Goal: Information Seeking & Learning: Check status

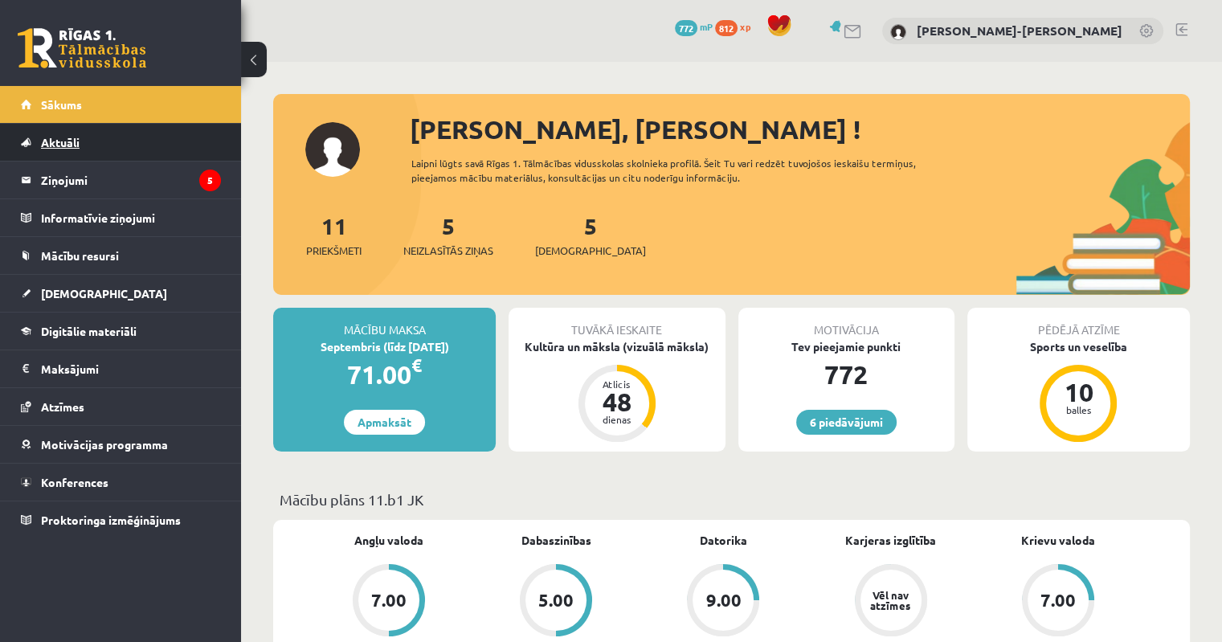
click at [64, 144] on span "Aktuāli" at bounding box center [60, 142] width 39 height 14
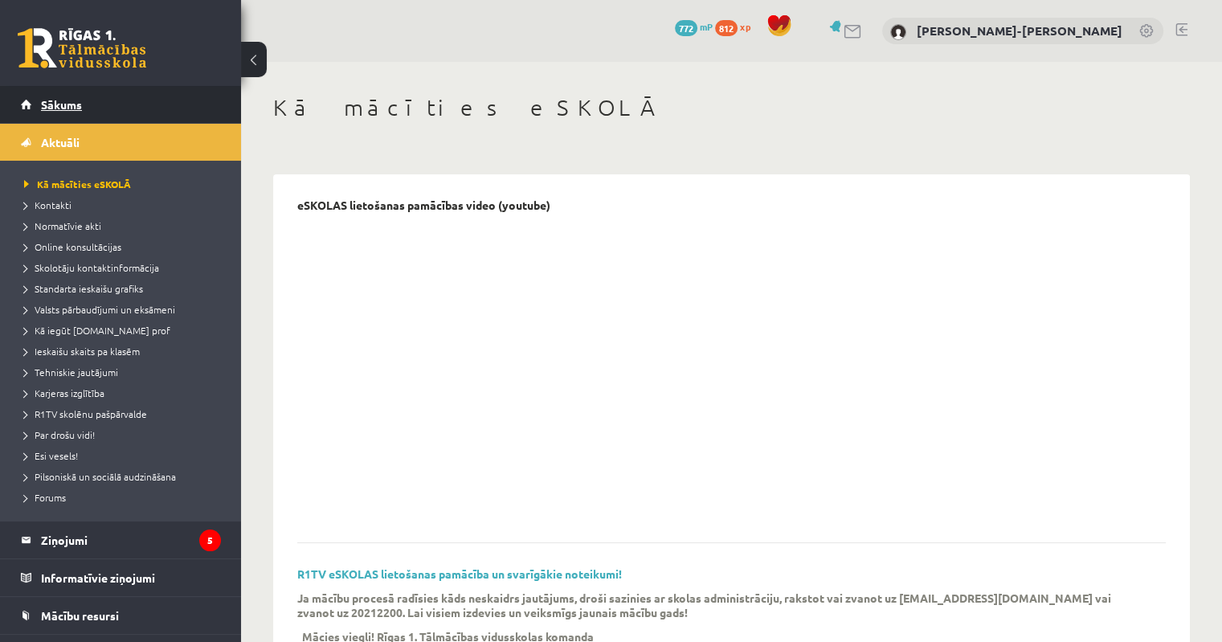
click at [67, 106] on span "Sākums" at bounding box center [61, 104] width 41 height 14
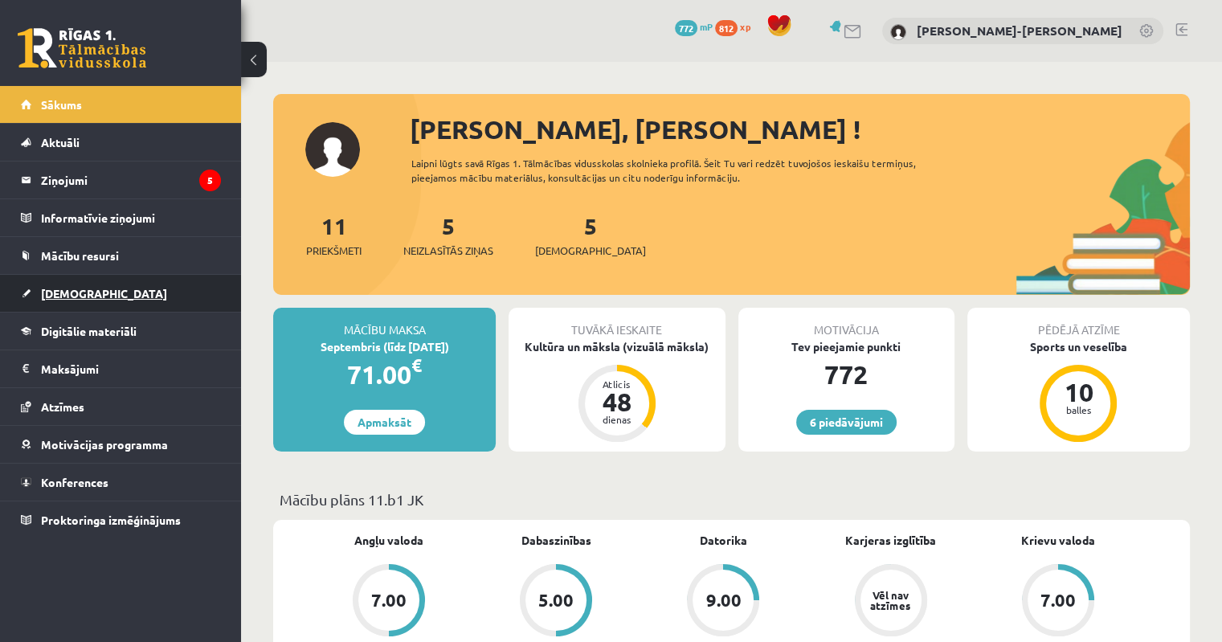
click at [65, 295] on span "[DEMOGRAPHIC_DATA]" at bounding box center [104, 293] width 126 height 14
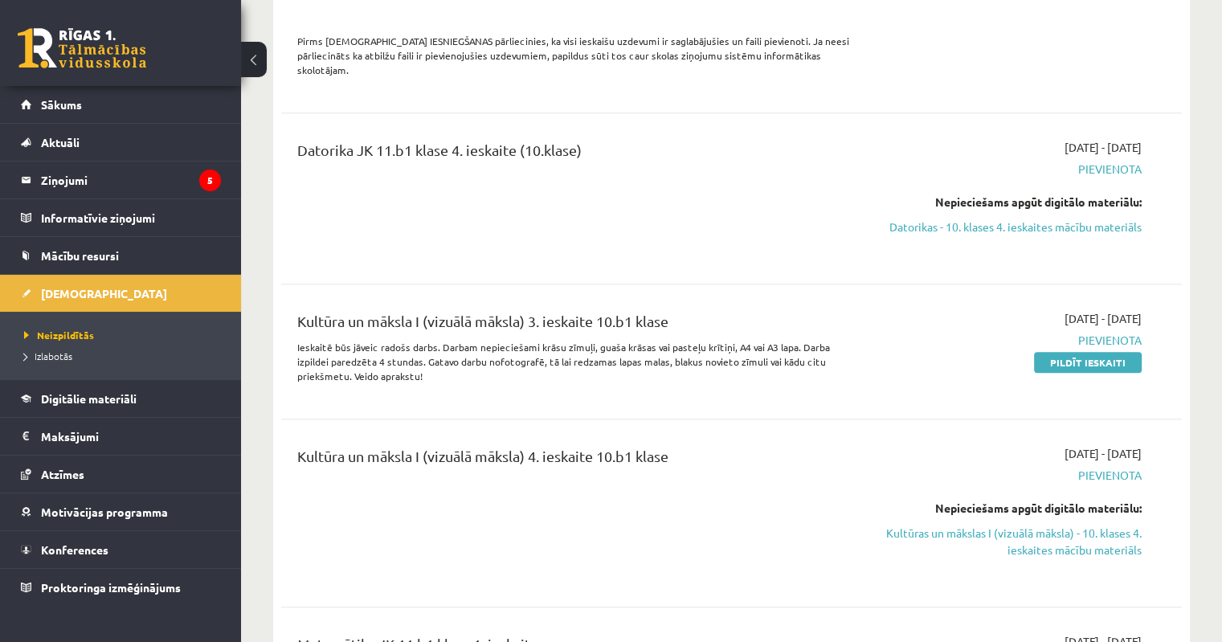
scroll to position [1527, 0]
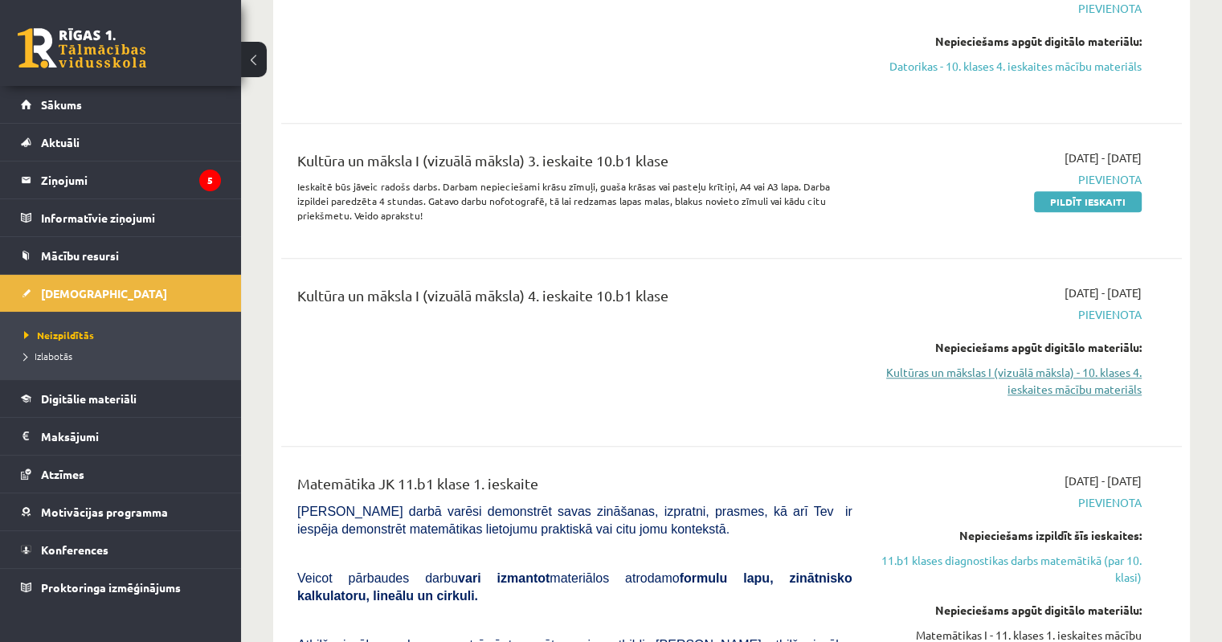
click at [1111, 370] on link "Kultūras un mākslas I (vizuālā māksla) - 10. klases 4. ieskaites mācību materiā…" at bounding box center [1009, 381] width 265 height 34
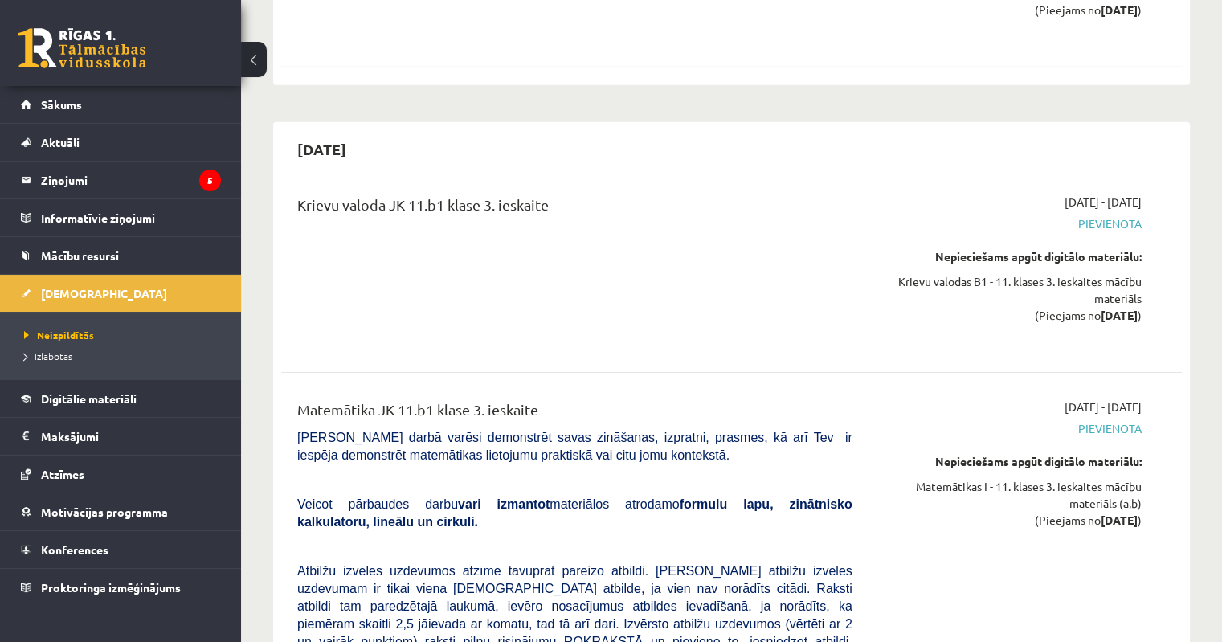
scroll to position [5866, 0]
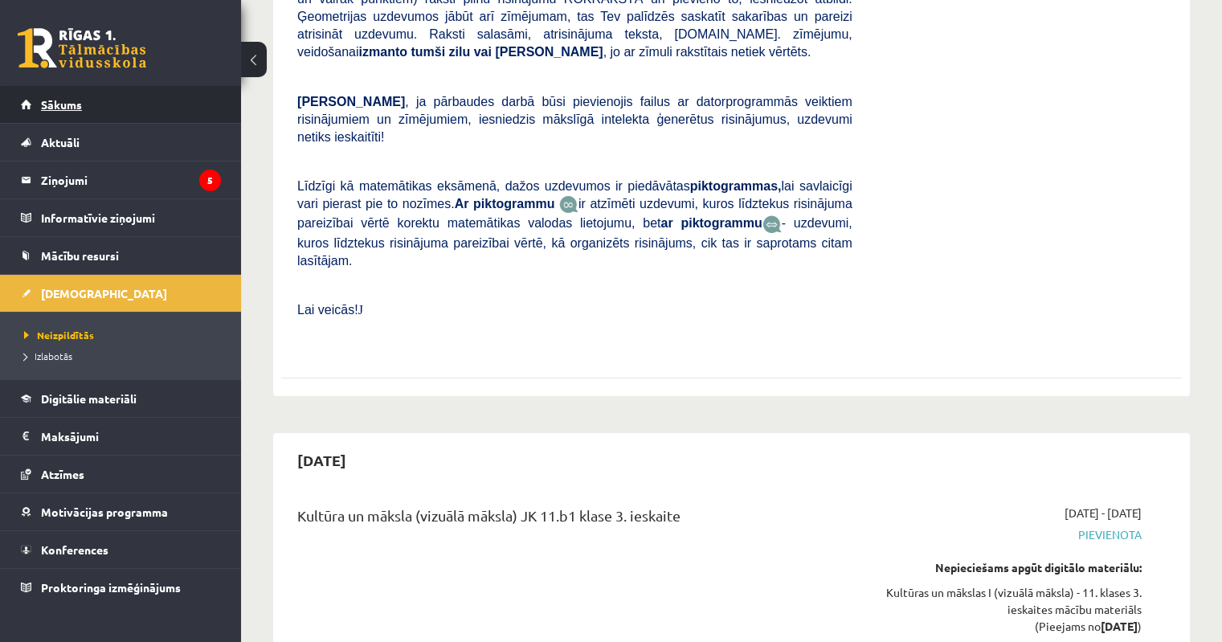
click at [84, 104] on link "Sākums" at bounding box center [121, 104] width 200 height 37
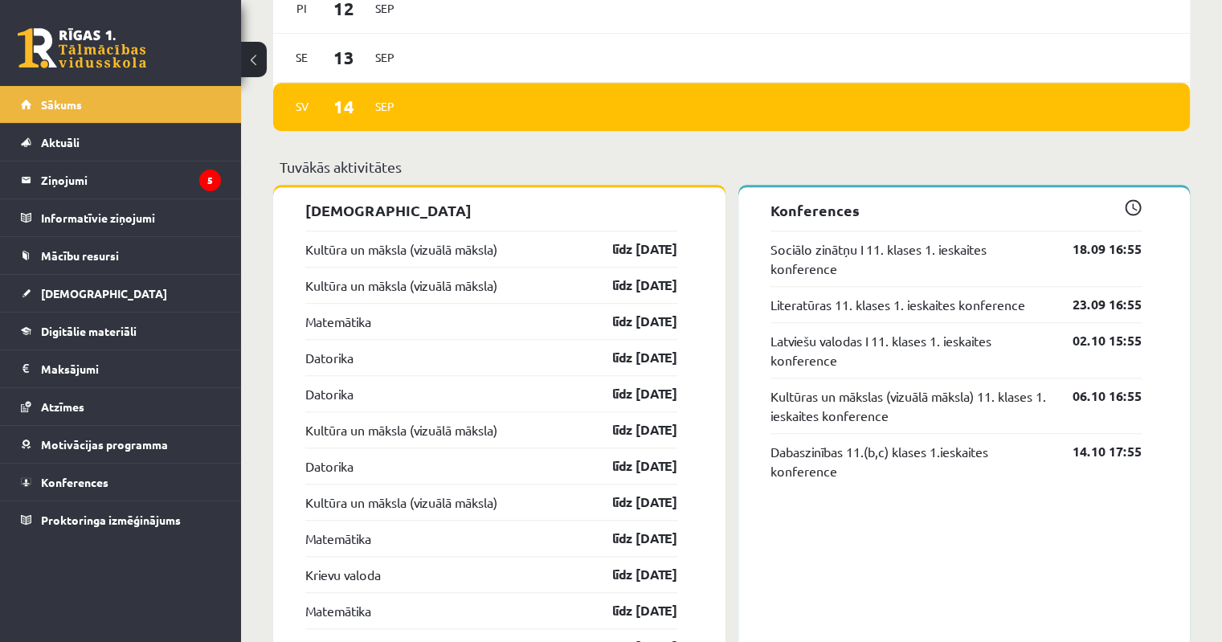
scroll to position [1286, 0]
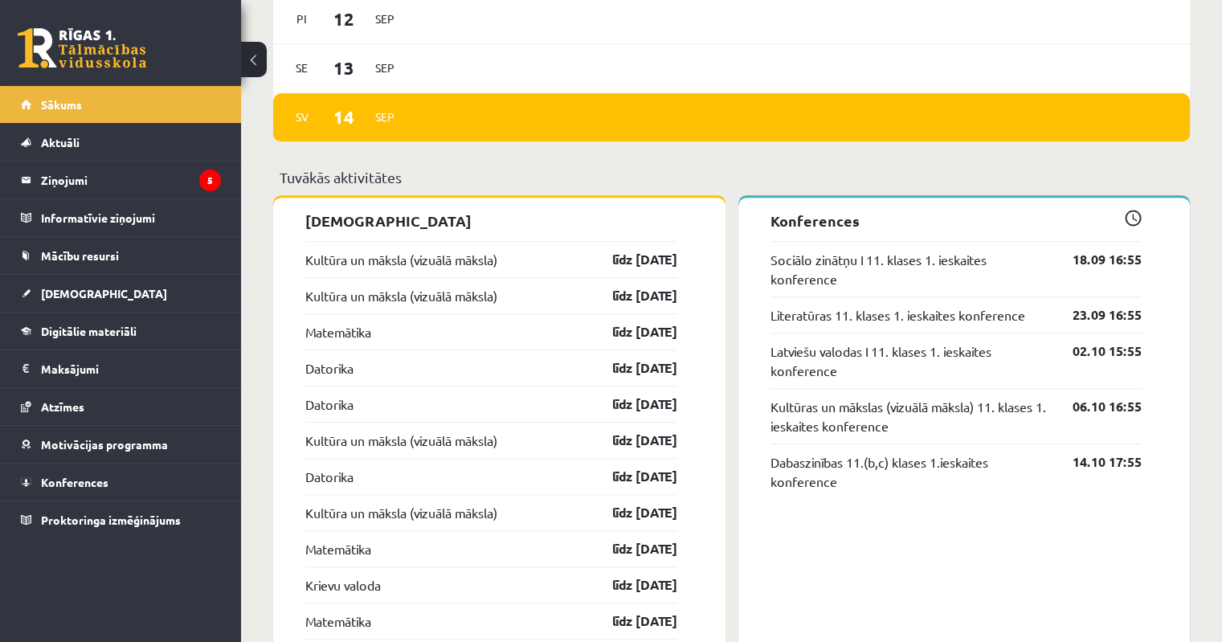
click at [1136, 217] on span at bounding box center [1133, 218] width 17 height 17
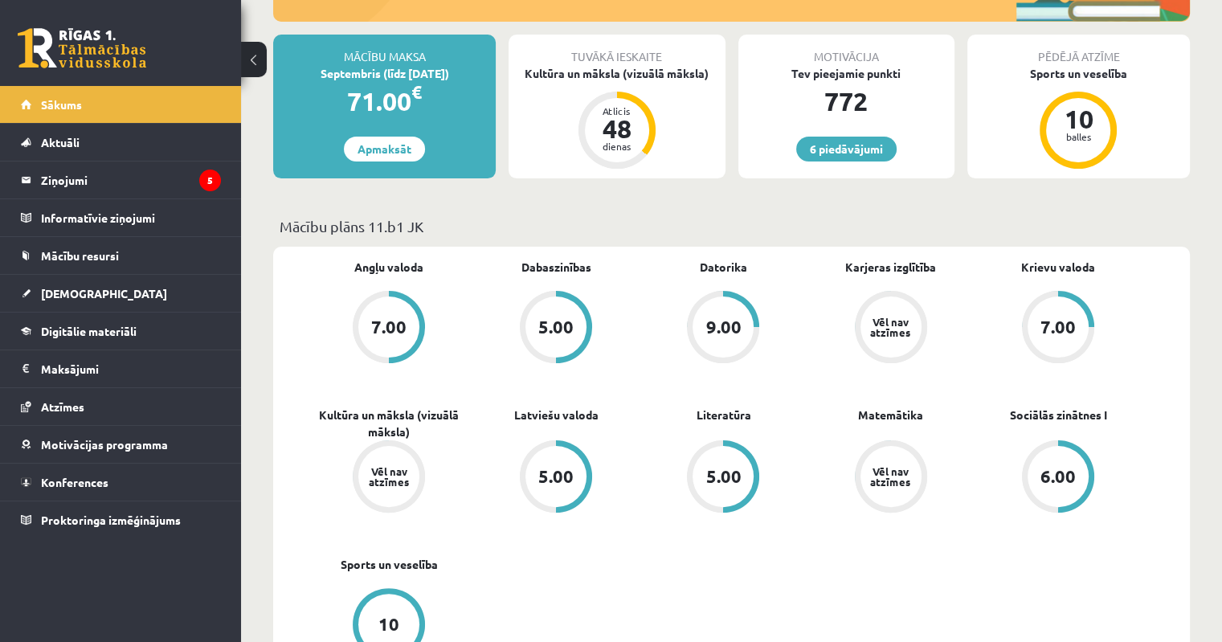
scroll to position [352, 0]
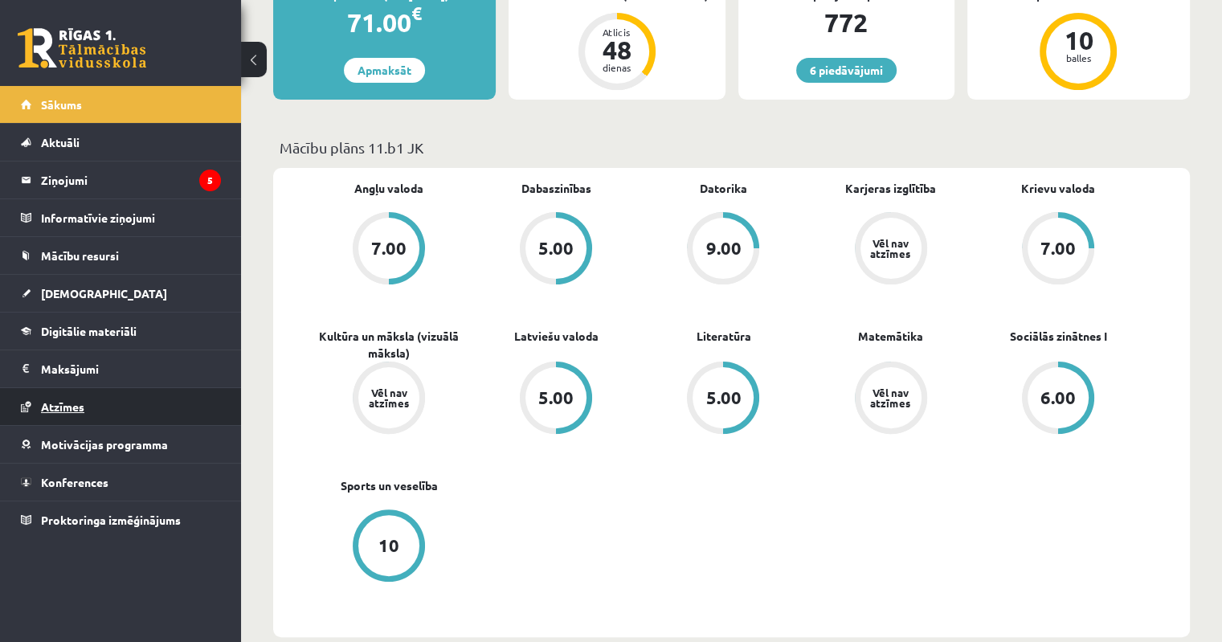
click at [68, 403] on span "Atzīmes" at bounding box center [62, 406] width 43 height 14
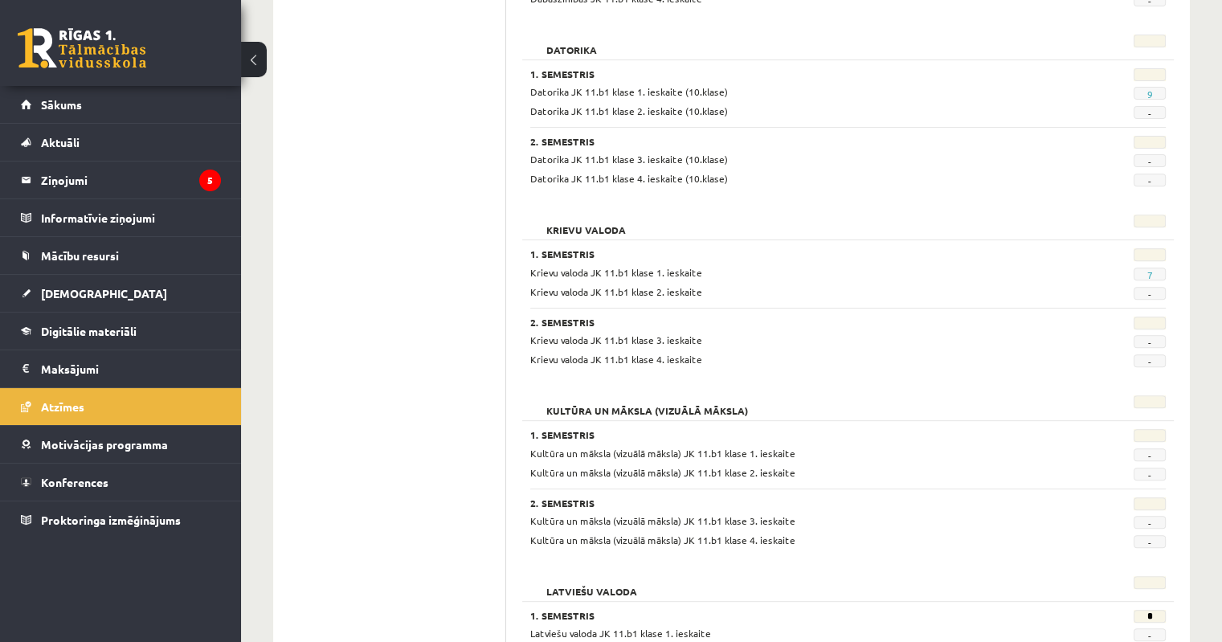
scroll to position [581, 0]
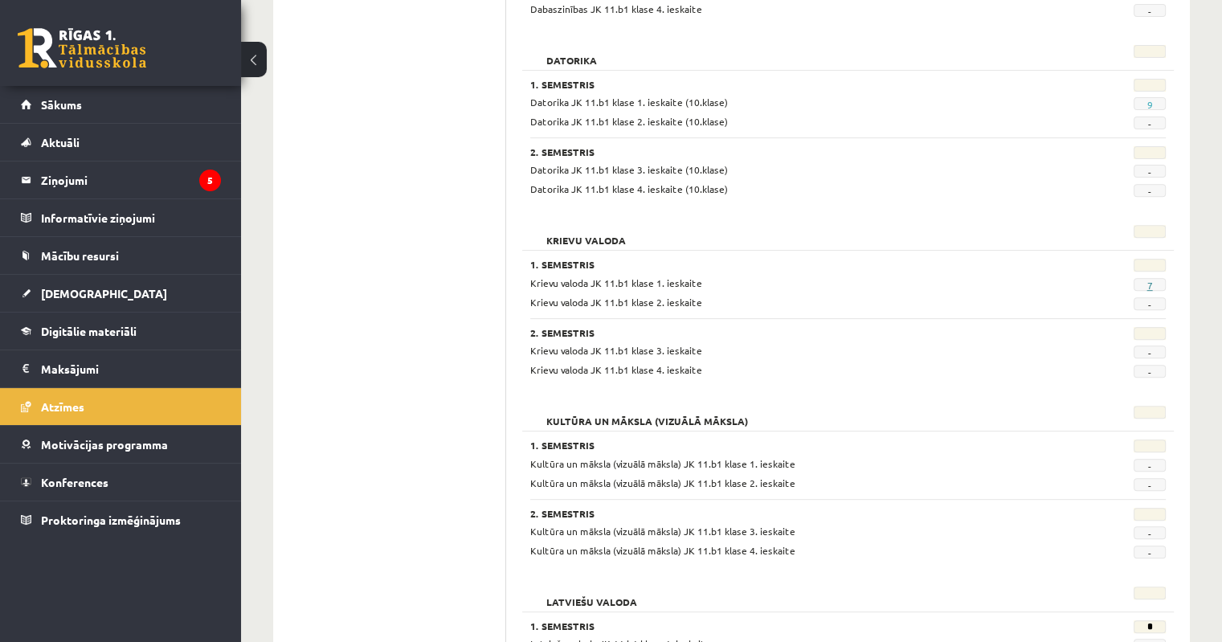
click at [1148, 285] on link "7" at bounding box center [1150, 285] width 6 height 13
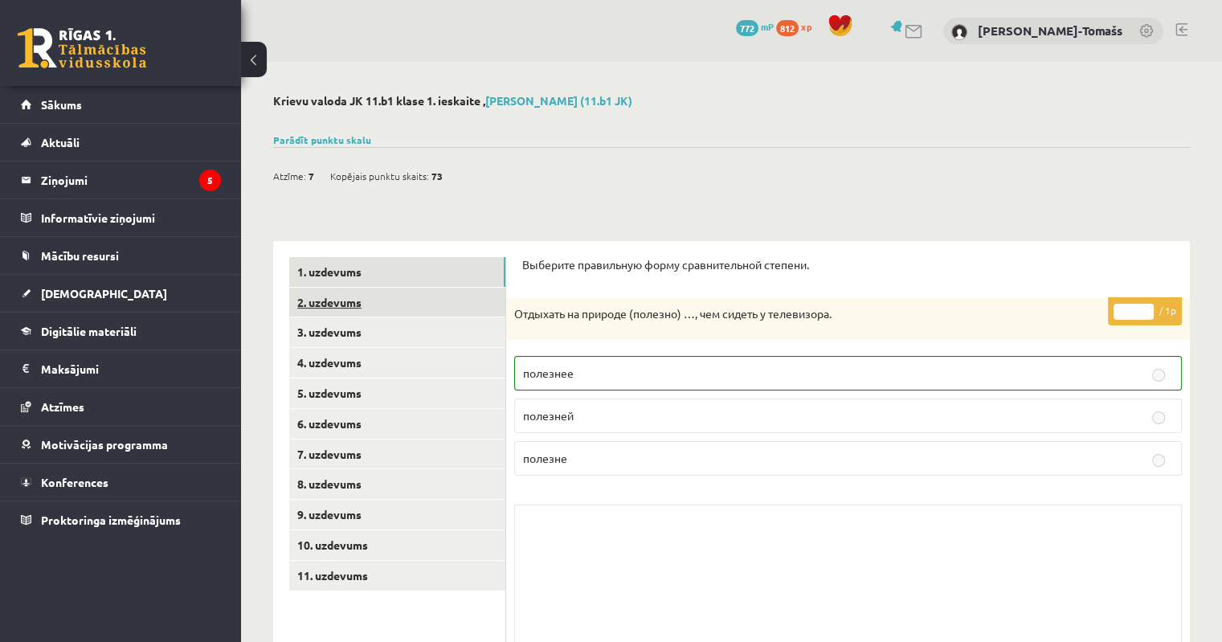
click at [364, 307] on link "2. uzdevums" at bounding box center [397, 303] width 216 height 30
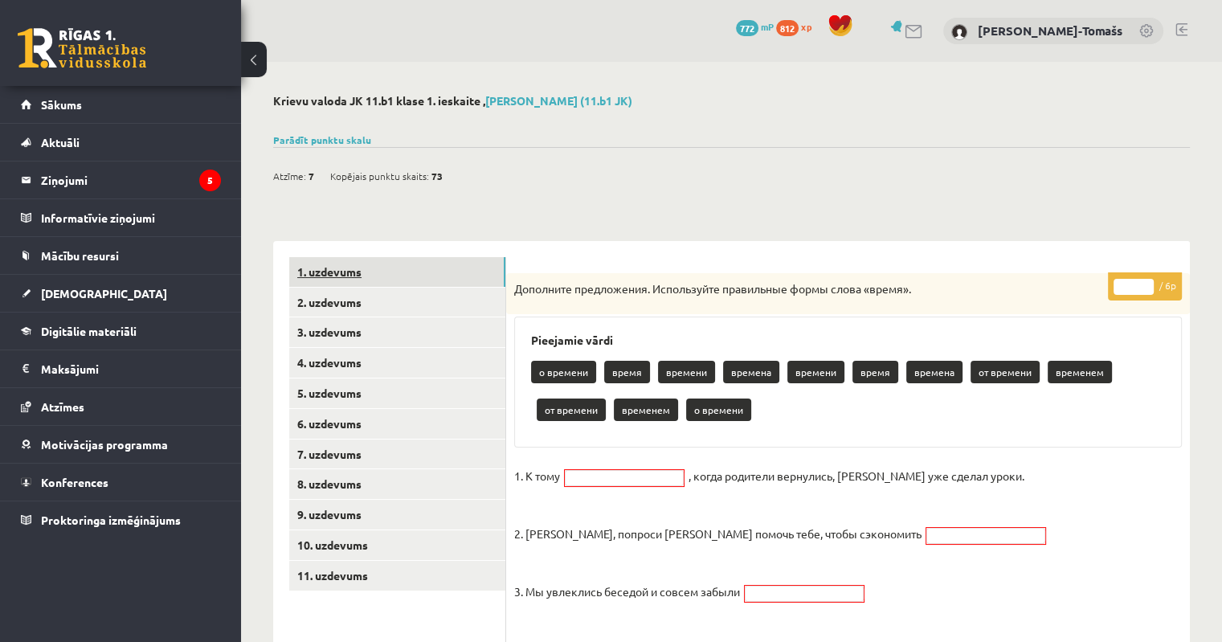
click at [360, 266] on link "1. uzdevums" at bounding box center [397, 272] width 216 height 30
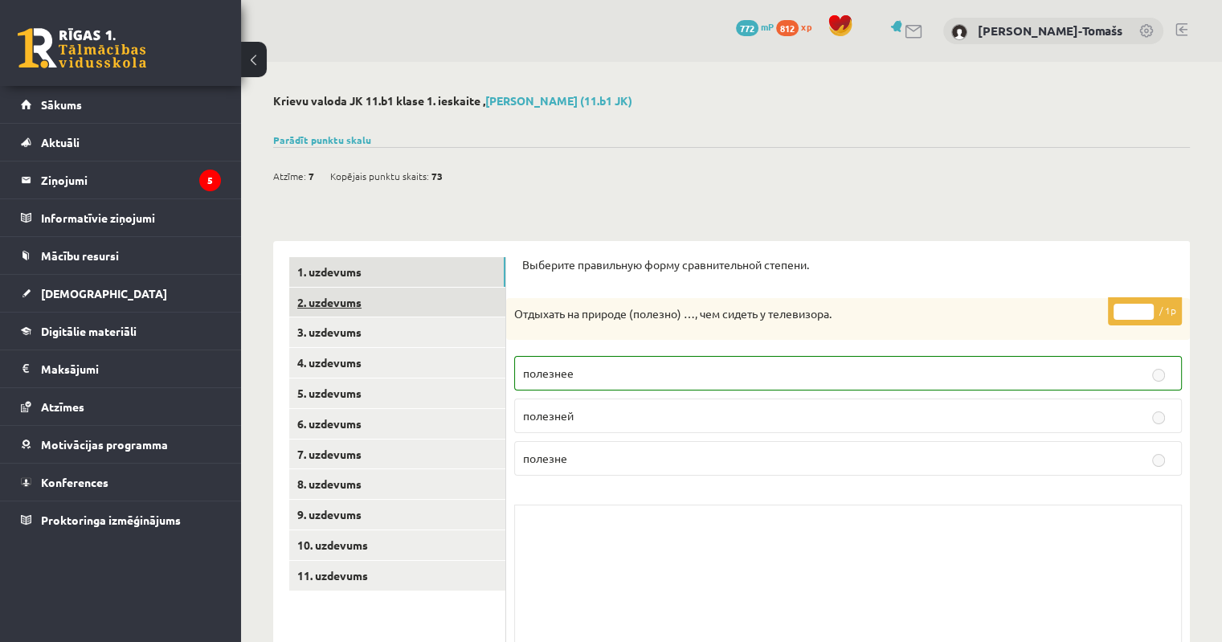
click at [358, 305] on link "2. uzdevums" at bounding box center [397, 303] width 216 height 30
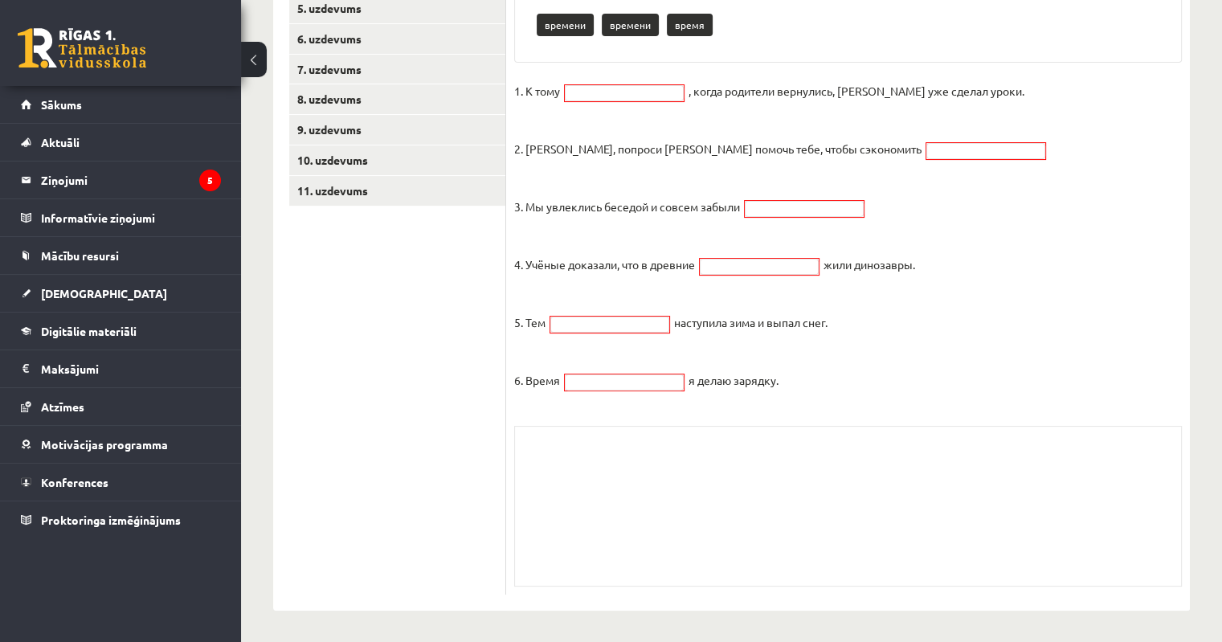
scroll to position [63, 0]
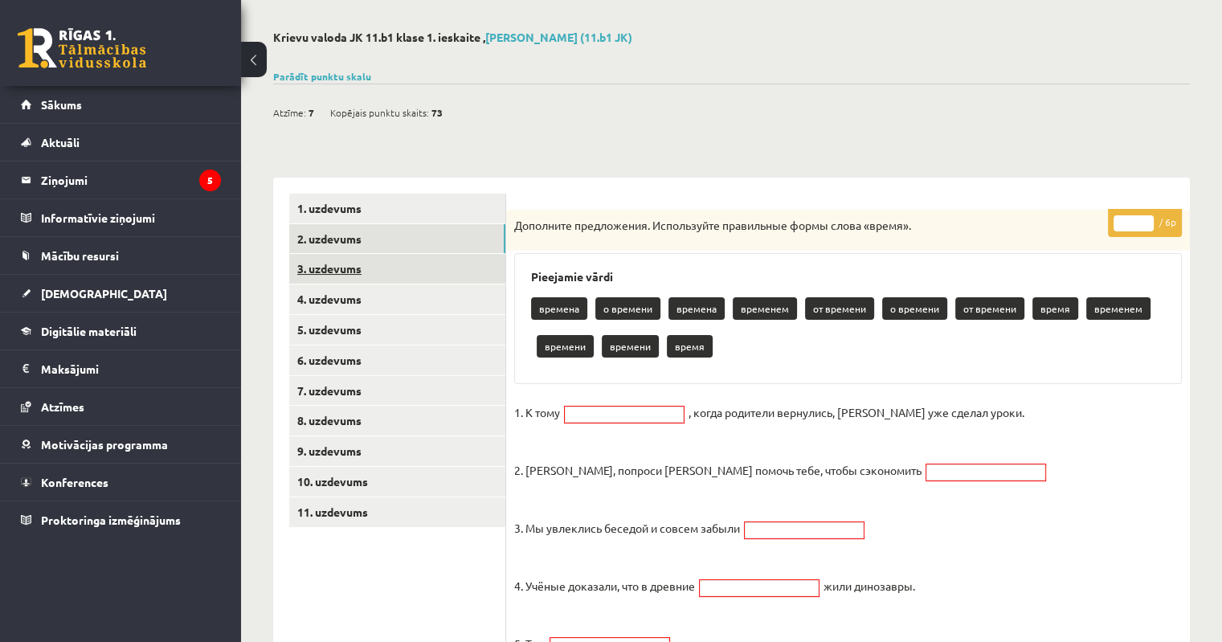
click at [354, 260] on link "3. uzdevums" at bounding box center [397, 269] width 216 height 30
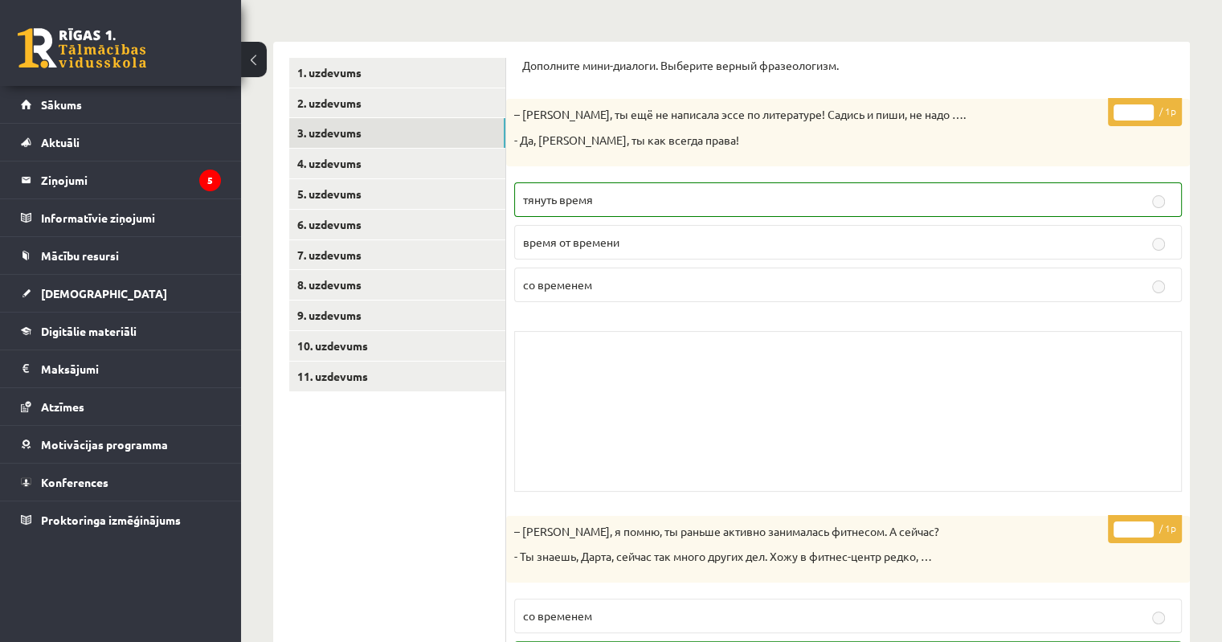
scroll to position [0, 0]
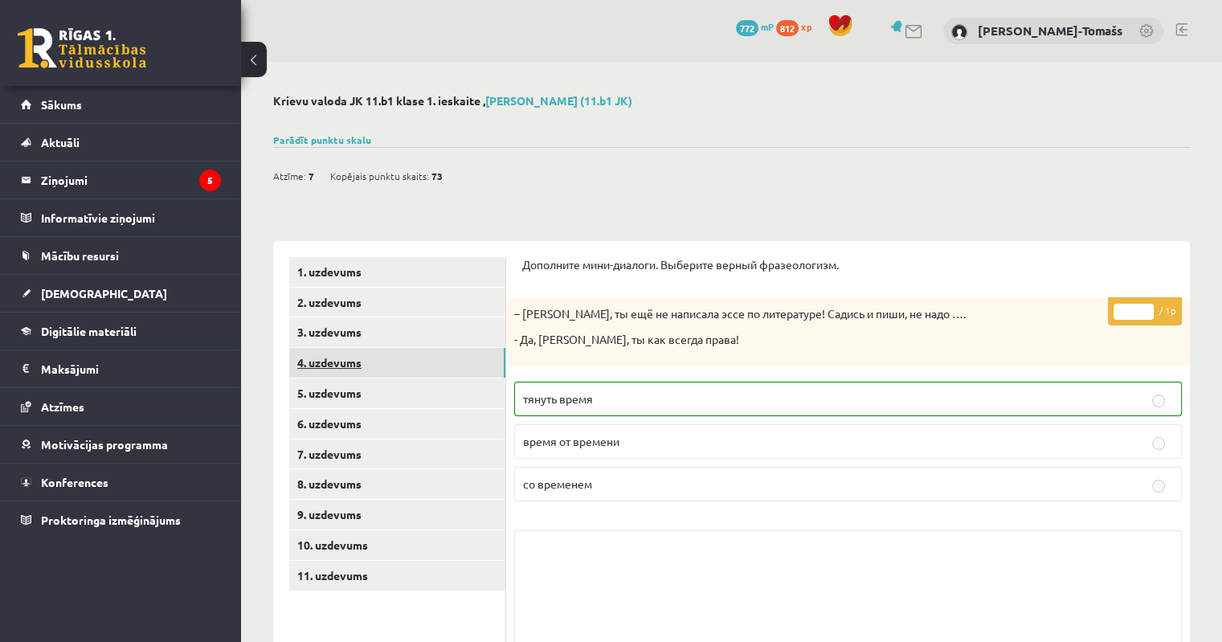
click at [358, 363] on link "4. uzdevums" at bounding box center [397, 363] width 216 height 30
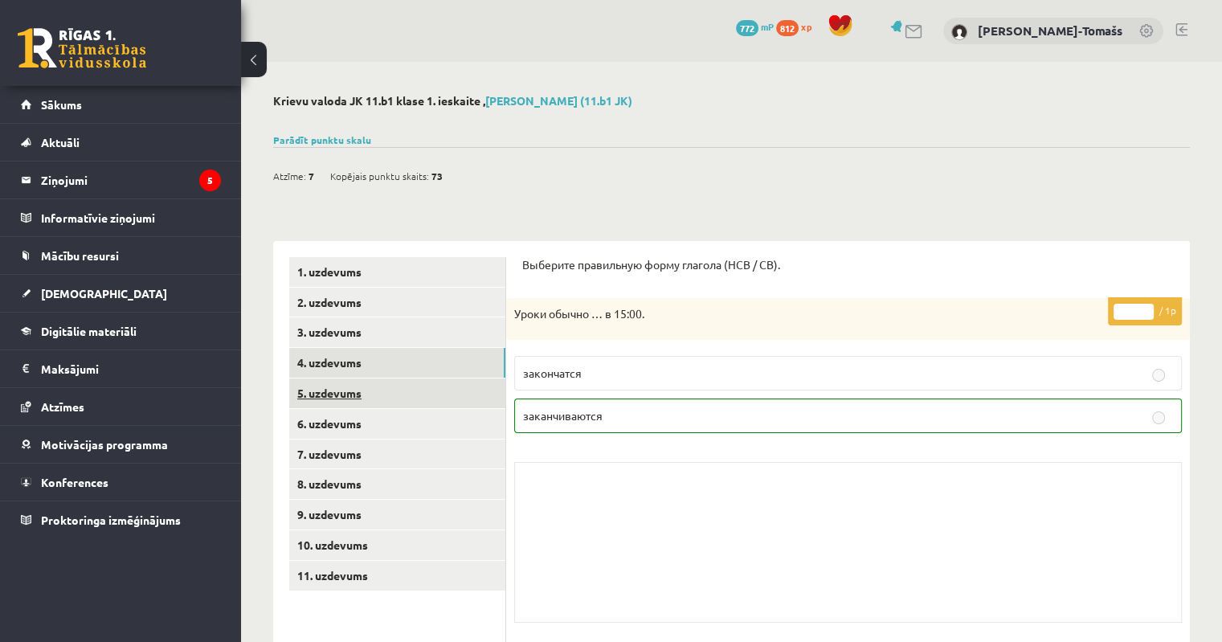
click at [359, 391] on link "5. uzdevums" at bounding box center [397, 394] width 216 height 30
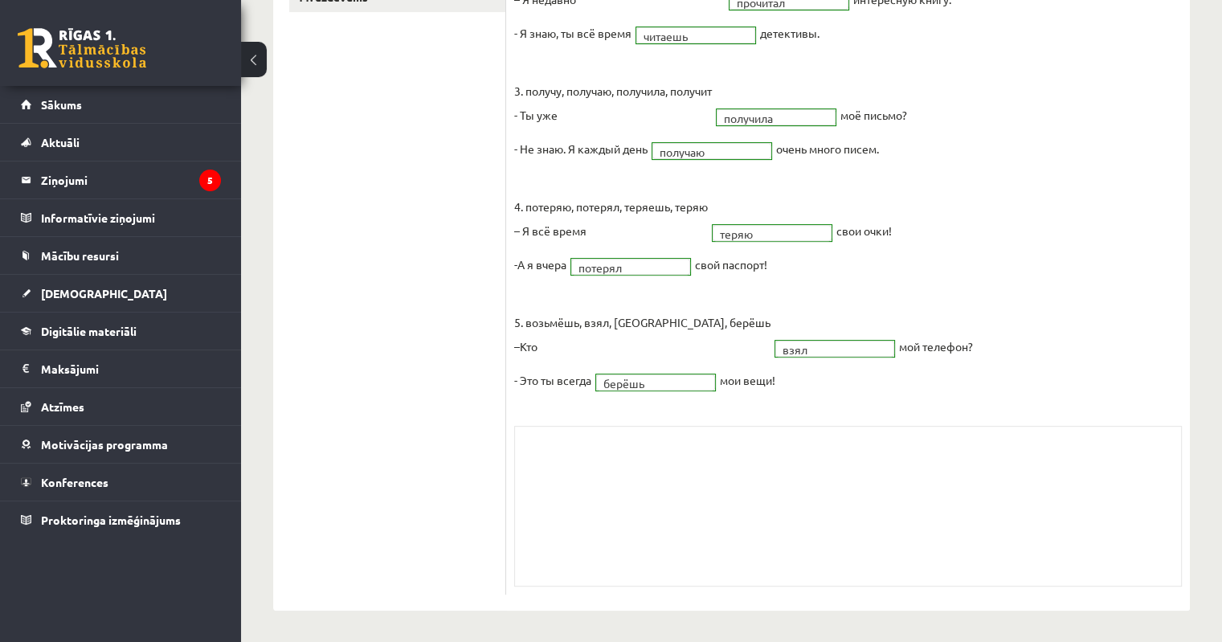
scroll to position [96, 0]
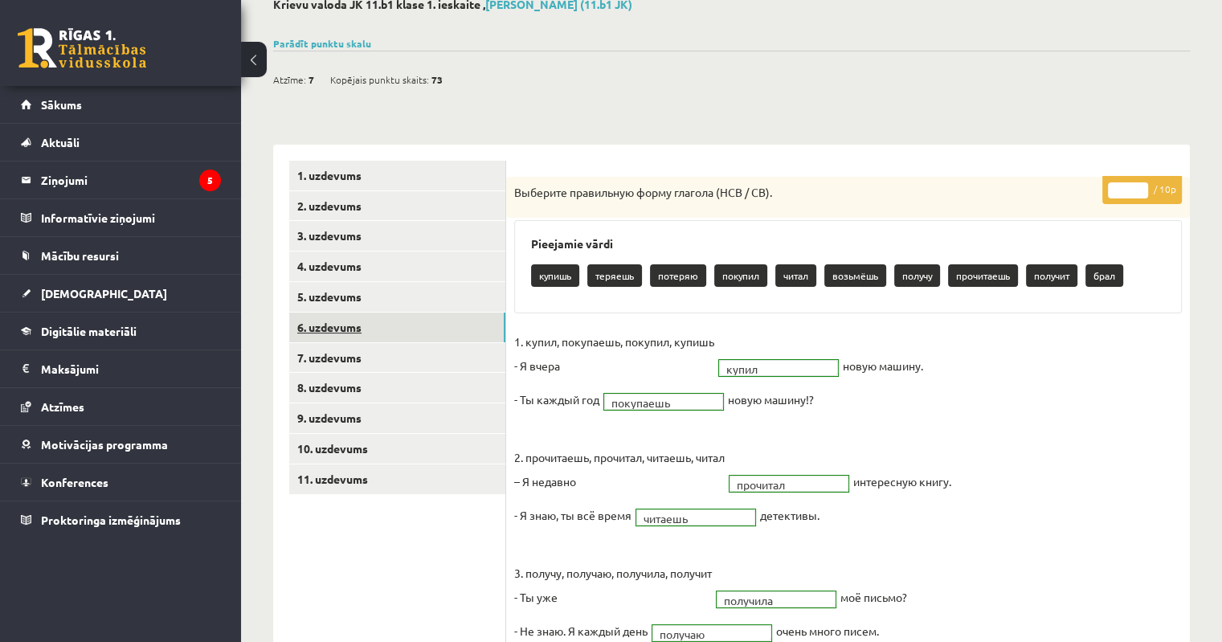
click at [347, 328] on link "6. uzdevums" at bounding box center [397, 328] width 216 height 30
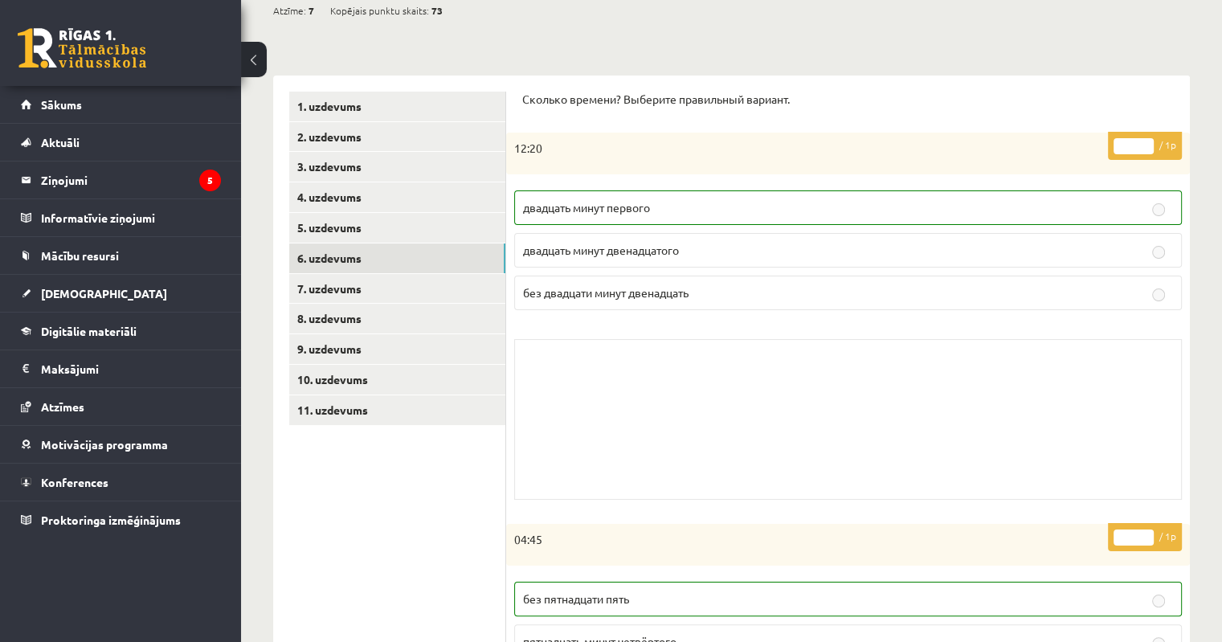
scroll to position [0, 0]
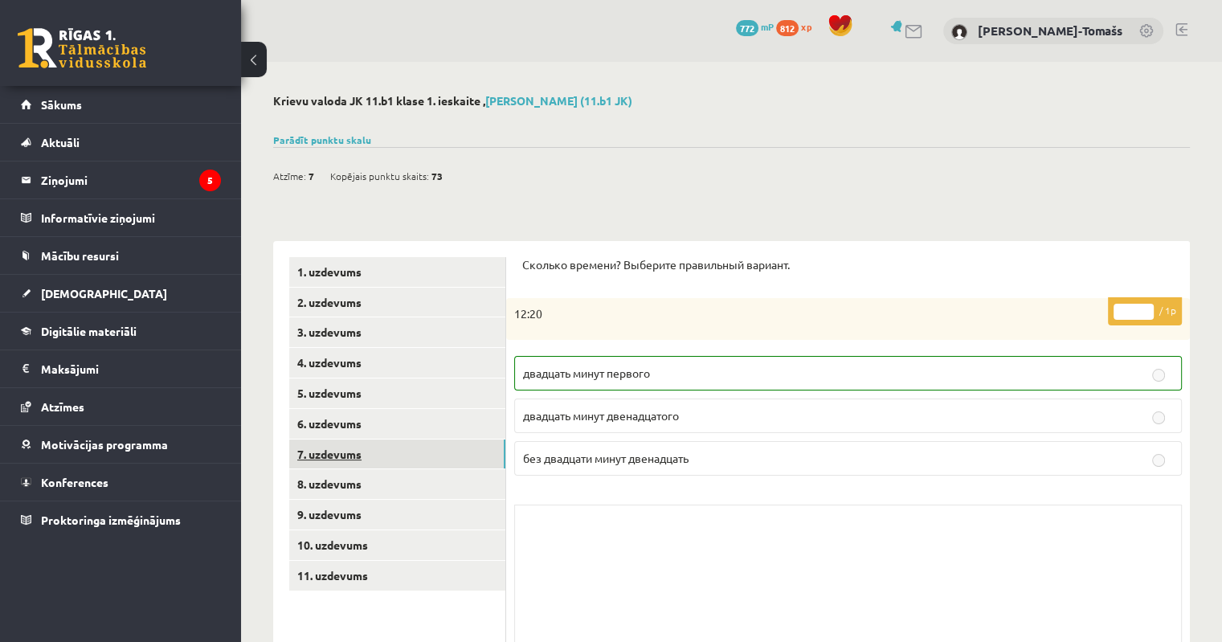
click at [338, 456] on link "7. uzdevums" at bounding box center [397, 455] width 216 height 30
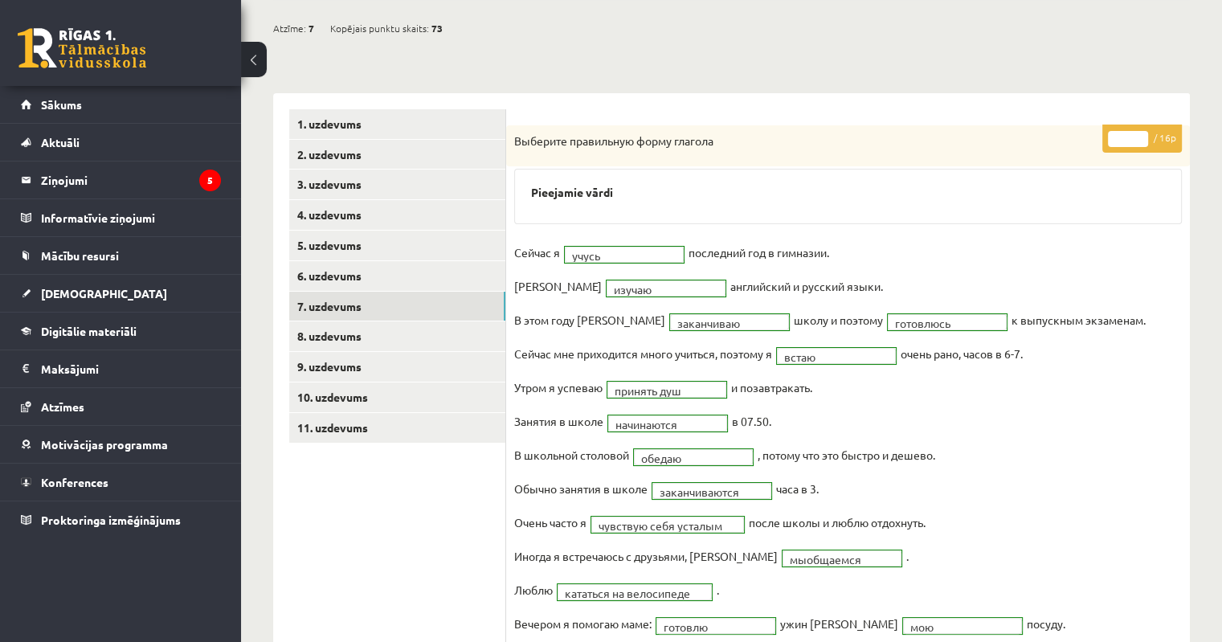
scroll to position [137, 0]
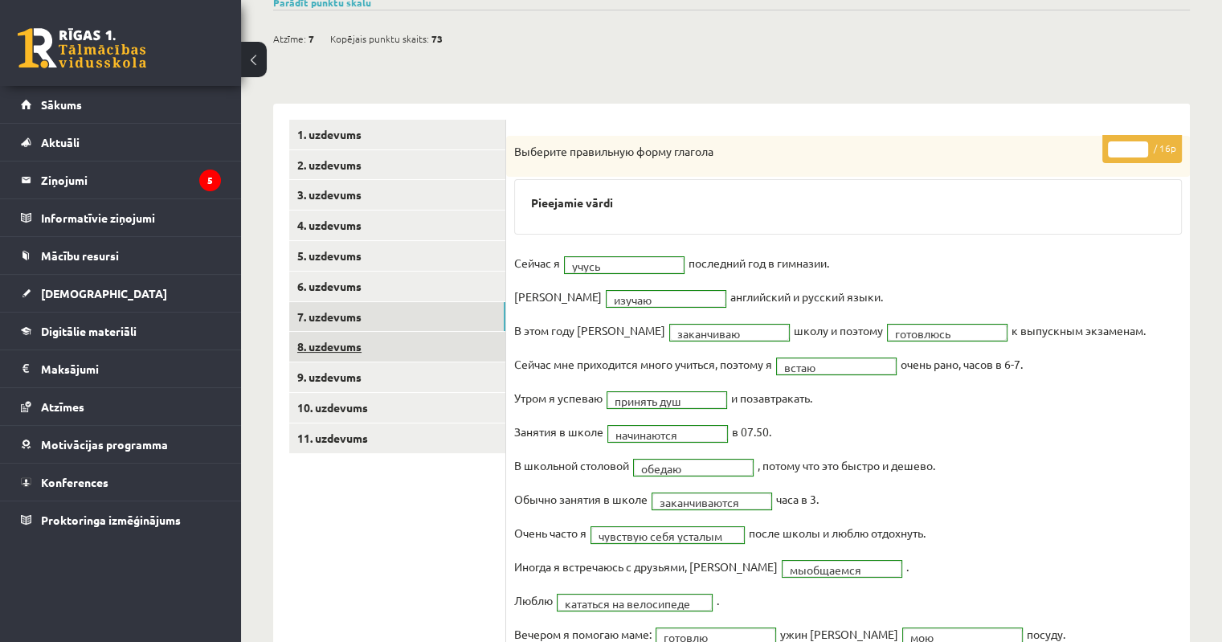
click at [345, 353] on link "8. uzdevums" at bounding box center [397, 347] width 216 height 30
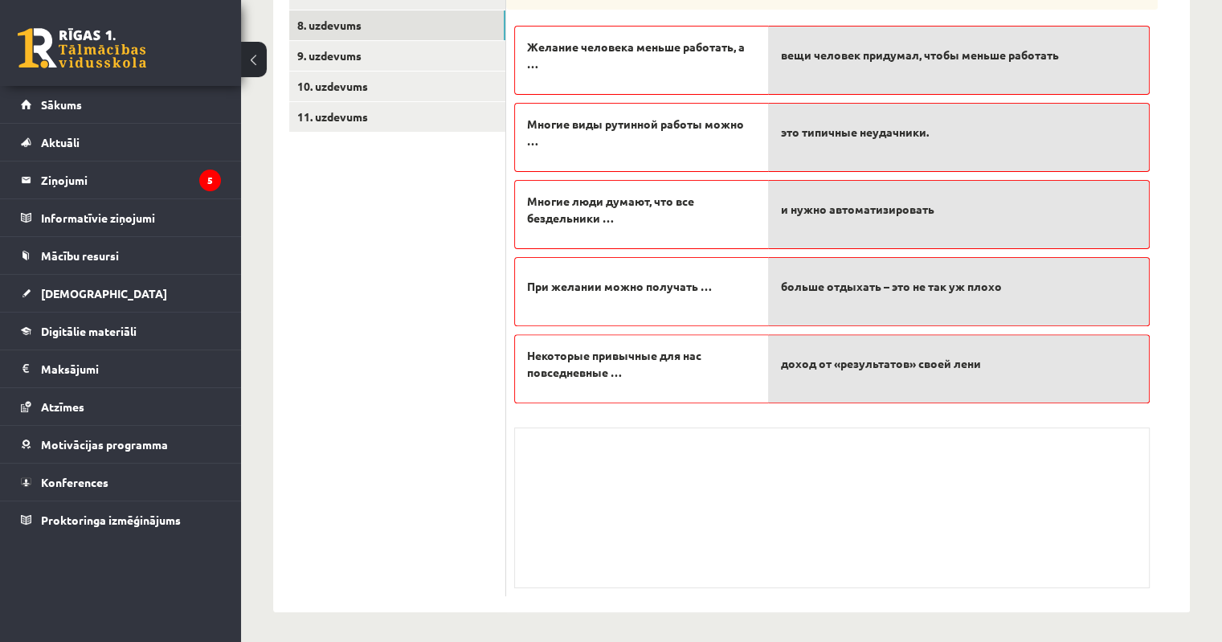
scroll to position [379, 0]
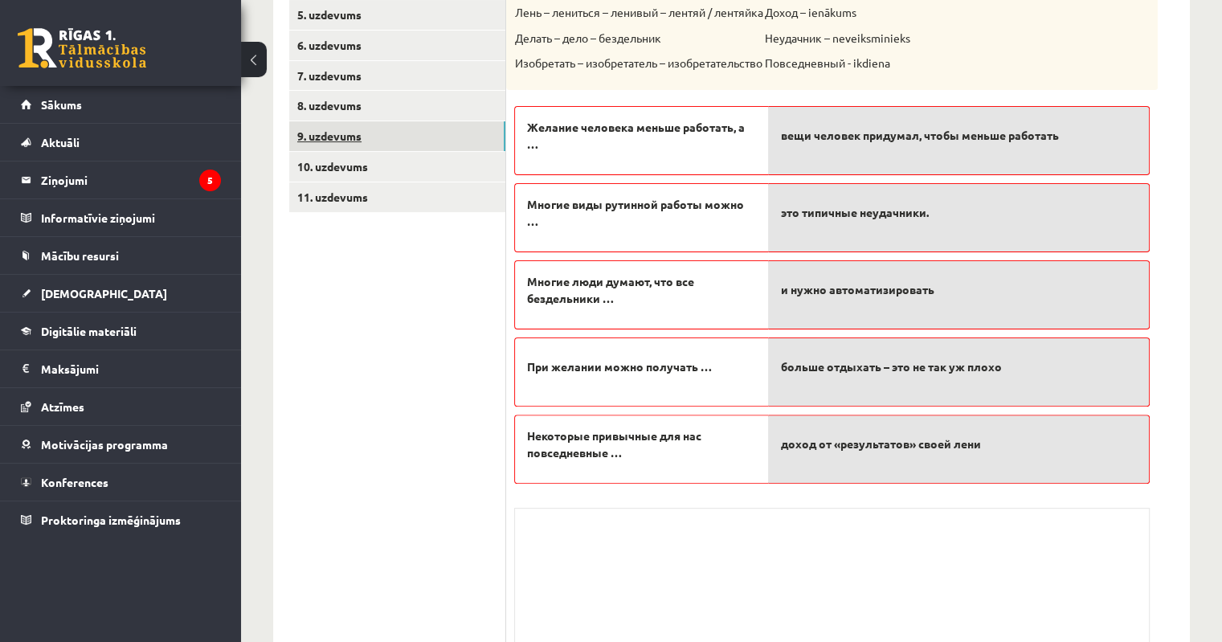
click at [354, 137] on link "9. uzdevums" at bounding box center [397, 136] width 216 height 30
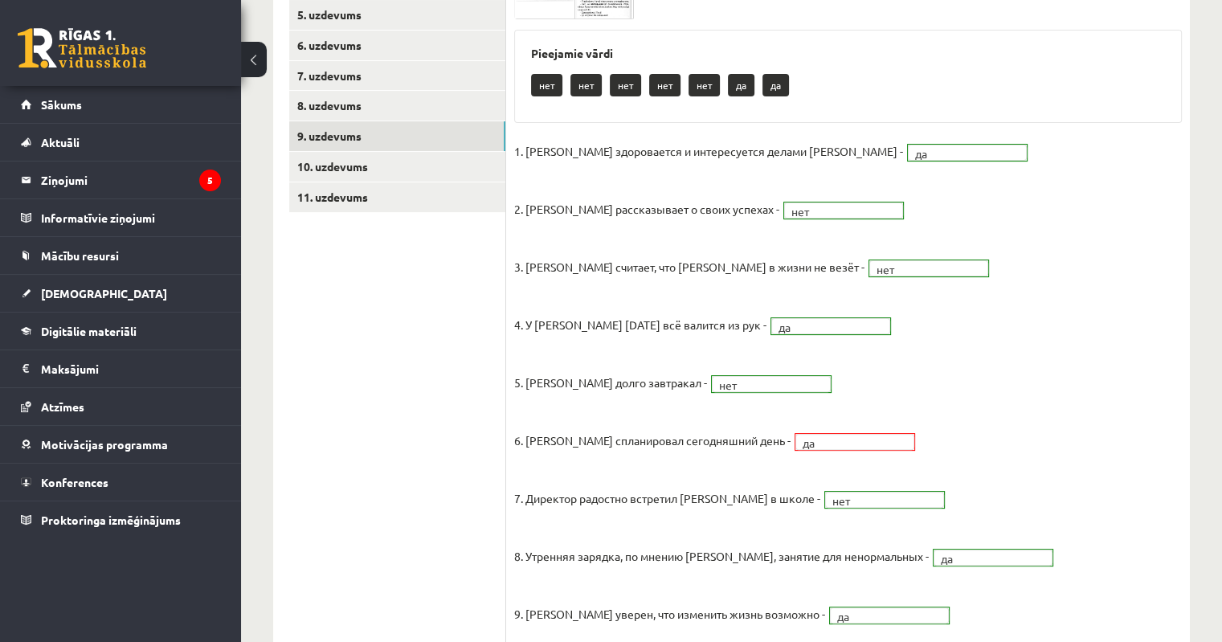
scroll to position [218, 0]
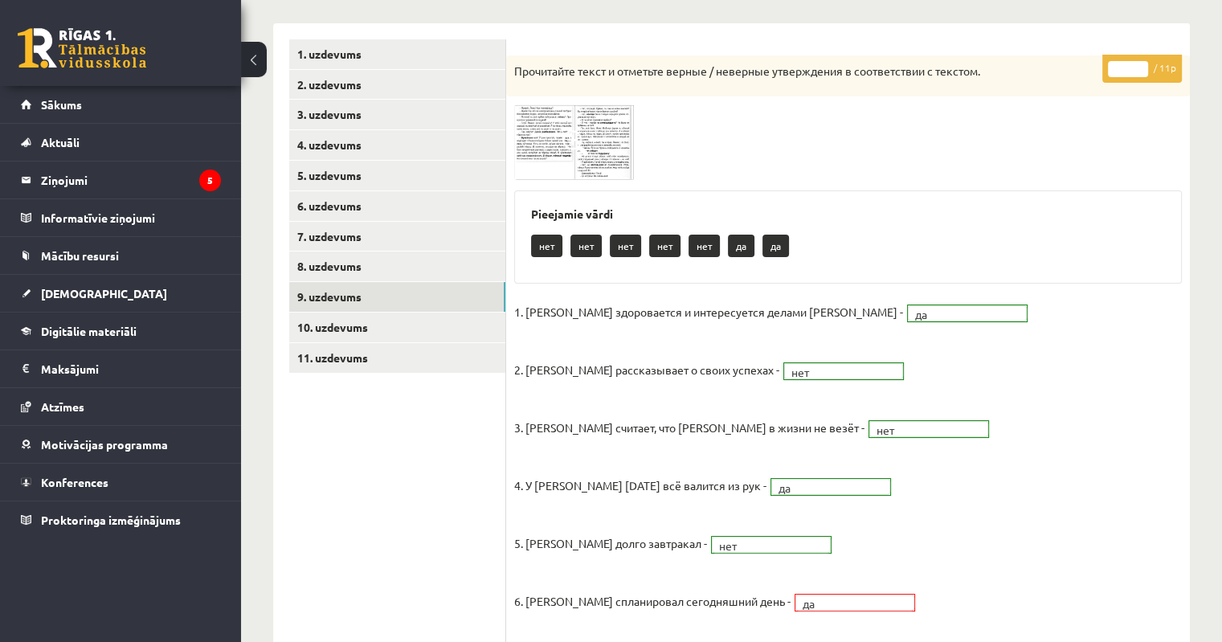
click at [579, 141] on span at bounding box center [576, 143] width 26 height 26
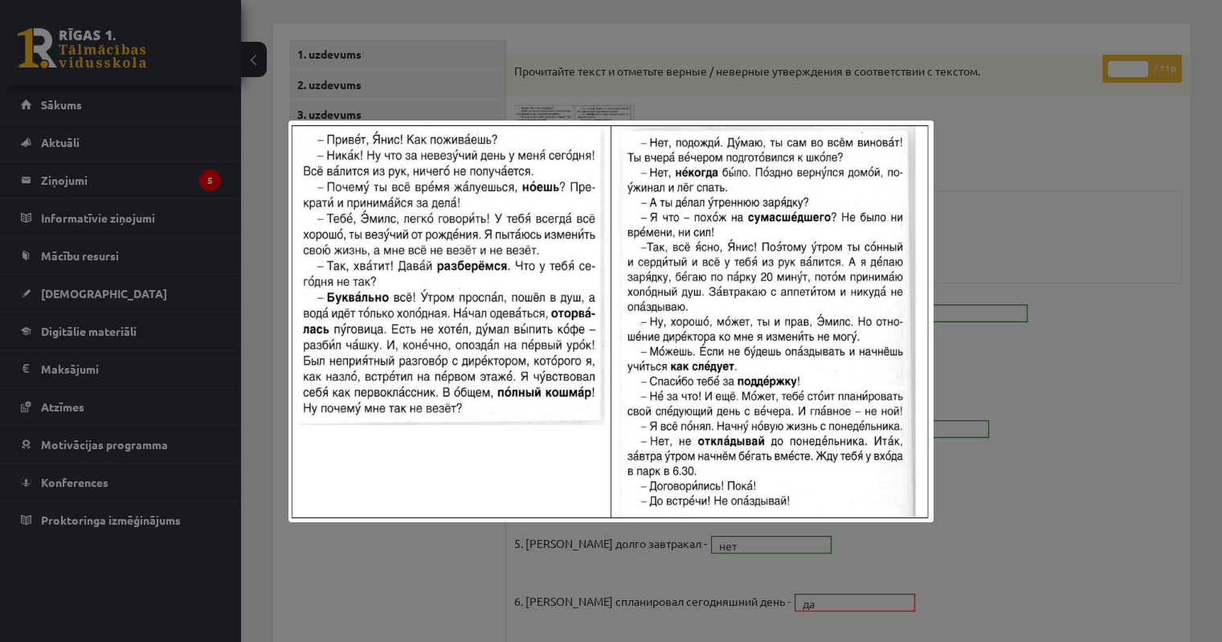
click at [1059, 273] on div at bounding box center [611, 321] width 1222 height 642
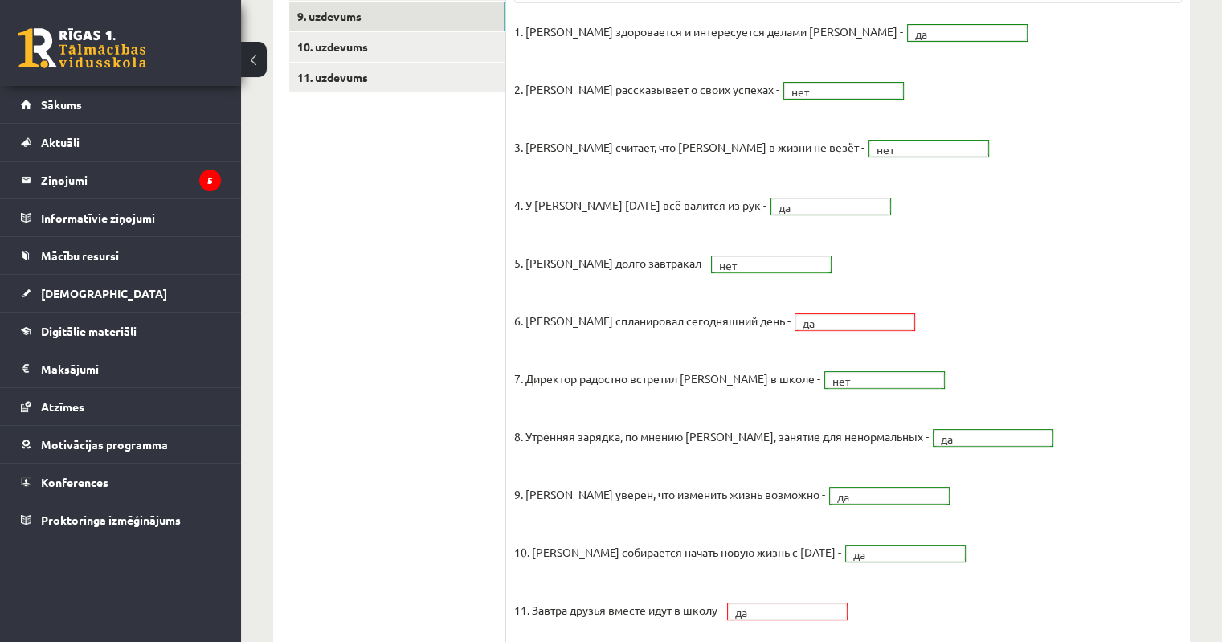
scroll to position [350, 0]
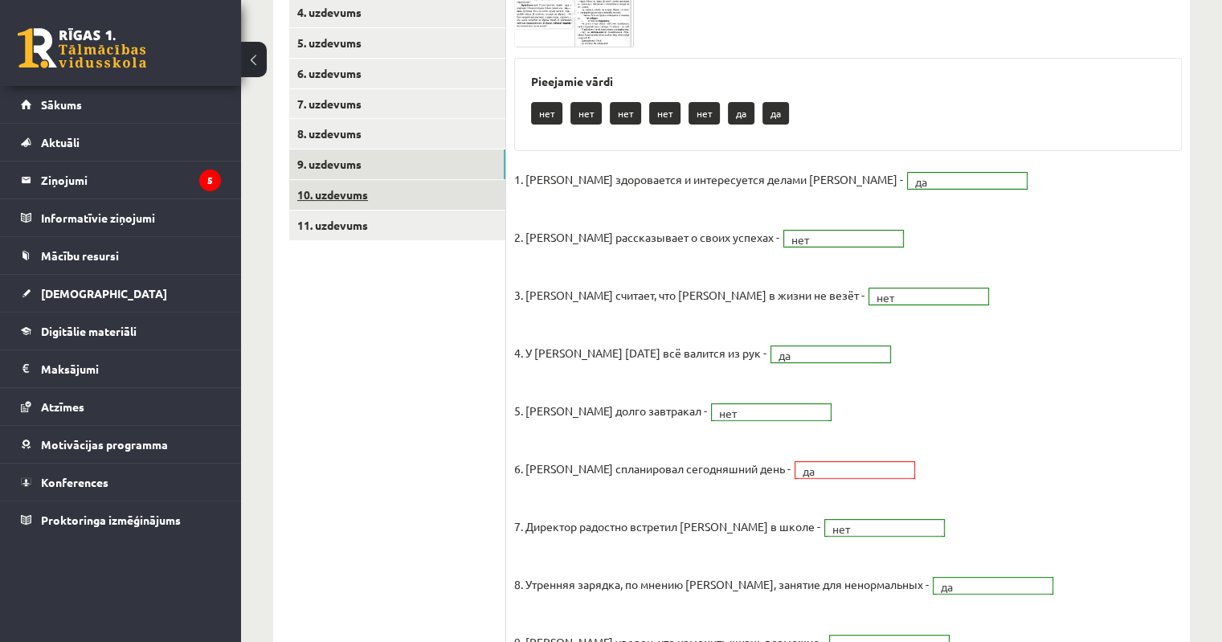
click at [339, 204] on link "10. uzdevums" at bounding box center [397, 195] width 216 height 30
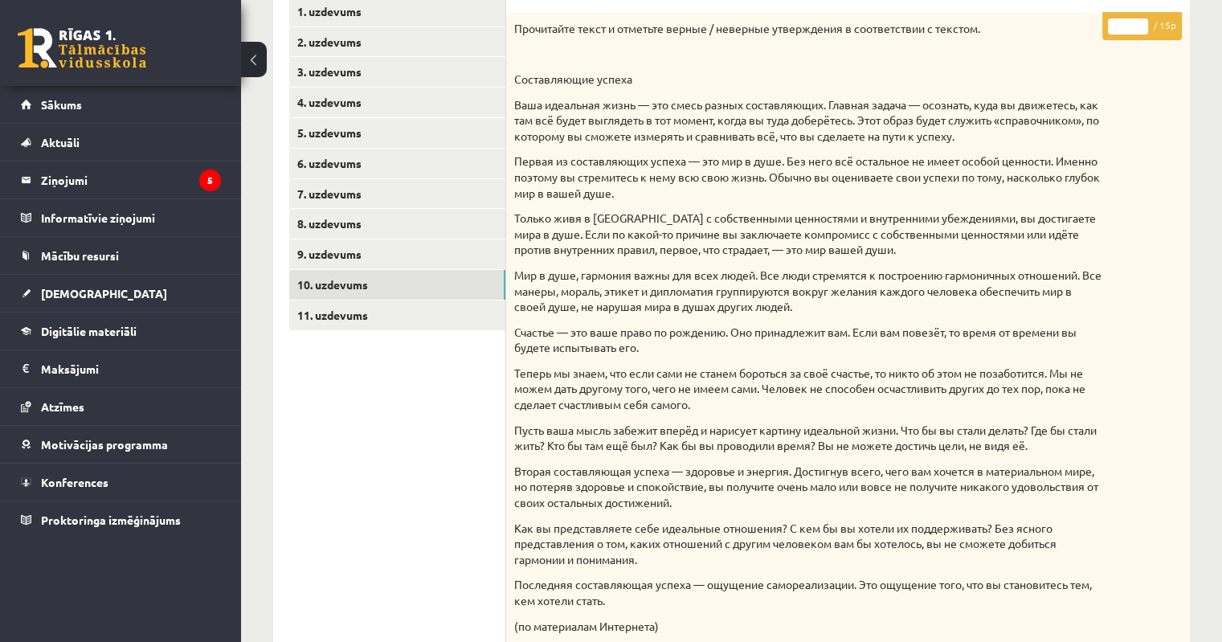
scroll to position [0, 0]
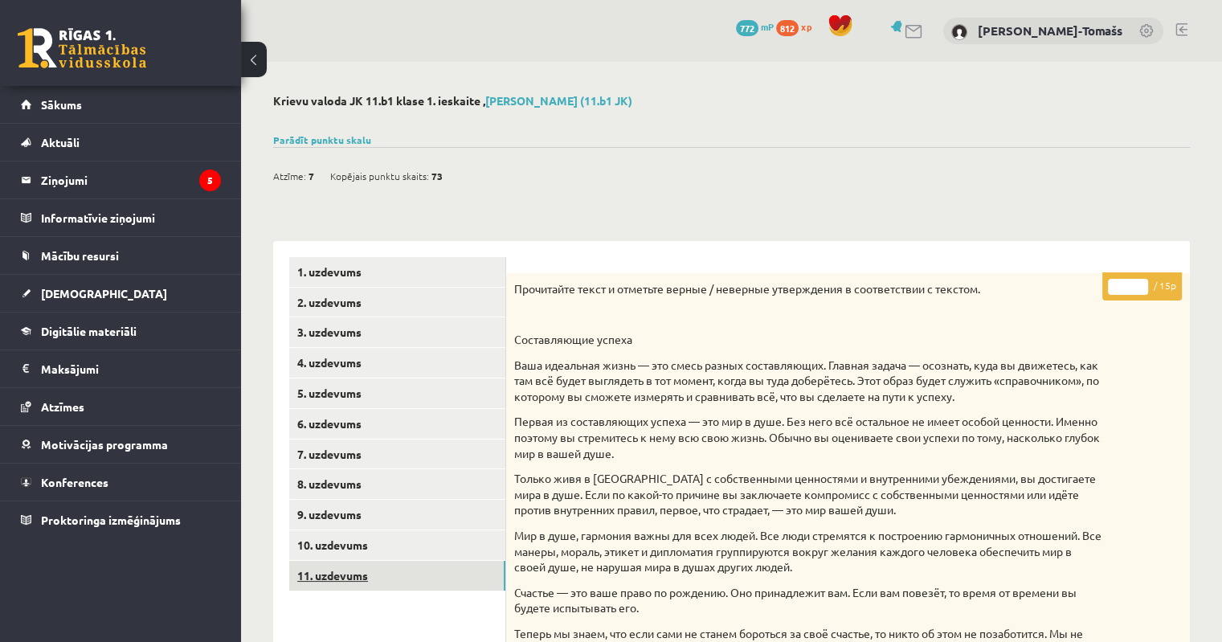
click at [362, 577] on link "11. uzdevums" at bounding box center [397, 576] width 216 height 30
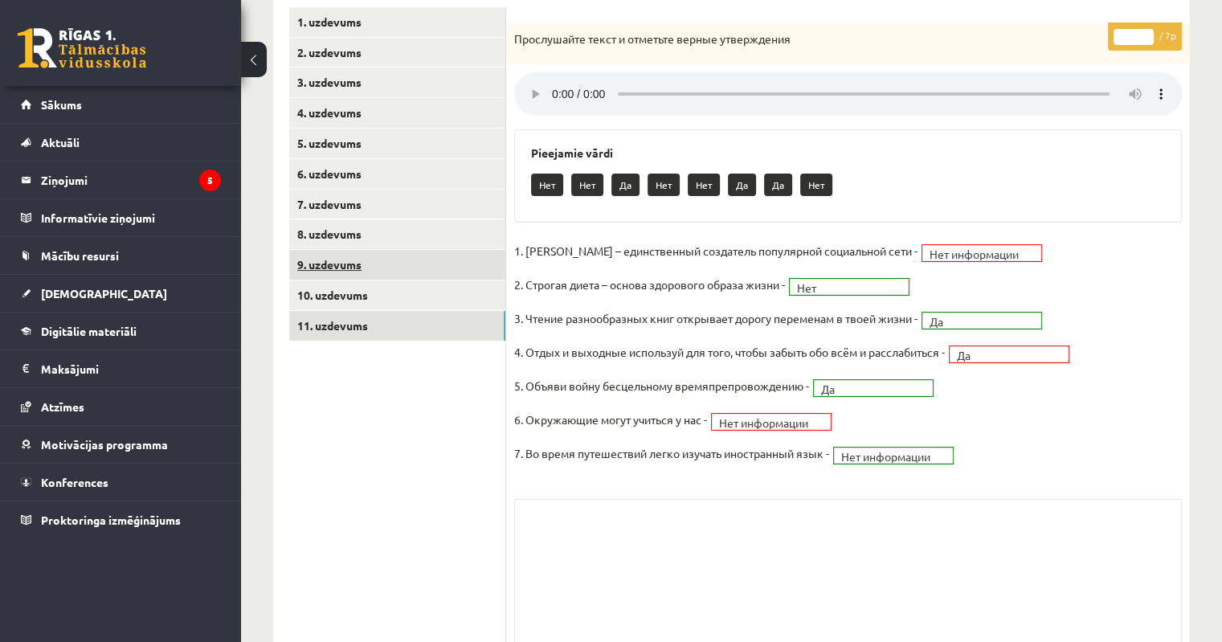
scroll to position [164, 0]
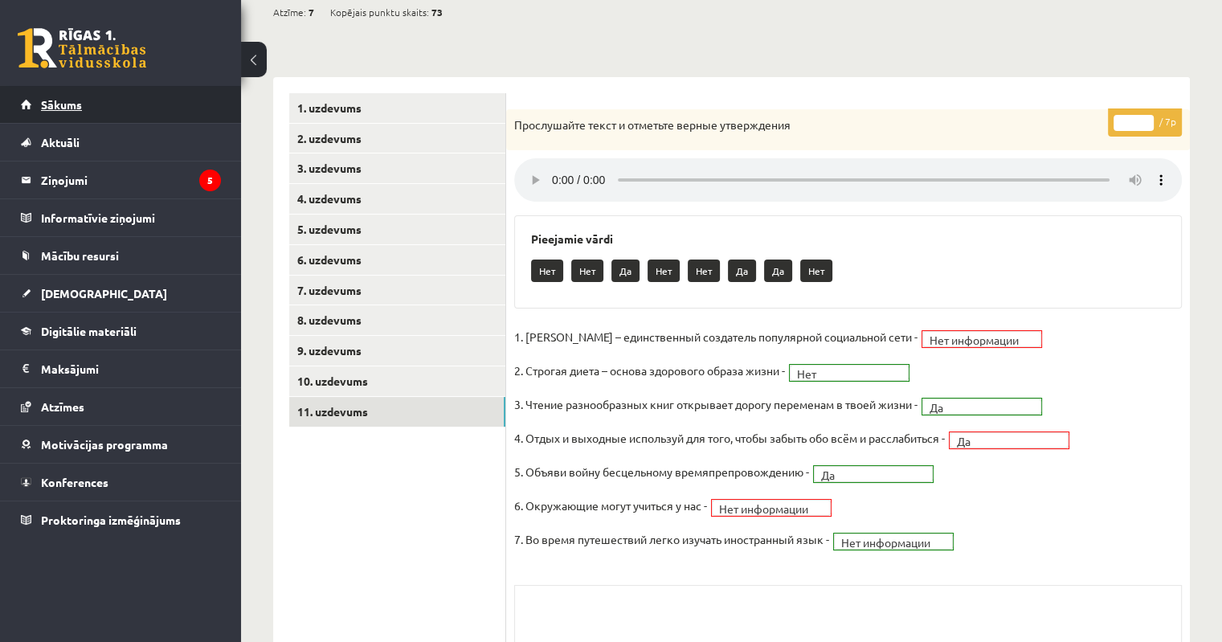
click at [80, 108] on span "Sākums" at bounding box center [61, 104] width 41 height 14
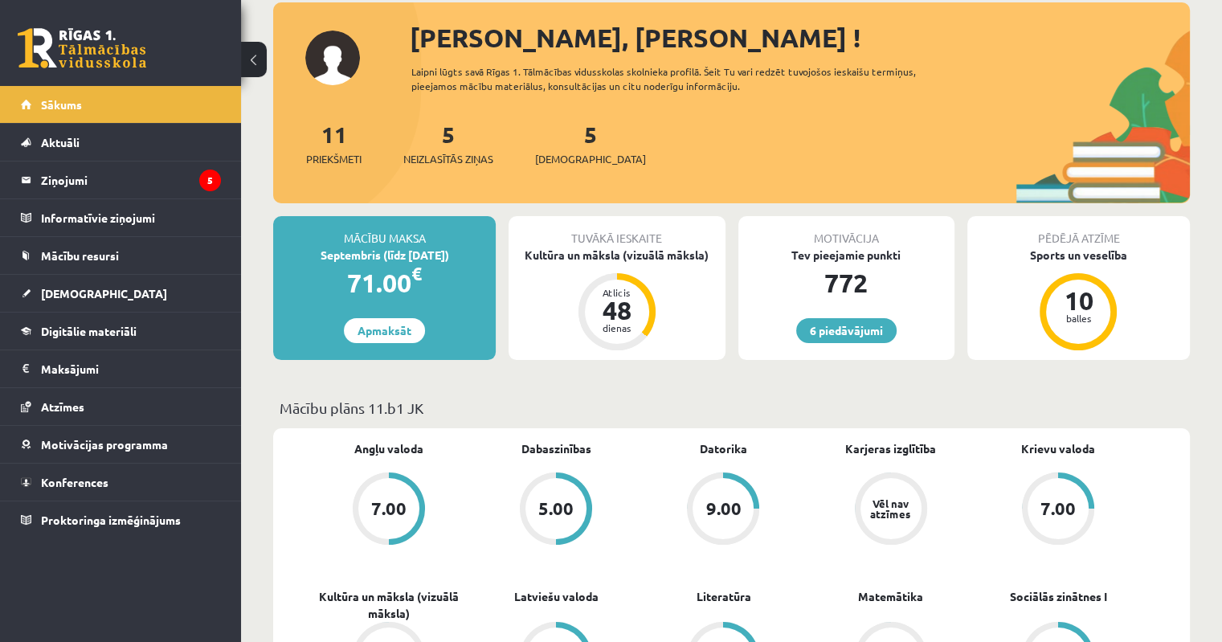
scroll to position [161, 0]
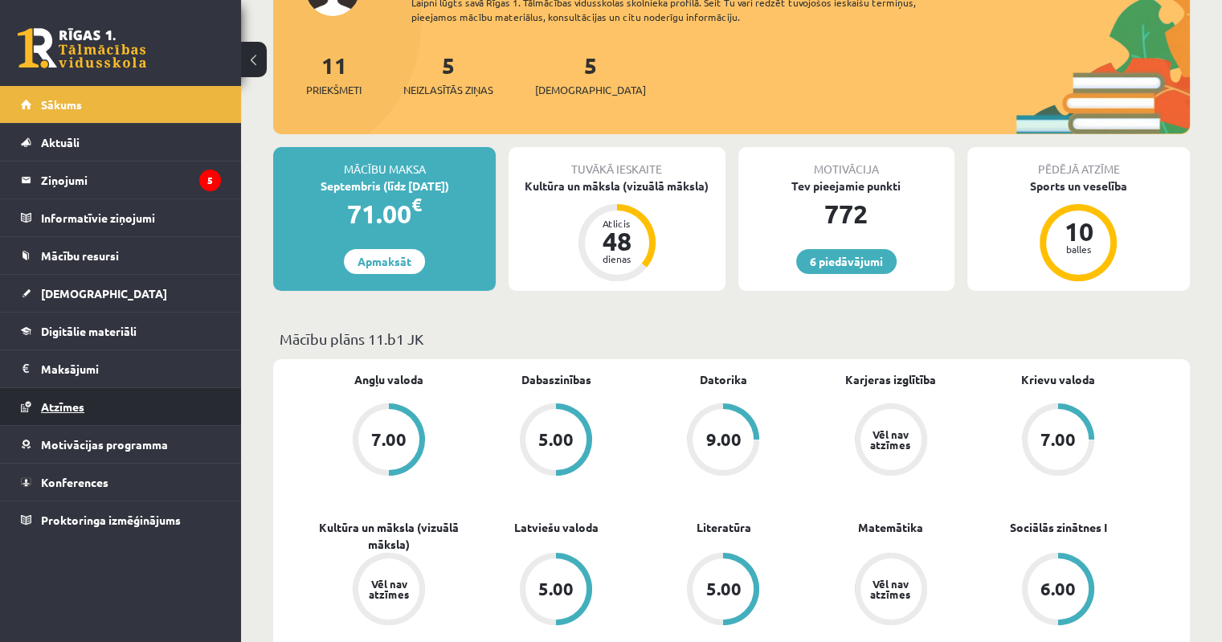
click at [72, 412] on link "Atzīmes" at bounding box center [121, 406] width 200 height 37
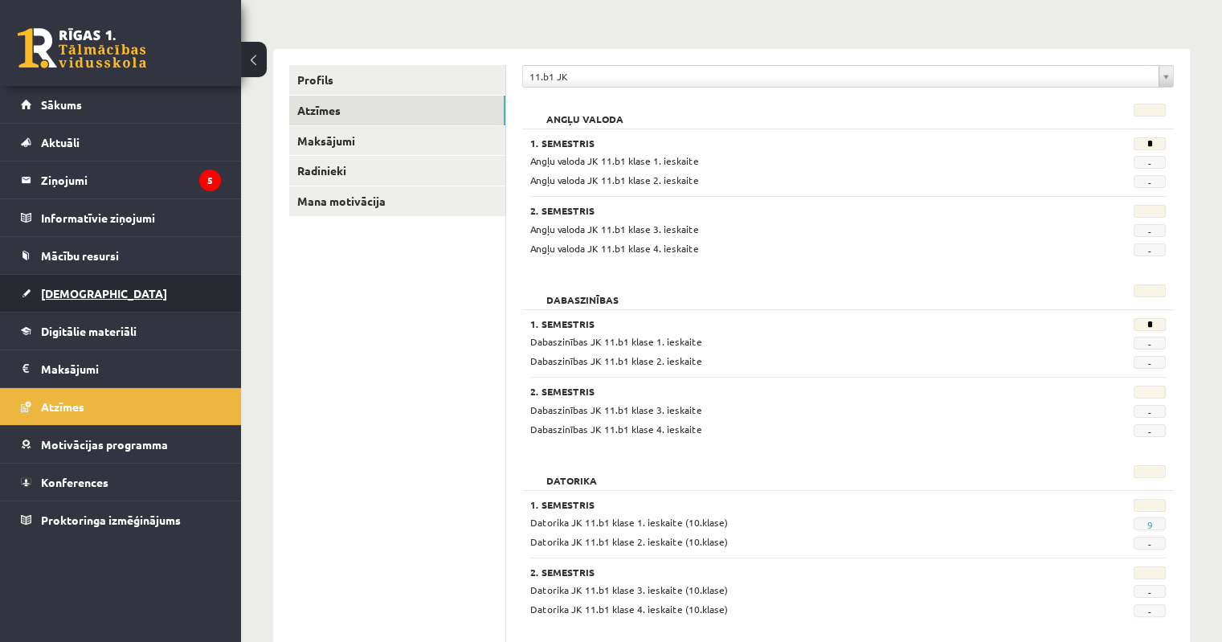
click at [49, 298] on span "[DEMOGRAPHIC_DATA]" at bounding box center [104, 293] width 126 height 14
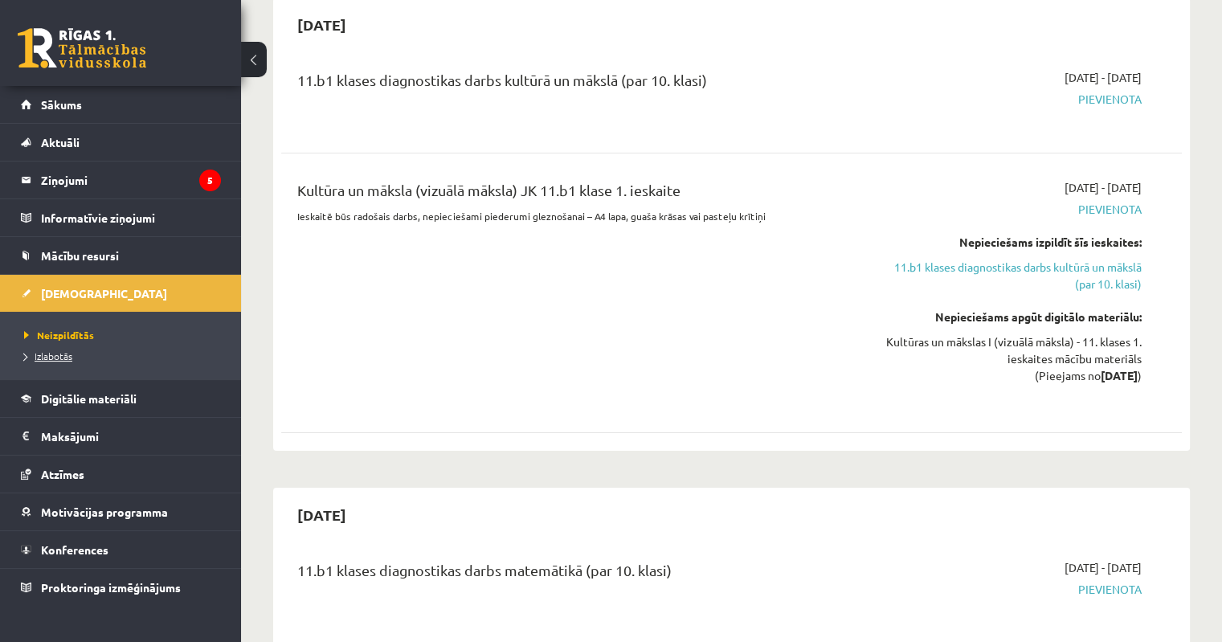
click at [59, 356] on span "Izlabotās" at bounding box center [48, 356] width 48 height 13
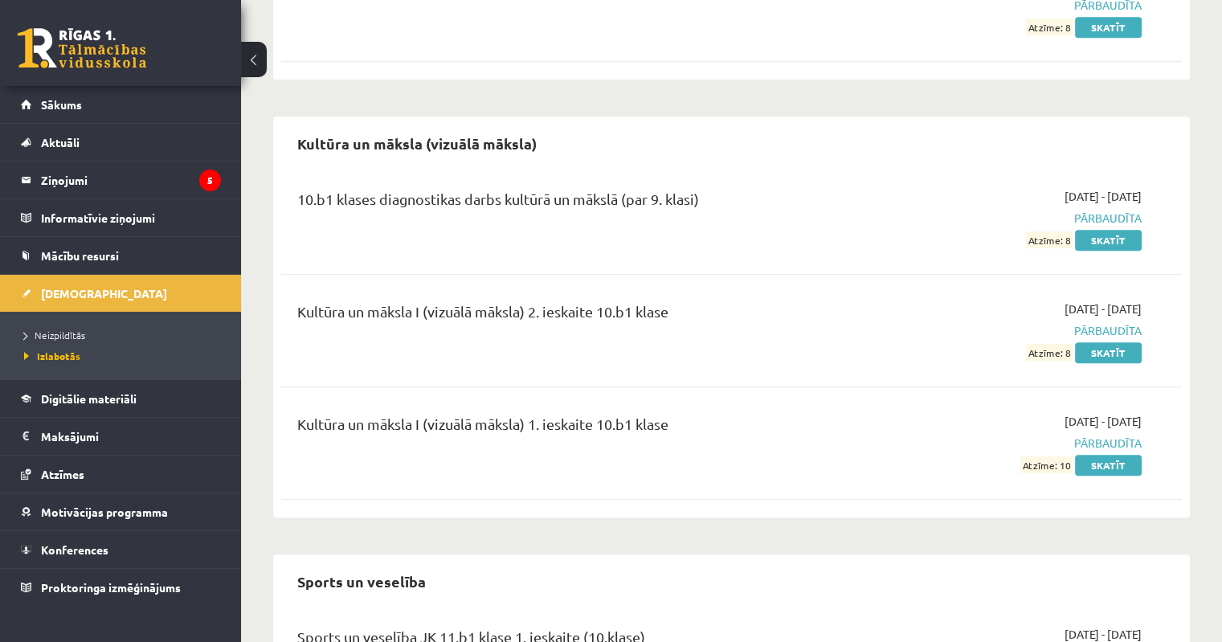
scroll to position [964, 0]
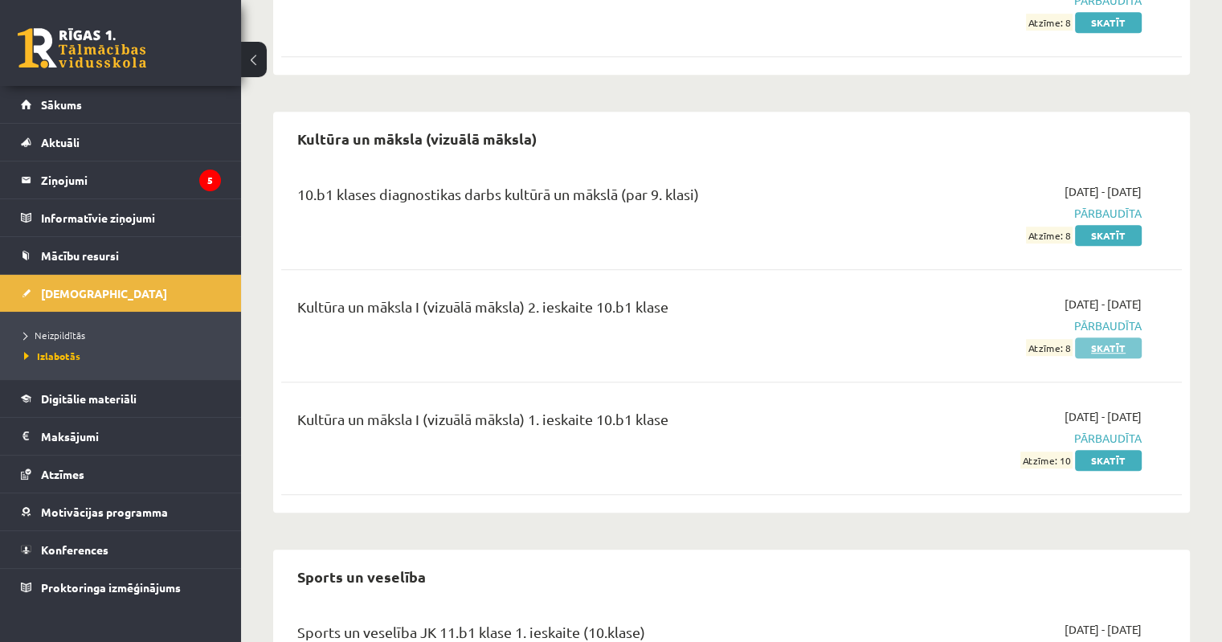
click at [1105, 338] on link "Skatīt" at bounding box center [1108, 348] width 67 height 21
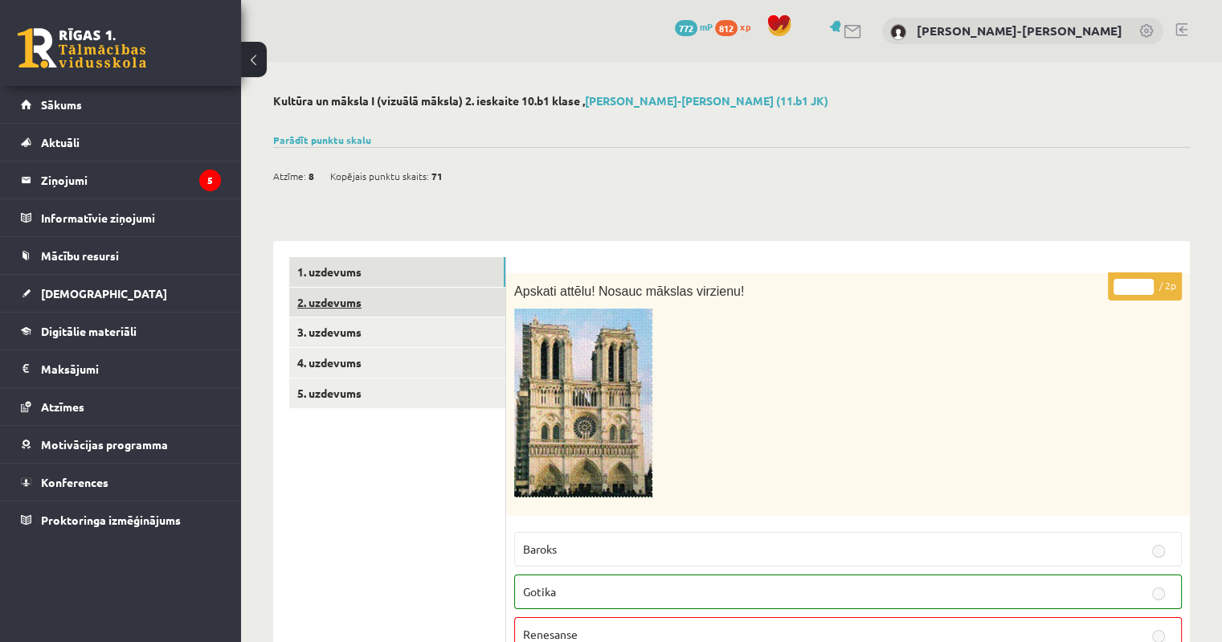
click at [338, 297] on link "2. uzdevums" at bounding box center [397, 303] width 216 height 30
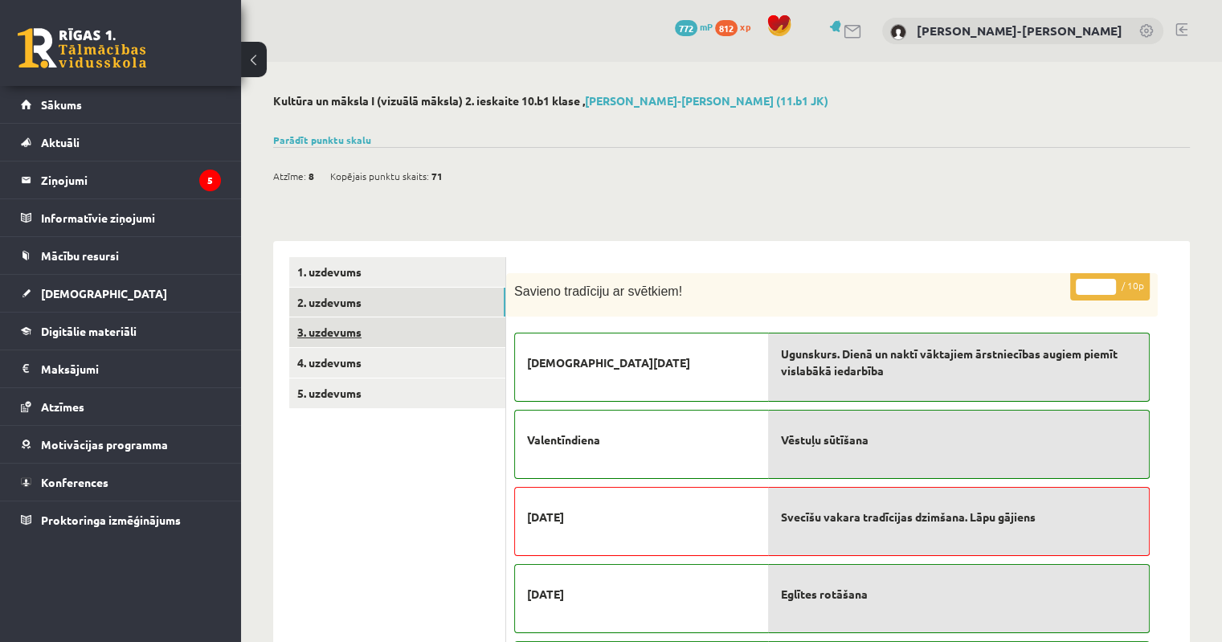
click at [343, 337] on link "3. uzdevums" at bounding box center [397, 332] width 216 height 30
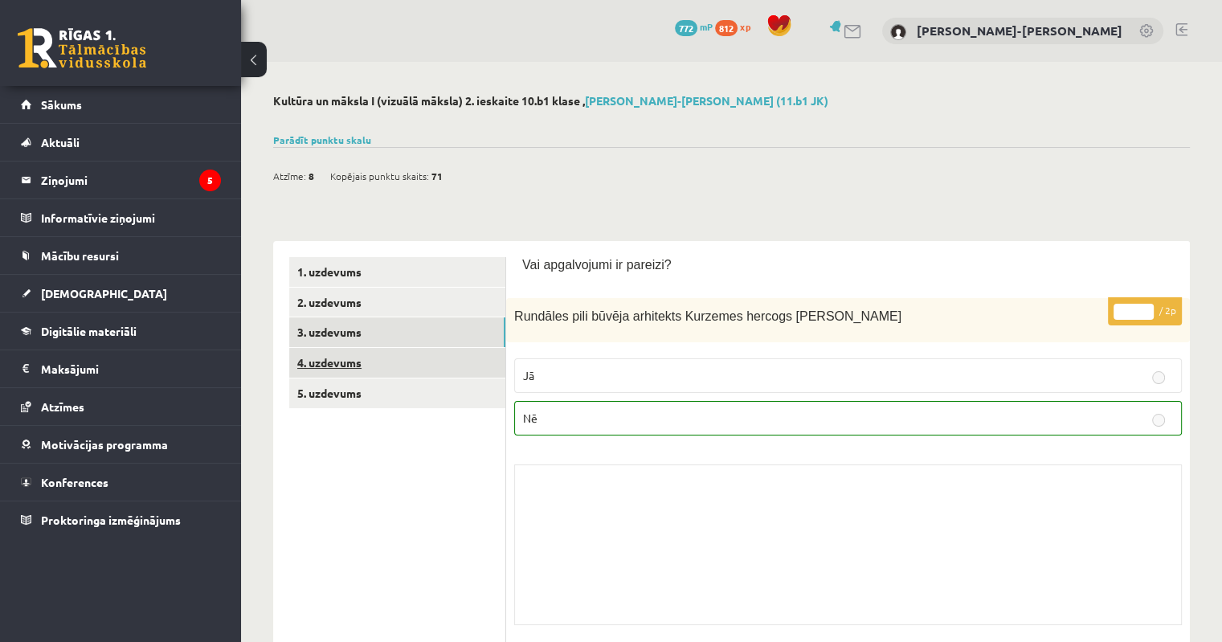
click at [366, 364] on link "4. uzdevums" at bounding box center [397, 363] width 216 height 30
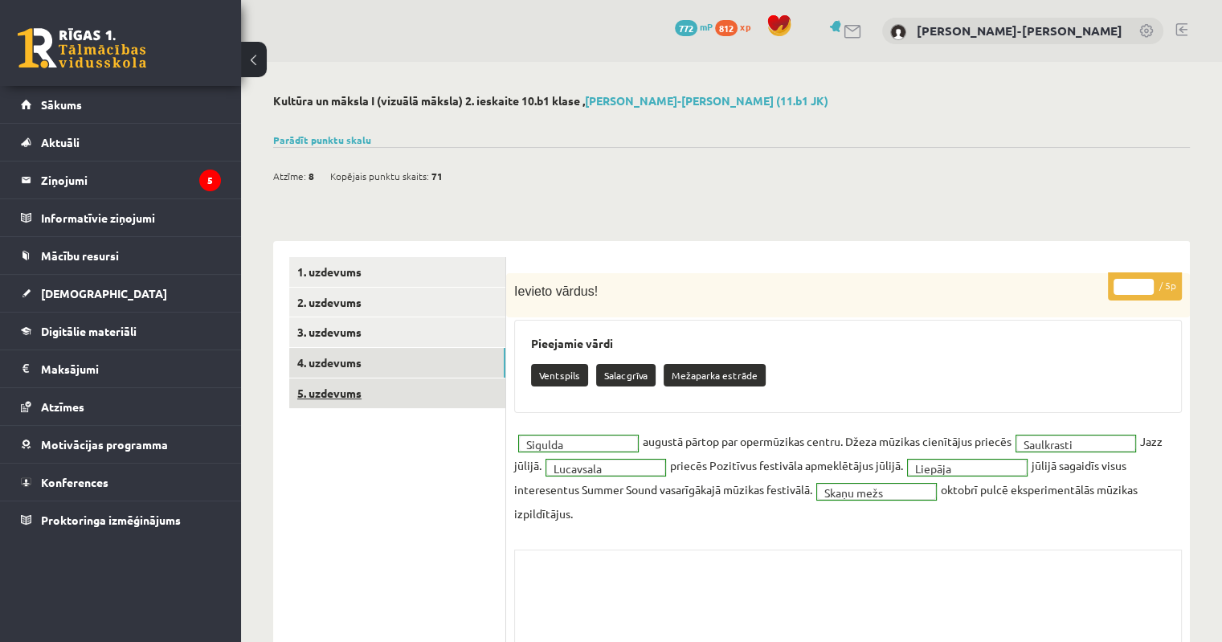
click at [342, 403] on link "5. uzdevums" at bounding box center [397, 394] width 216 height 30
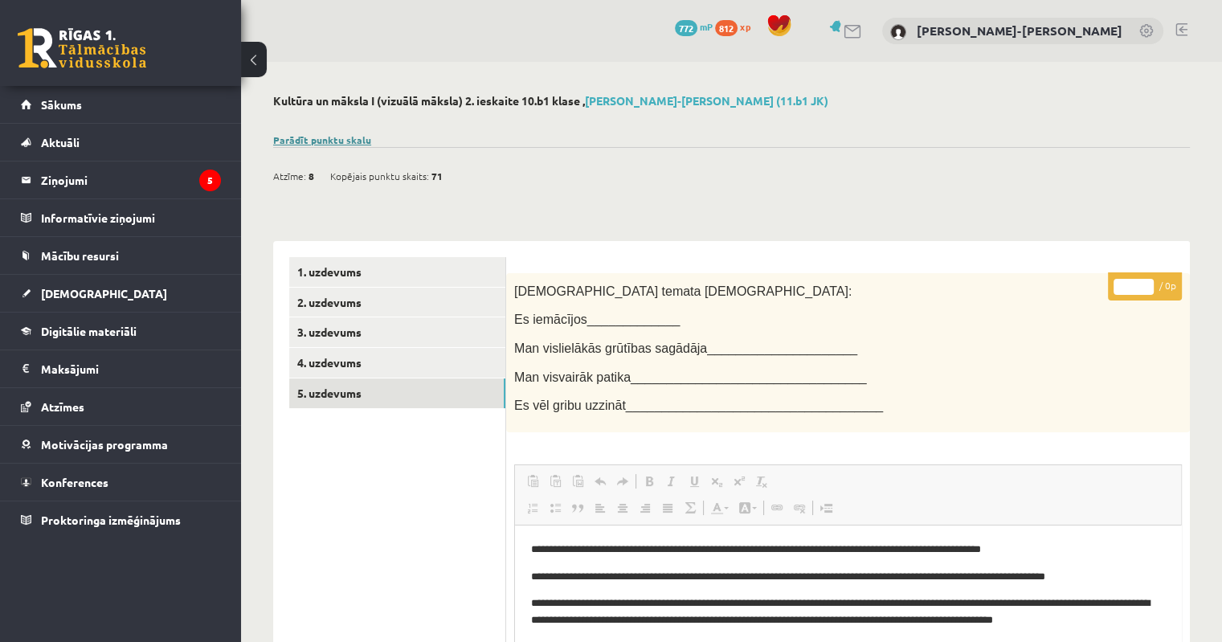
click at [306, 136] on link "Parādīt punktu skalu" at bounding box center [322, 139] width 98 height 13
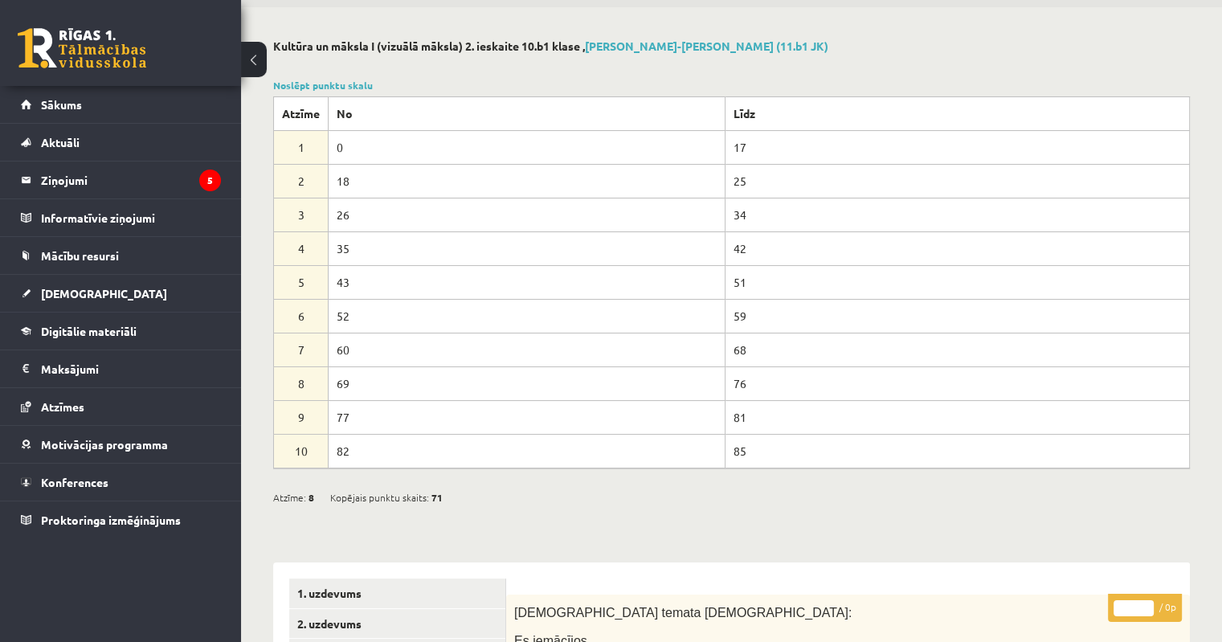
scroll to position [161, 0]
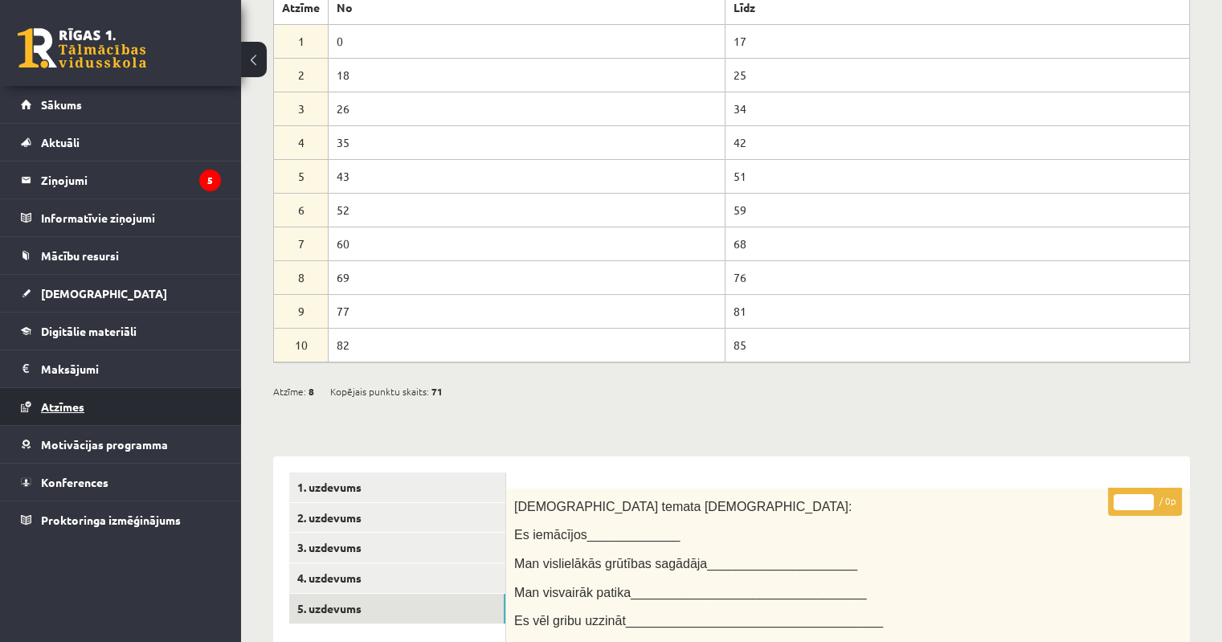
click at [72, 404] on span "Atzīmes" at bounding box center [62, 406] width 43 height 14
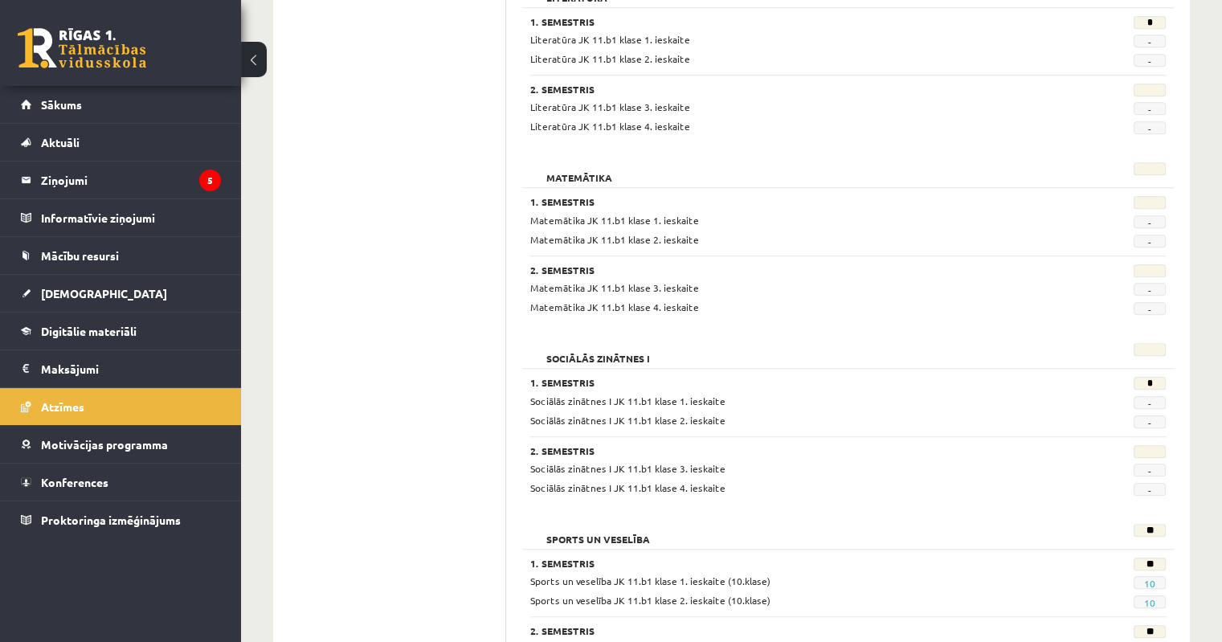
scroll to position [1125, 0]
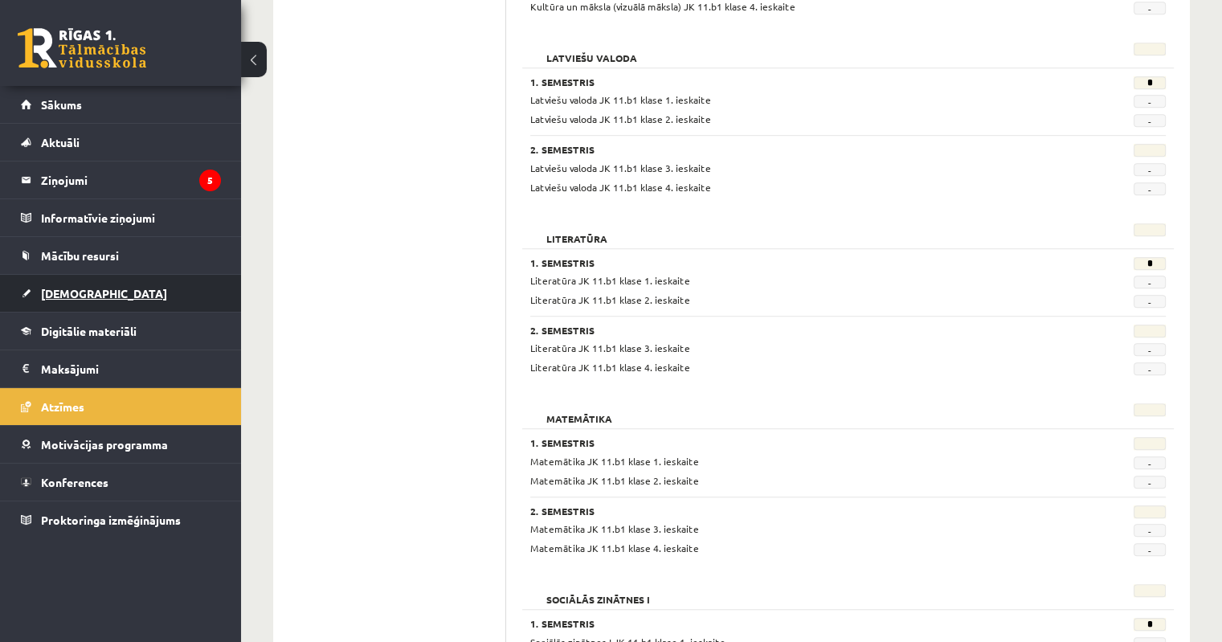
click at [47, 286] on span "[DEMOGRAPHIC_DATA]" at bounding box center [104, 293] width 126 height 14
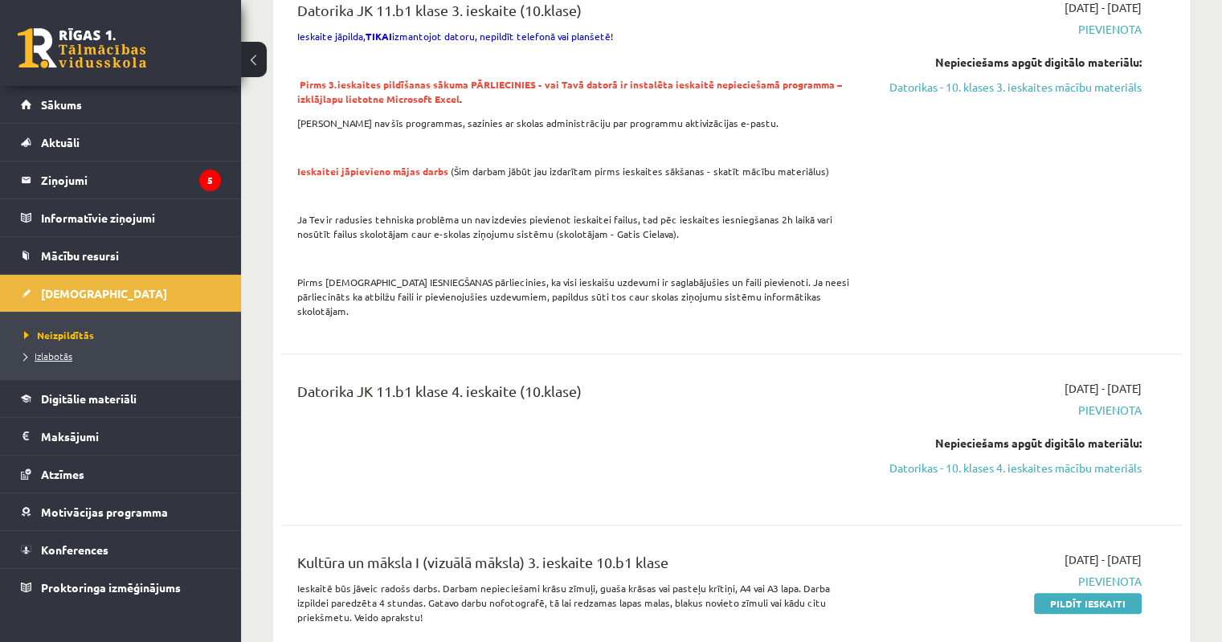
click at [59, 358] on span "Izlabotās" at bounding box center [48, 356] width 48 height 13
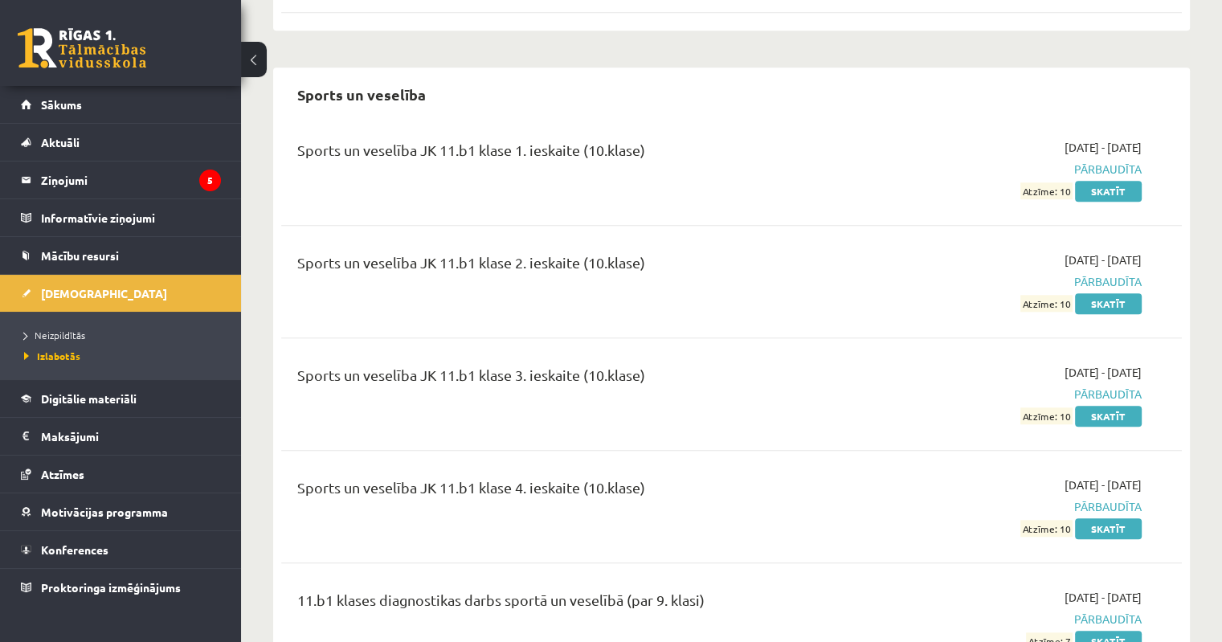
scroll to position [1511, 0]
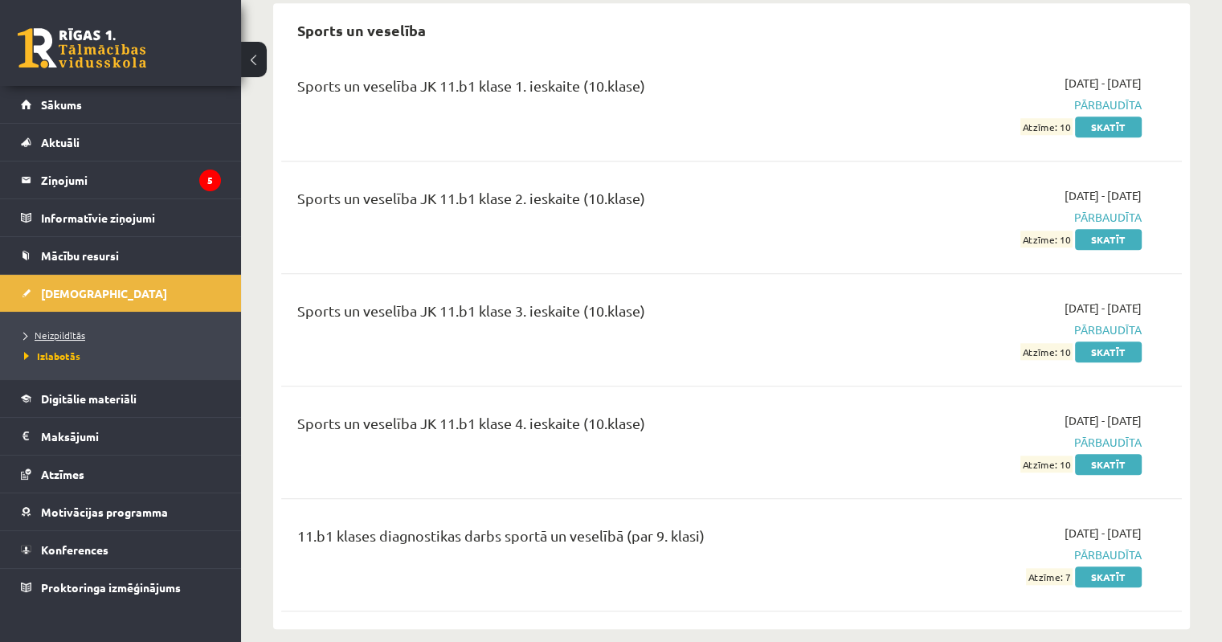
click at [61, 336] on span "Neizpildītās" at bounding box center [54, 335] width 61 height 13
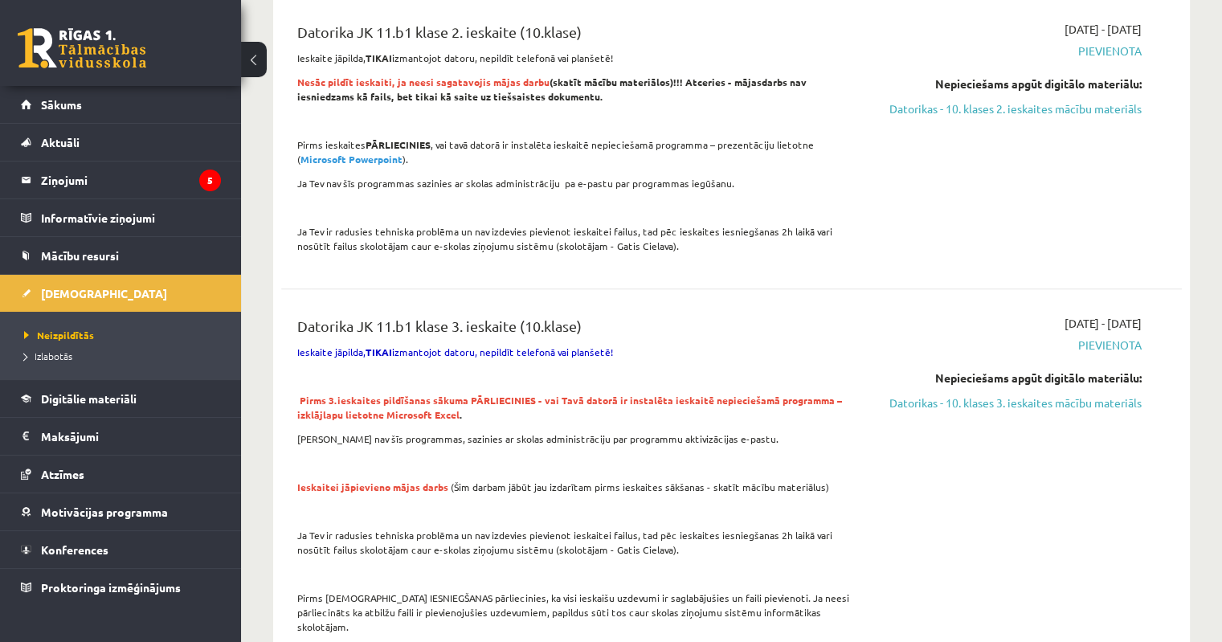
scroll to position [804, 0]
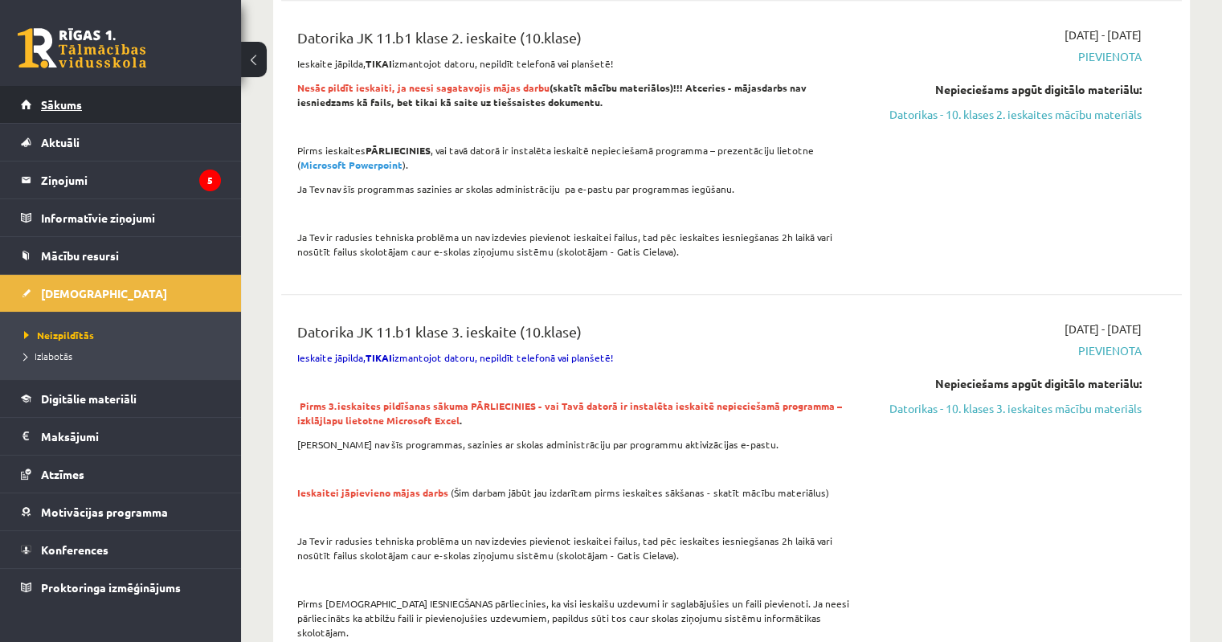
click at [55, 104] on span "Sākums" at bounding box center [61, 104] width 41 height 14
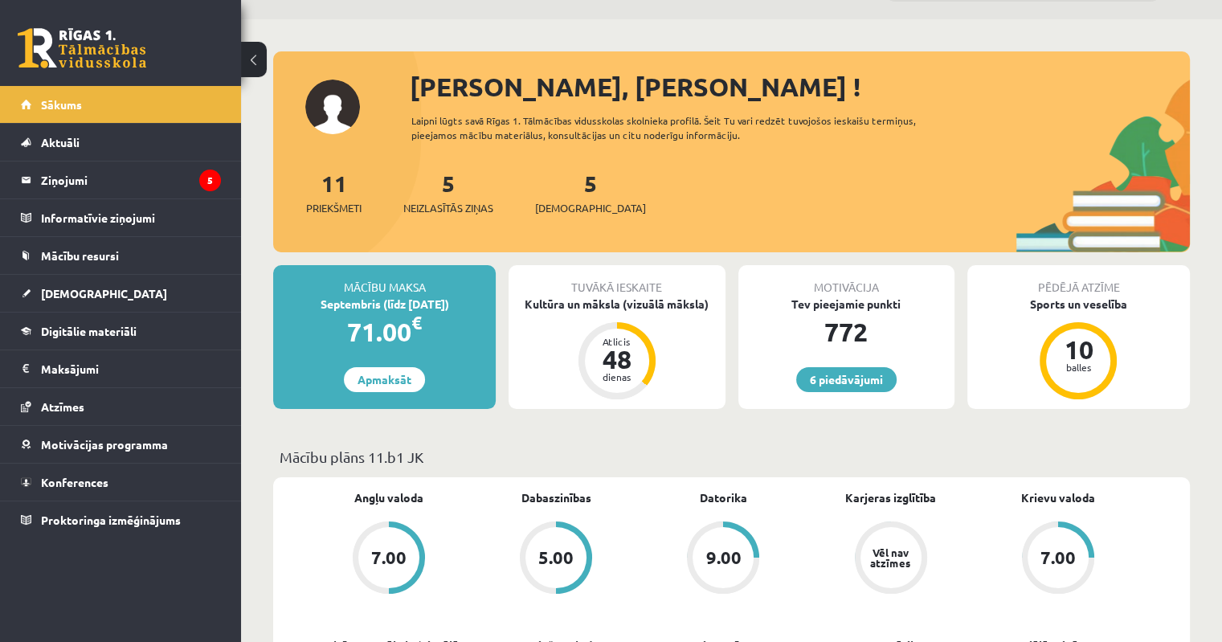
scroll to position [80, 0]
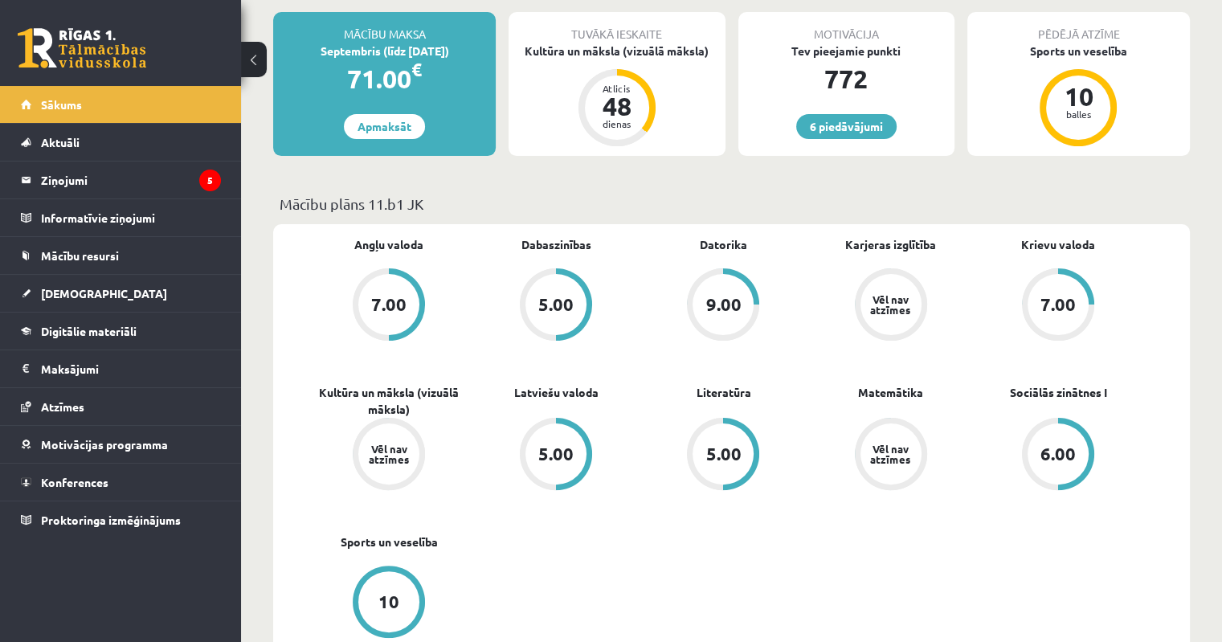
scroll to position [321, 0]
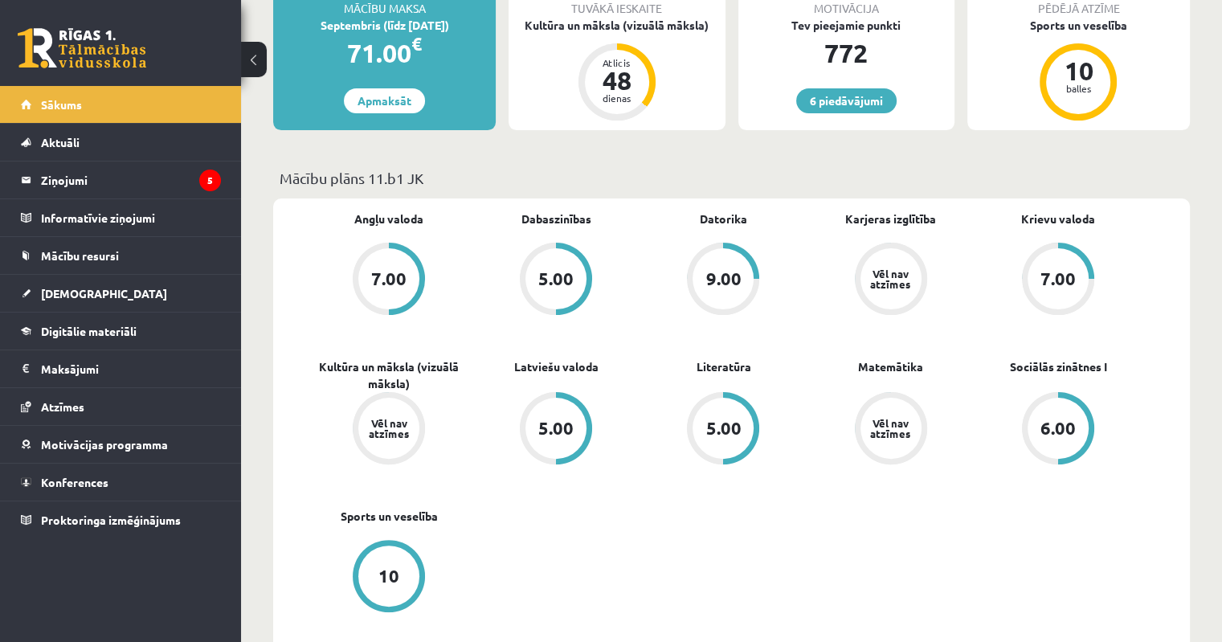
click at [1065, 280] on div "7.00" at bounding box center [1058, 279] width 35 height 18
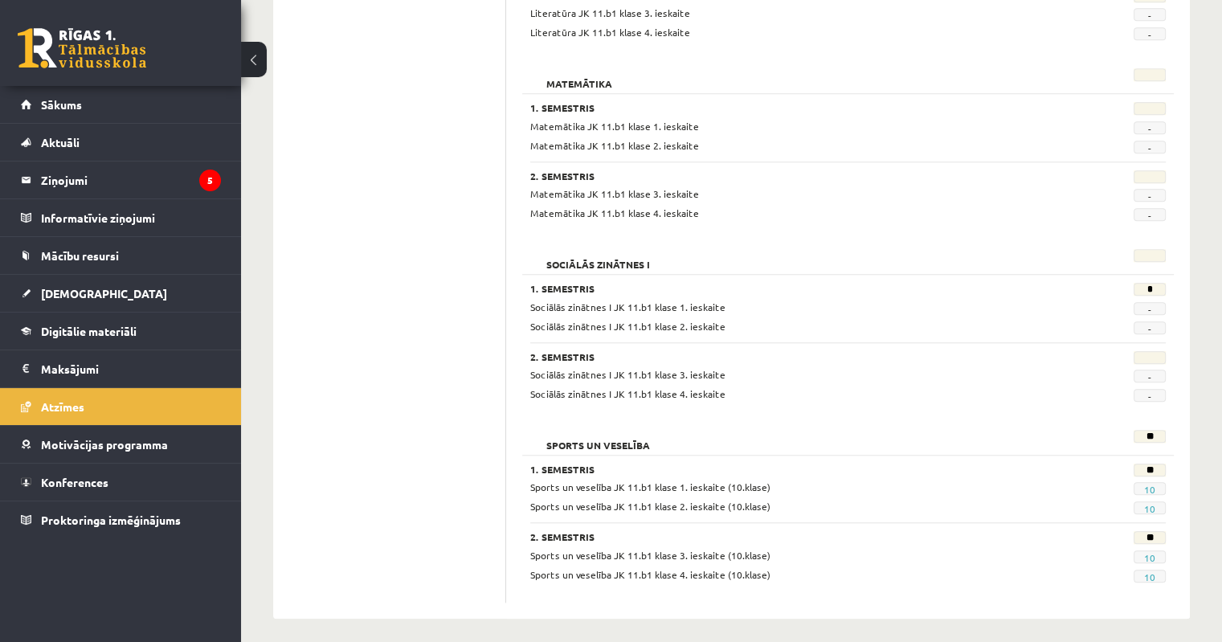
scroll to position [1465, 0]
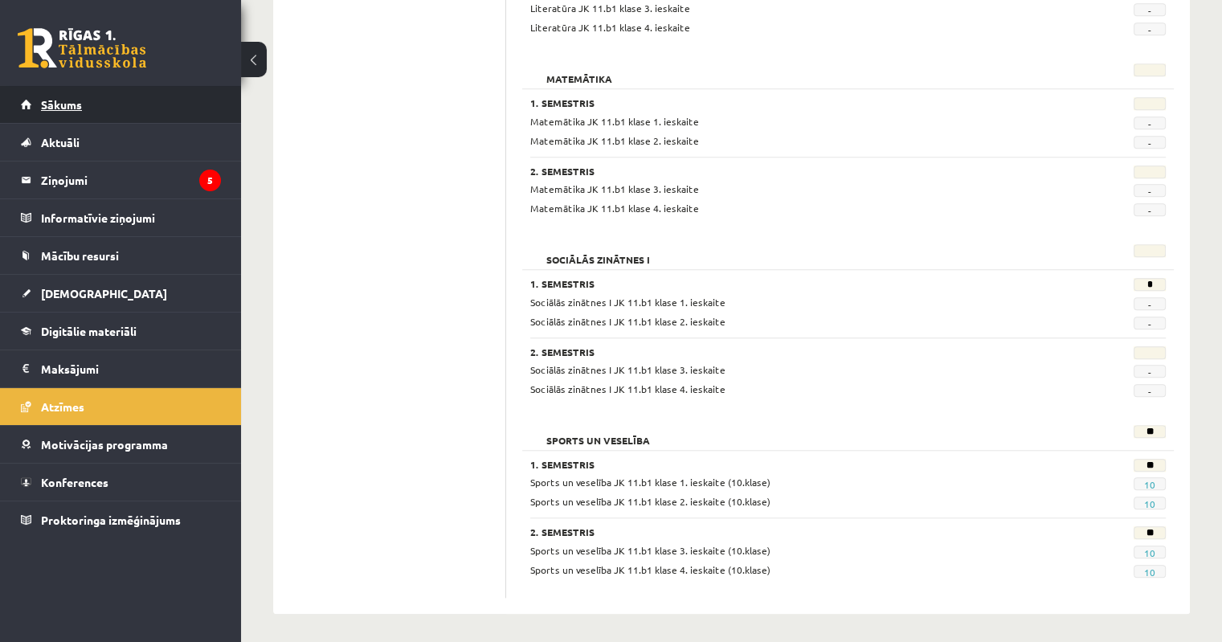
click at [74, 100] on span "Sākums" at bounding box center [61, 104] width 41 height 14
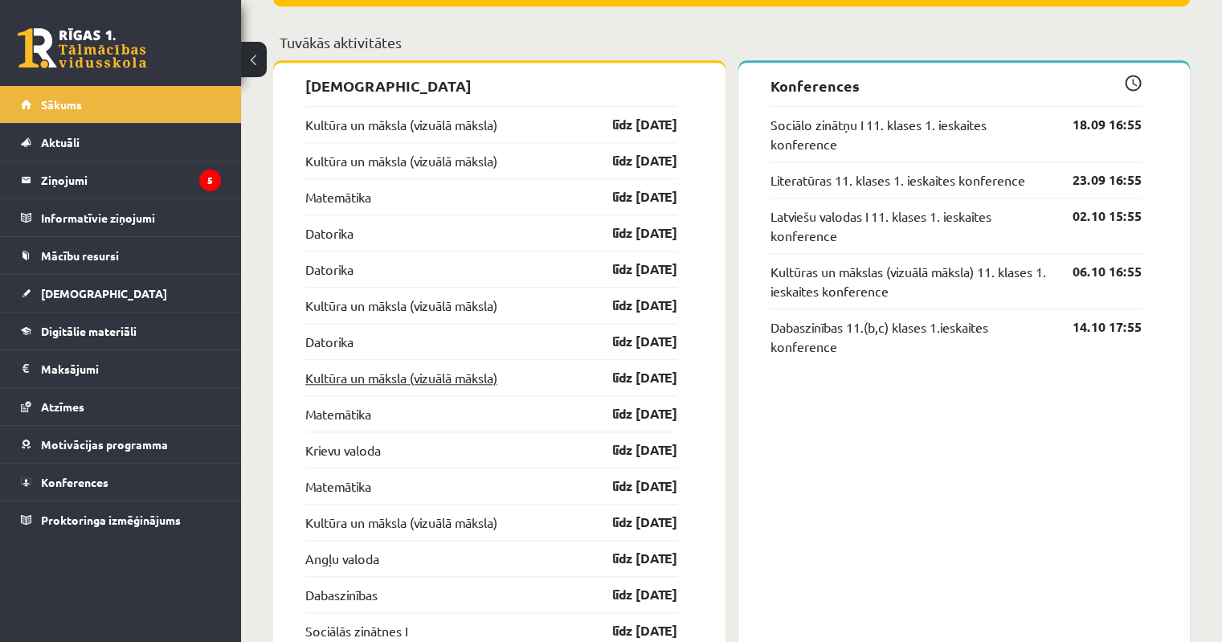
scroll to position [1527, 0]
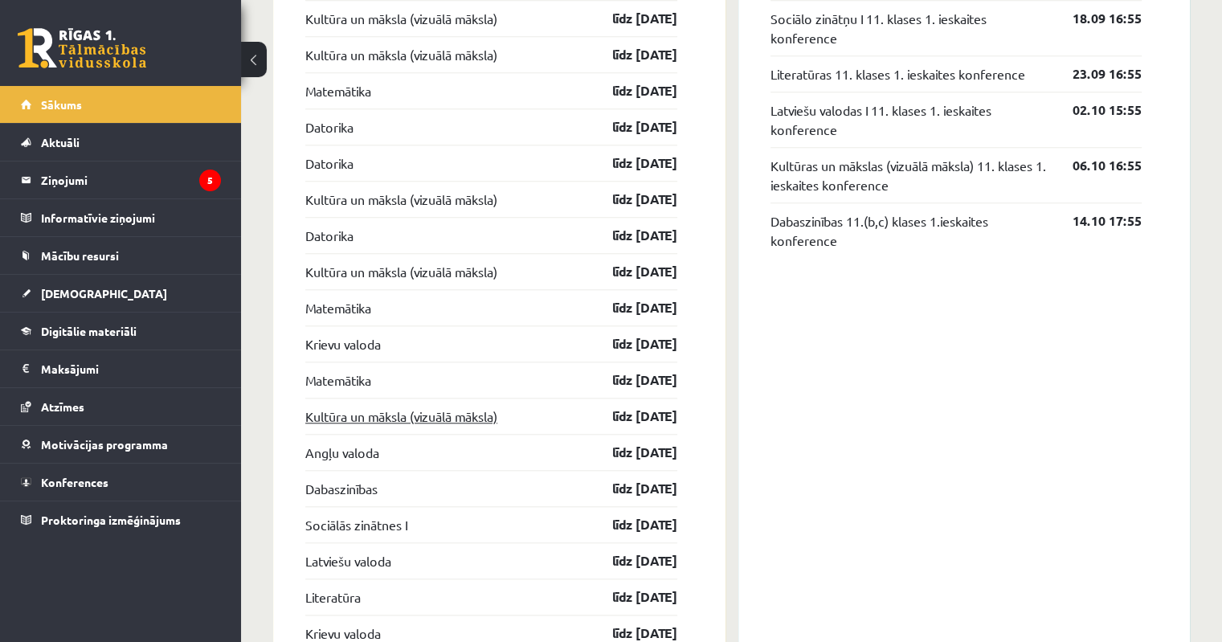
click at [429, 422] on link "Kultūra un māksla (vizuālā māksla)" at bounding box center [401, 416] width 192 height 19
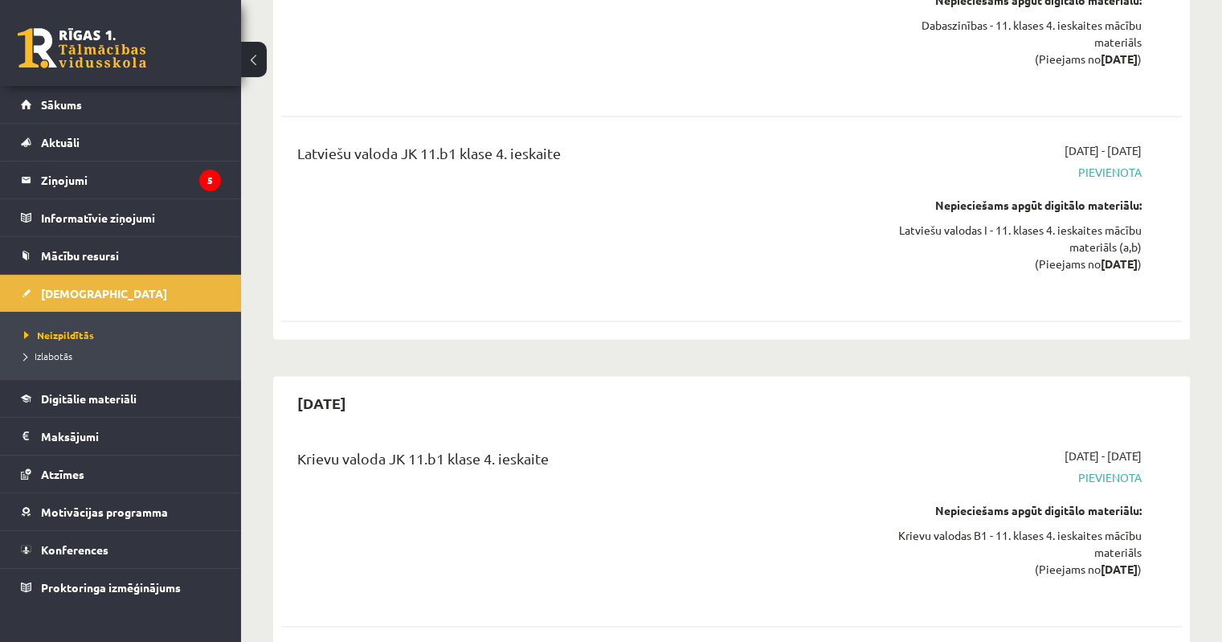
scroll to position [8342, 0]
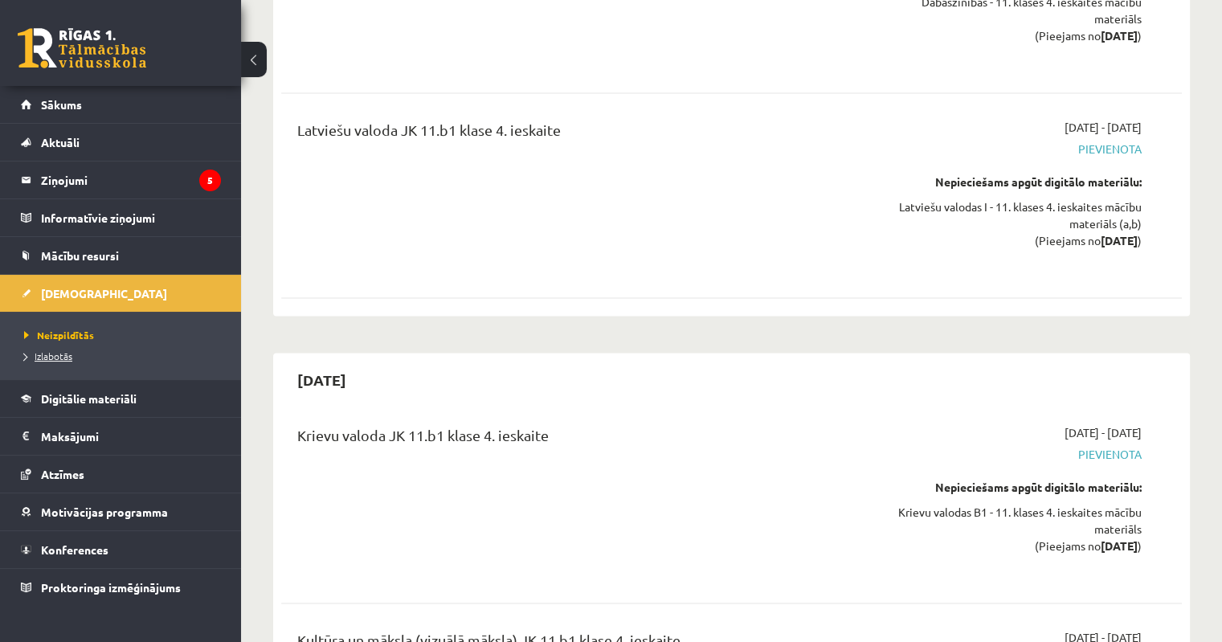
click at [52, 360] on link "Izlabotās" at bounding box center [124, 356] width 201 height 14
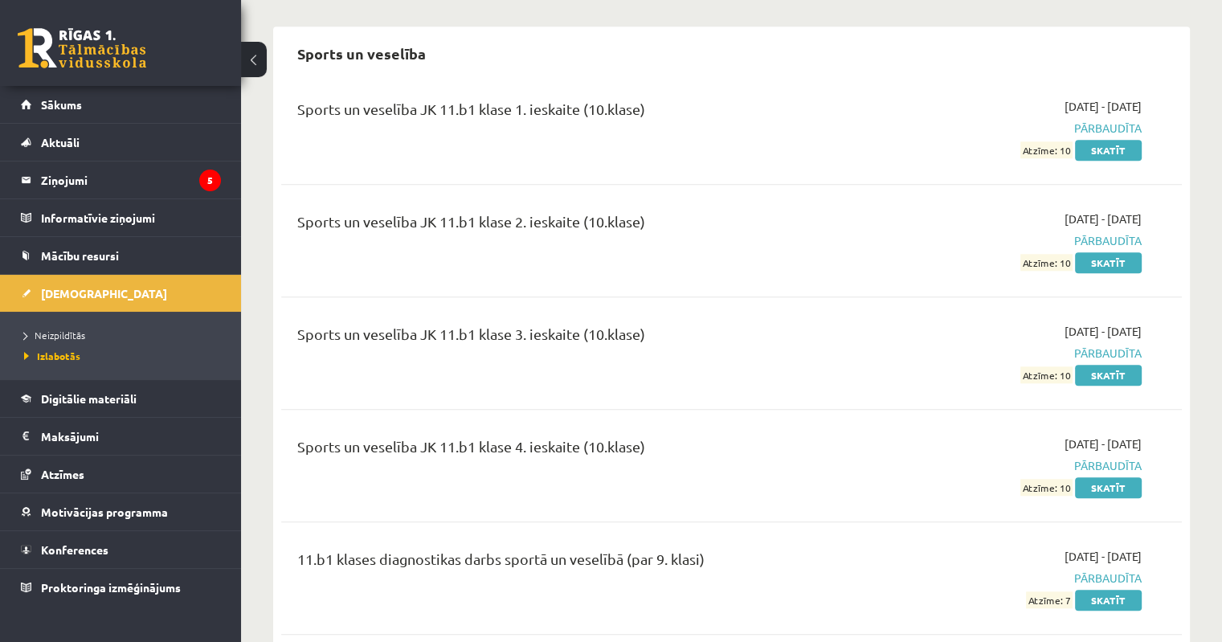
scroll to position [1510, 0]
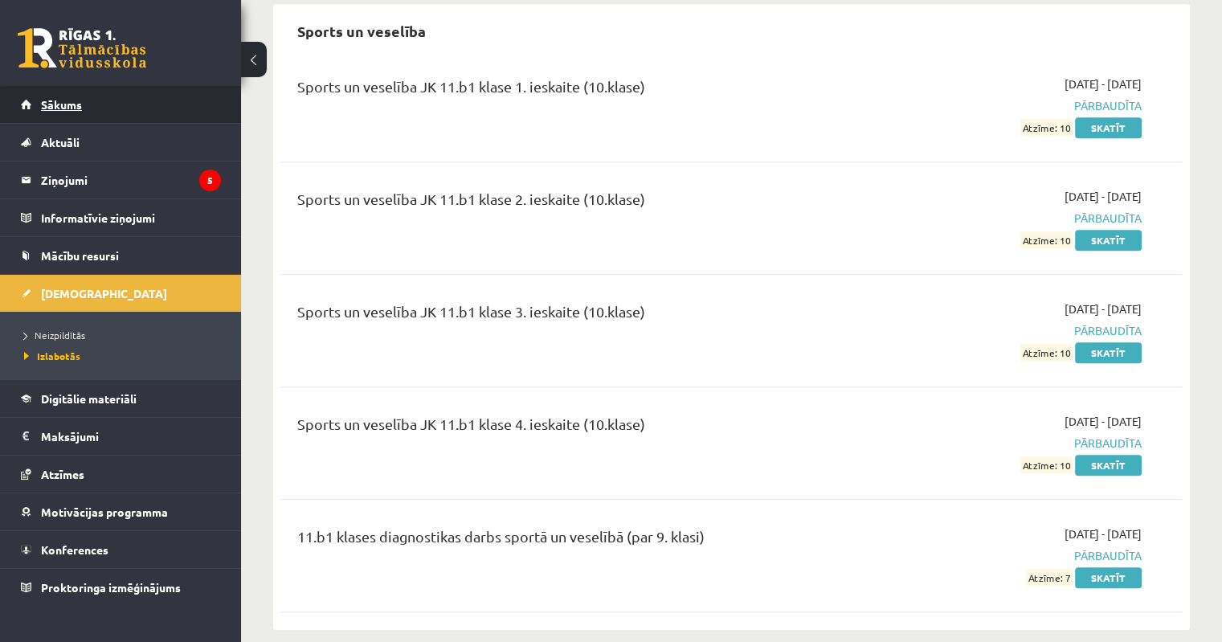
click at [59, 116] on link "Sākums" at bounding box center [121, 104] width 200 height 37
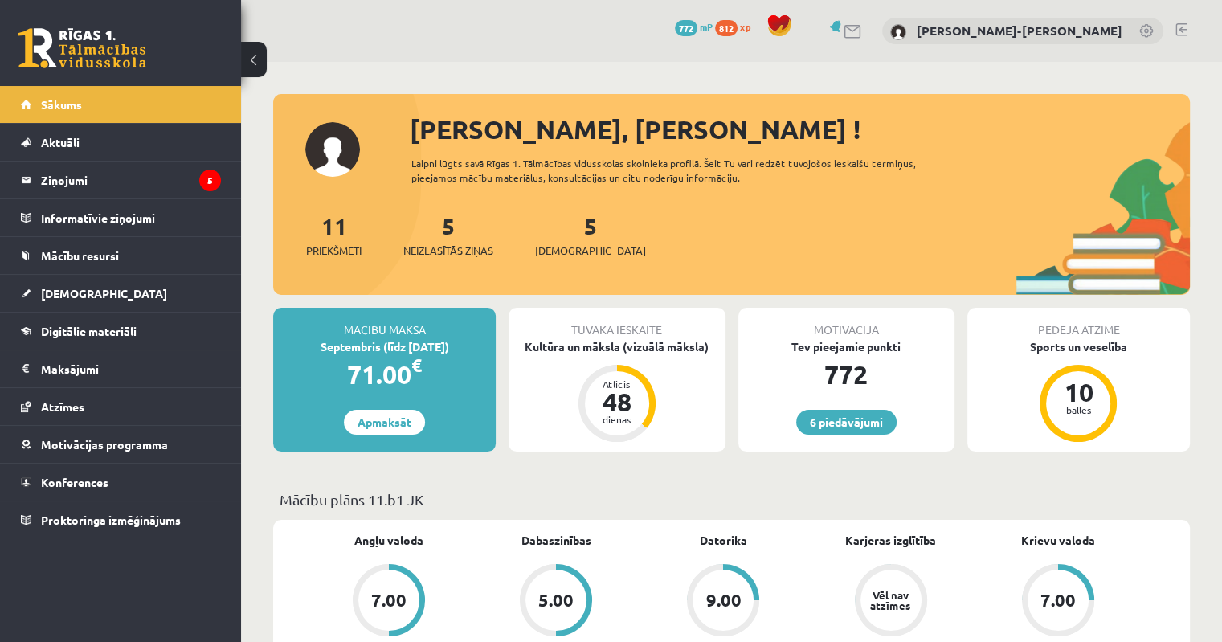
click at [1186, 28] on link at bounding box center [1182, 29] width 12 height 13
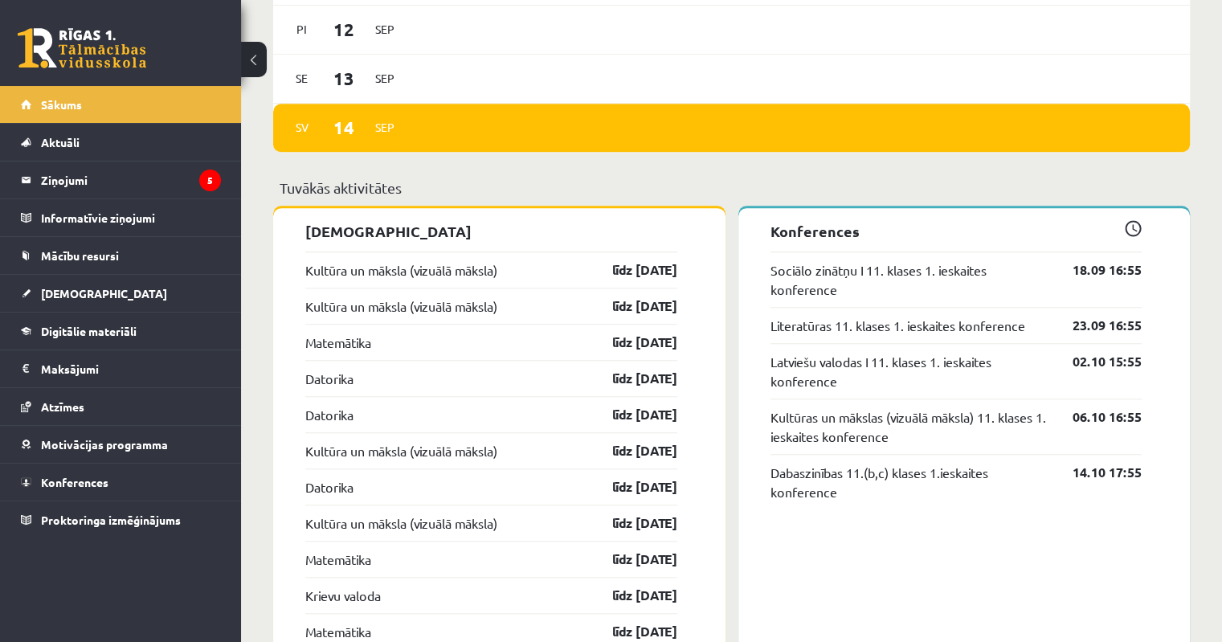
scroll to position [1286, 0]
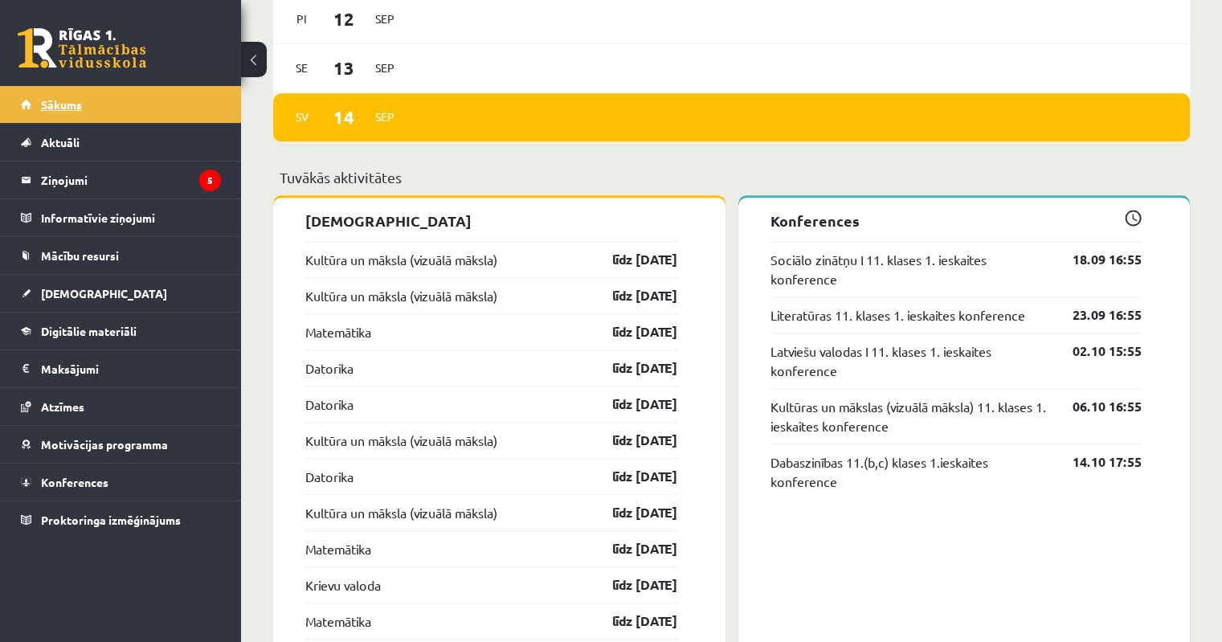
click at [100, 109] on link "Sākums" at bounding box center [121, 104] width 200 height 37
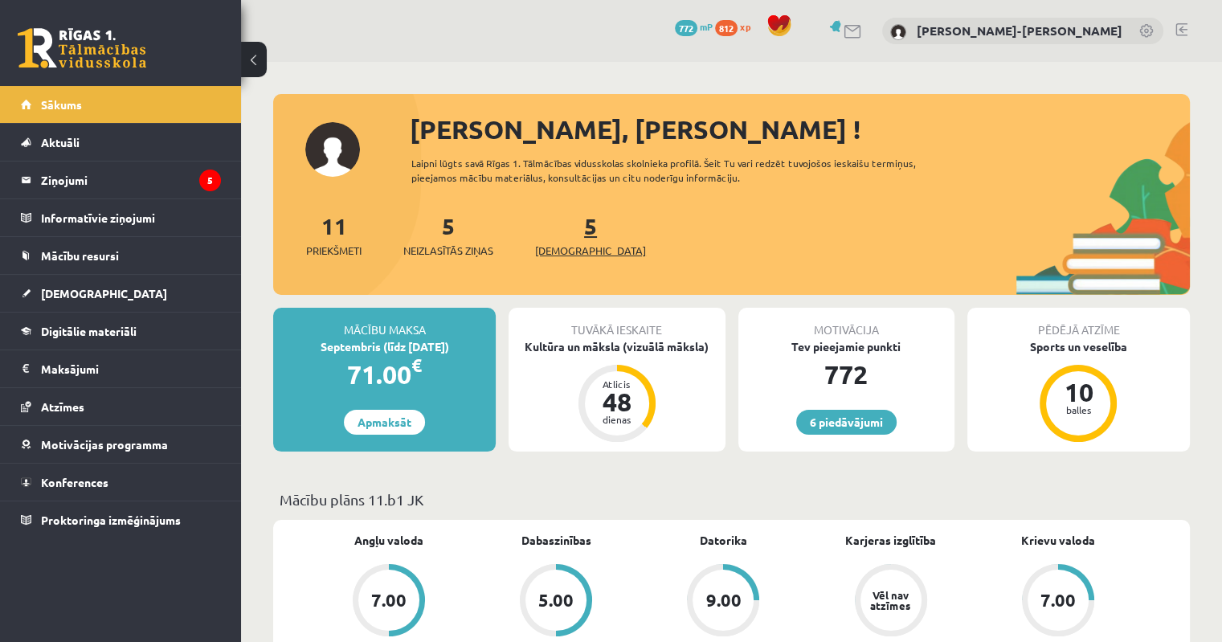
click at [561, 247] on span "[DEMOGRAPHIC_DATA]" at bounding box center [590, 251] width 111 height 16
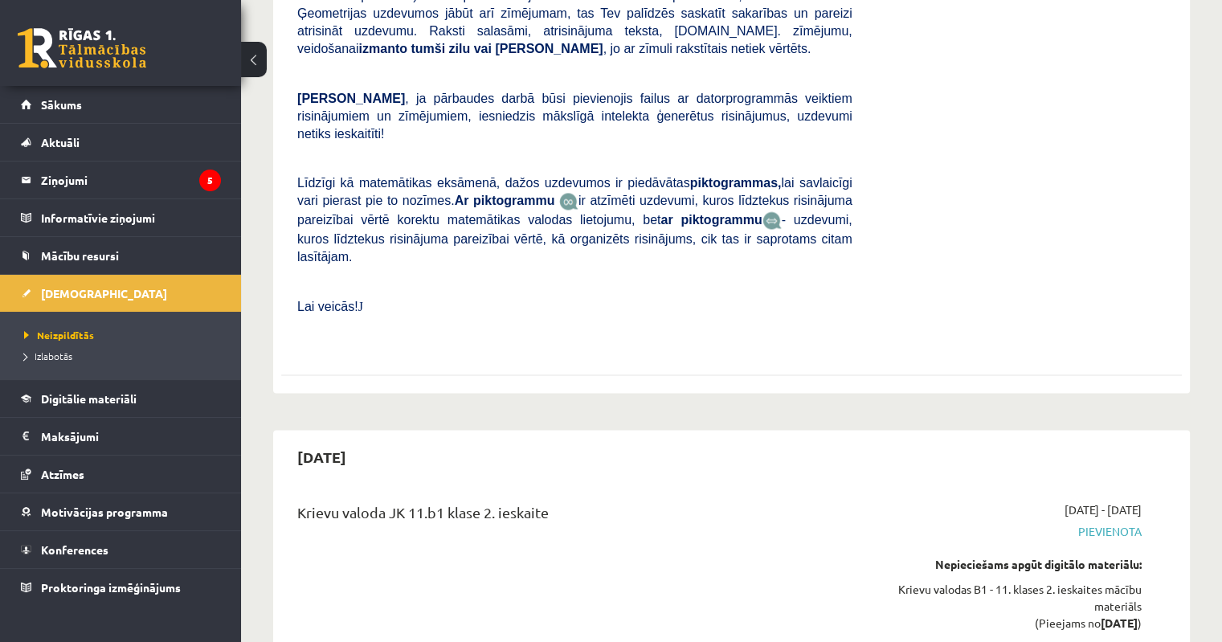
scroll to position [2250, 0]
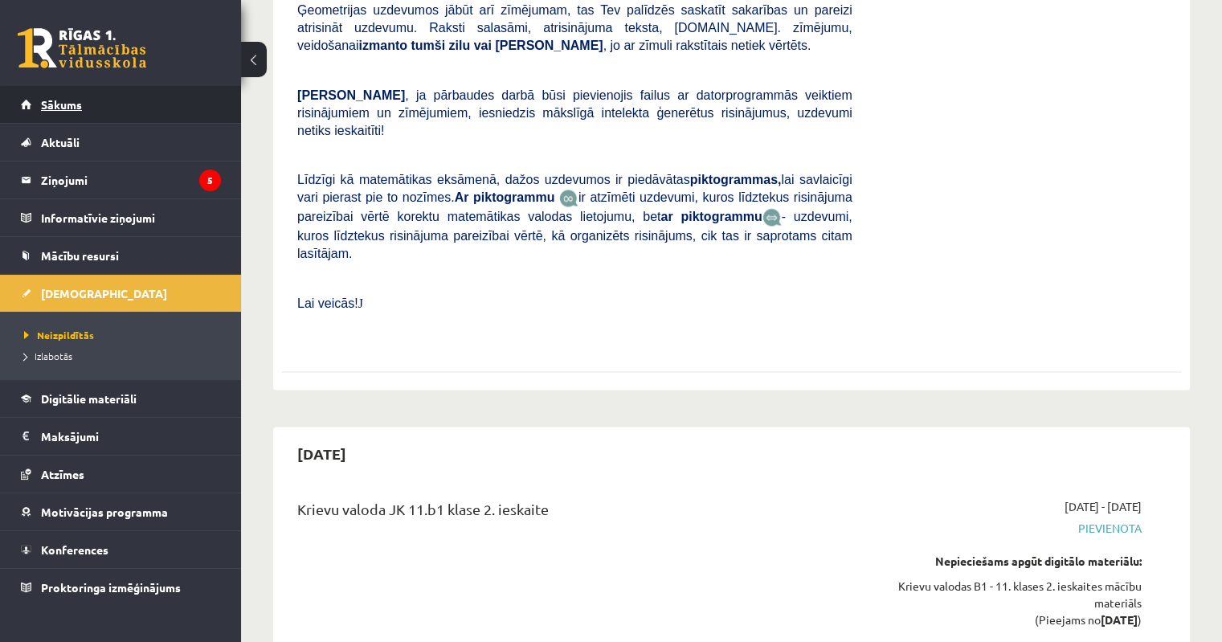
click at [42, 99] on span "Sākums" at bounding box center [61, 104] width 41 height 14
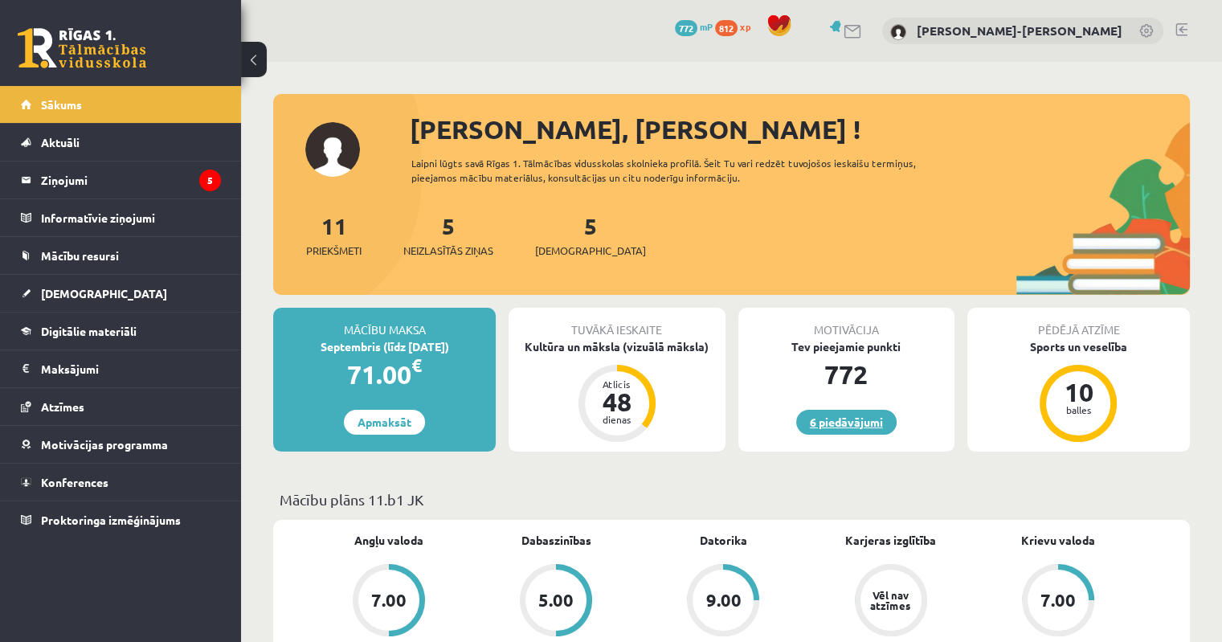
click at [840, 420] on link "6 piedāvājumi" at bounding box center [846, 422] width 100 height 25
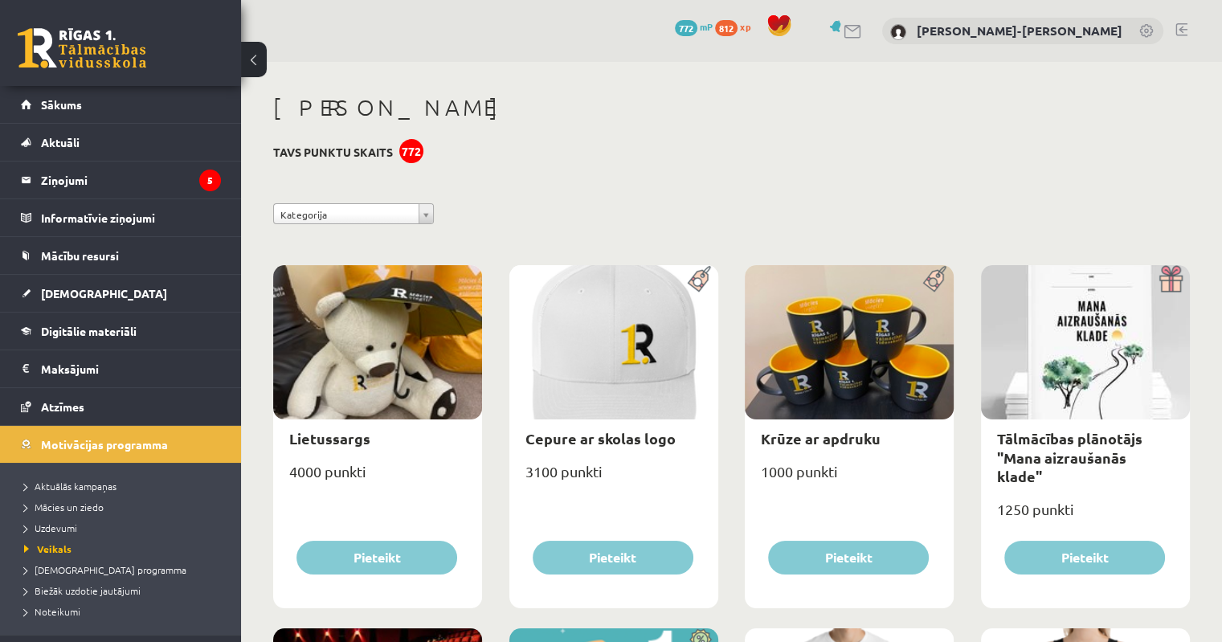
click at [412, 149] on div "772" at bounding box center [411, 151] width 24 height 24
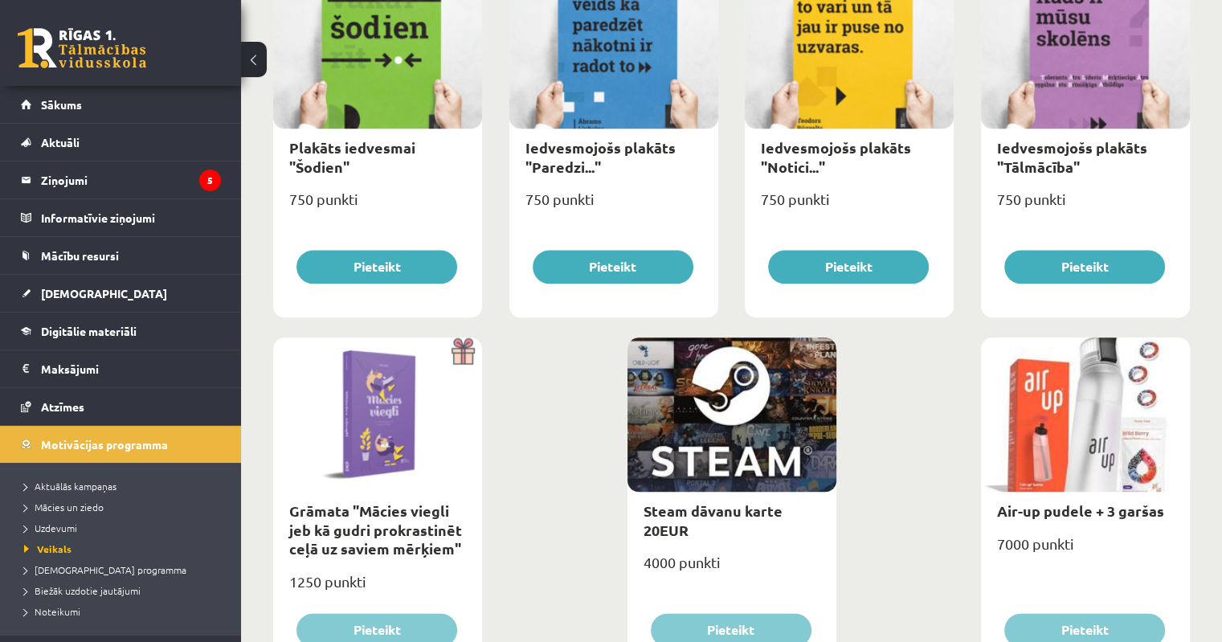
scroll to position [1768, 0]
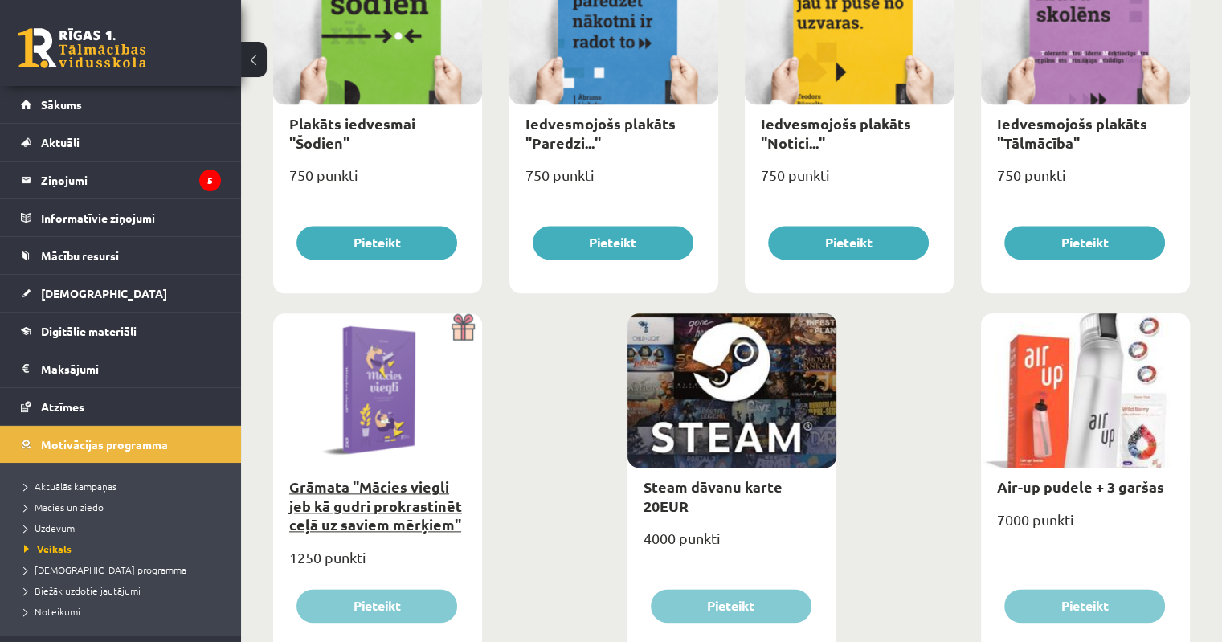
click at [388, 493] on link "Grāmata "Mācies viegli jeb kā gudri prokrastinēt ceļā uz saviem mērķiem"" at bounding box center [375, 505] width 173 height 56
type input "*"
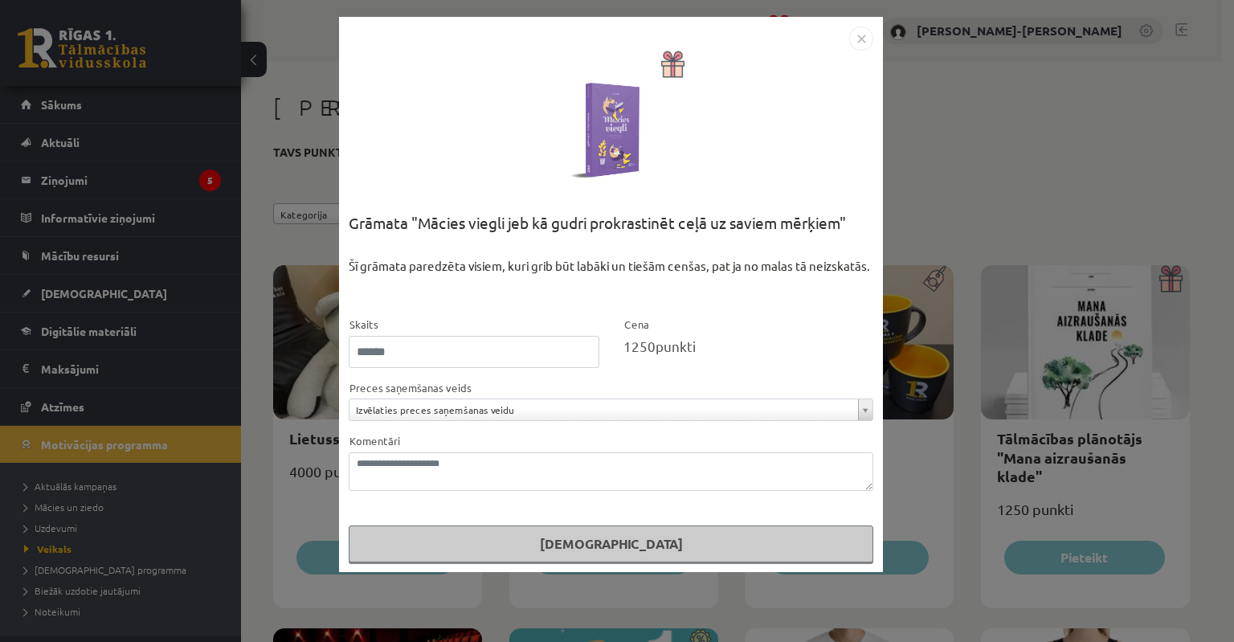
click at [874, 42] on div "**********" at bounding box center [611, 294] width 544 height 555
click at [869, 41] on img "Close" at bounding box center [861, 39] width 24 height 24
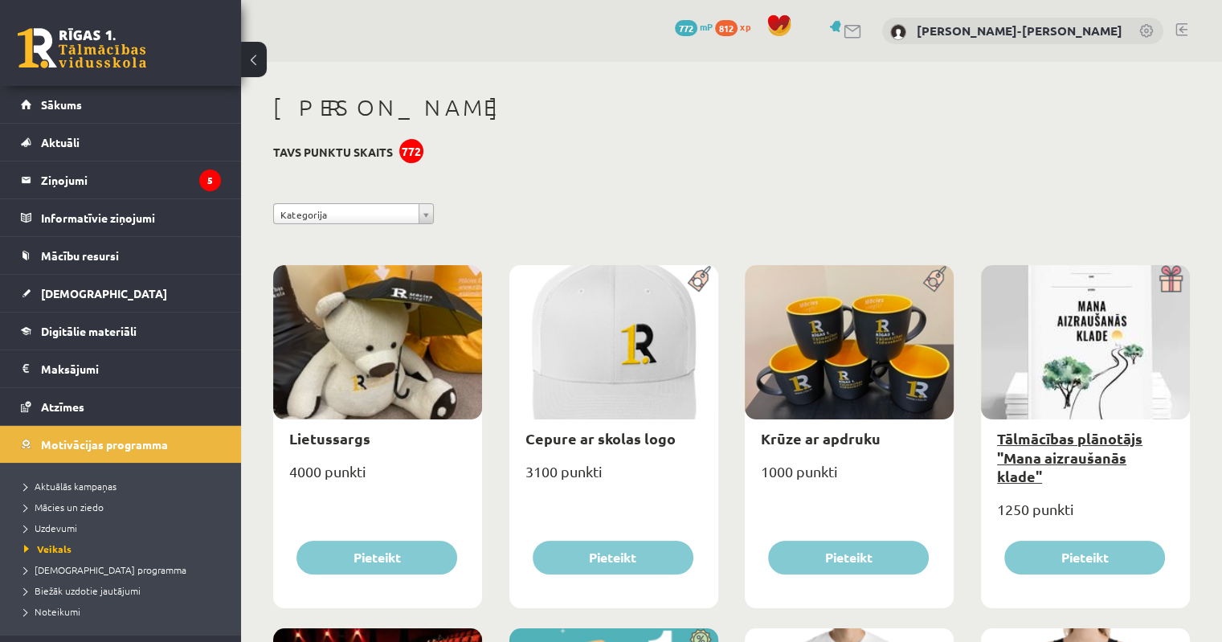
click at [1109, 450] on link "Tālmācības plānotājs "Mana aizraušanās klade"" at bounding box center [1069, 457] width 145 height 56
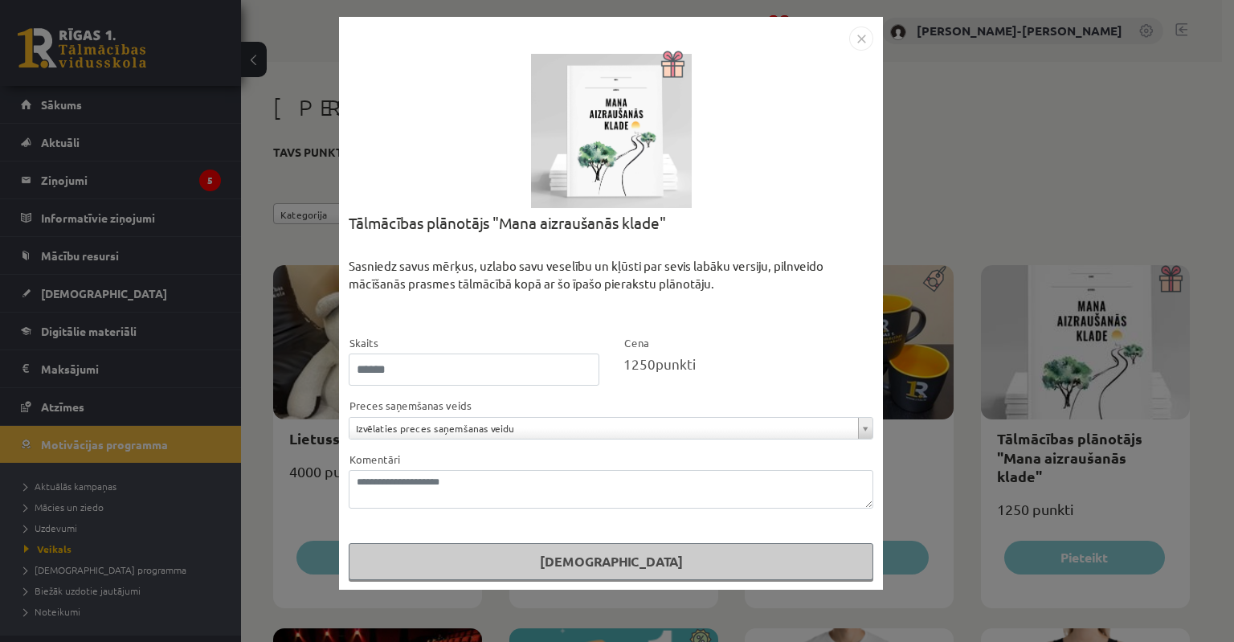
click at [855, 39] on img "Close" at bounding box center [861, 39] width 24 height 24
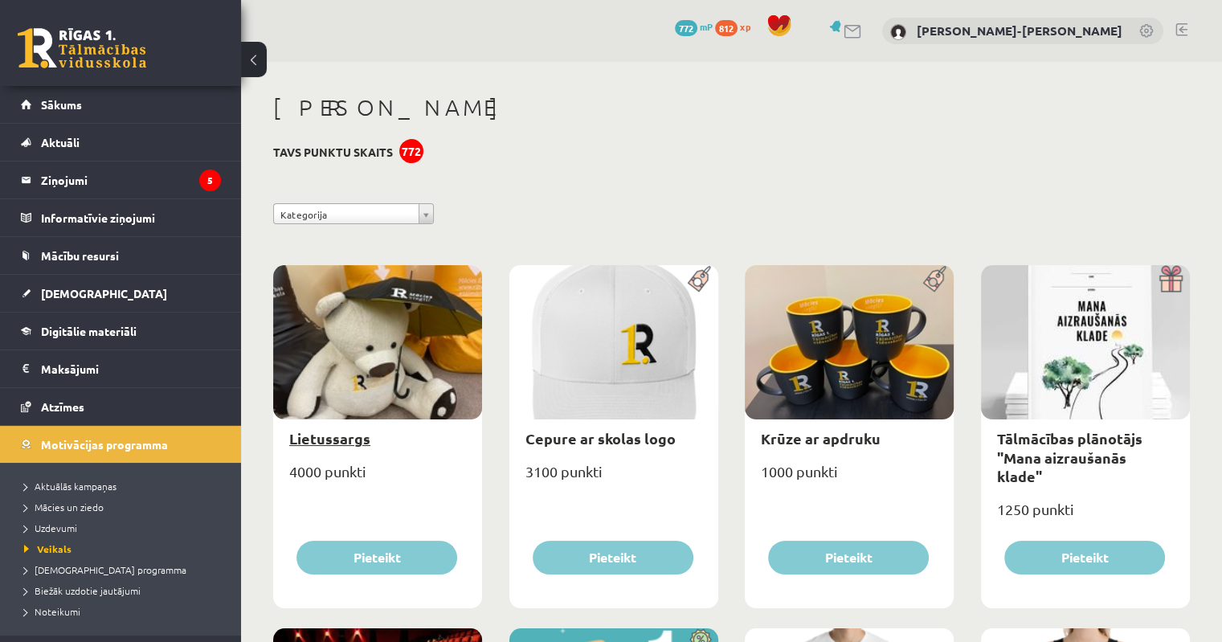
click at [357, 440] on link "Lietussargs" at bounding box center [329, 438] width 81 height 18
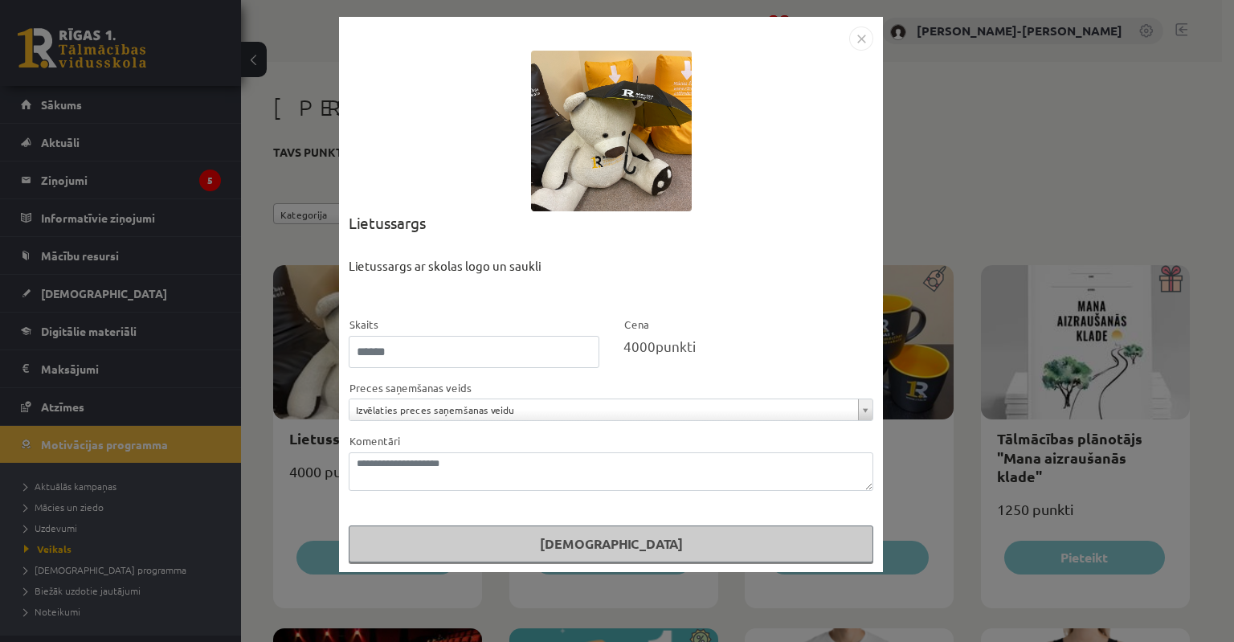
click at [870, 35] on img "Close" at bounding box center [861, 39] width 24 height 24
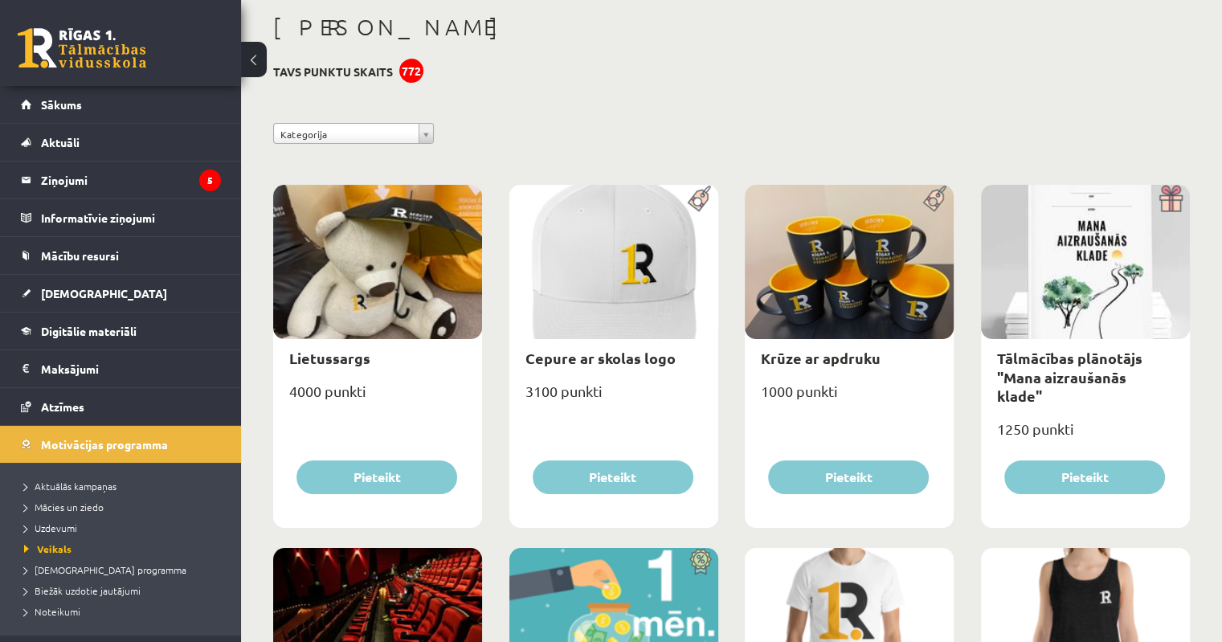
scroll to position [321, 0]
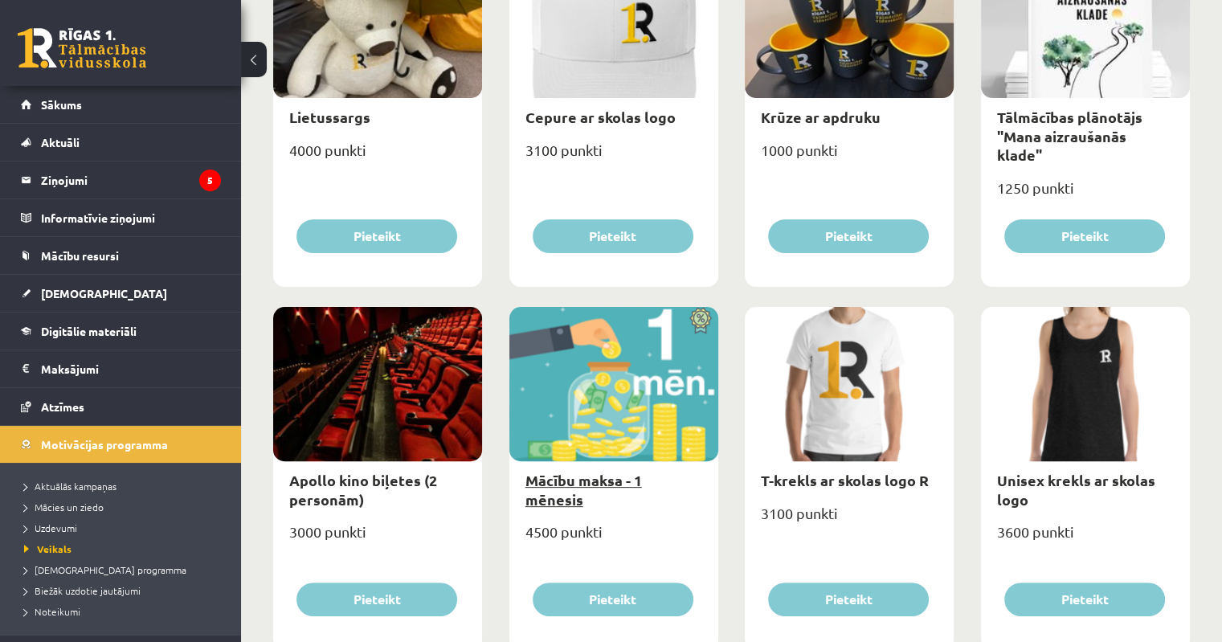
click at [642, 481] on link "Mācību maksa - 1 mēnesis" at bounding box center [584, 489] width 117 height 37
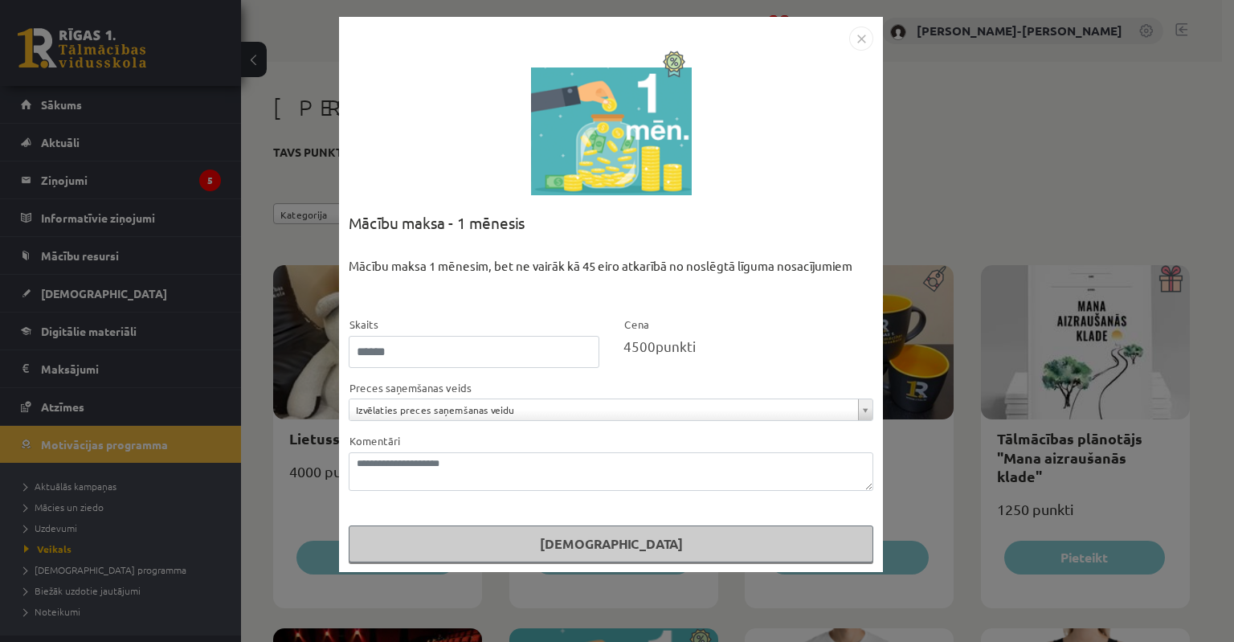
click at [858, 38] on img "Close" at bounding box center [861, 39] width 24 height 24
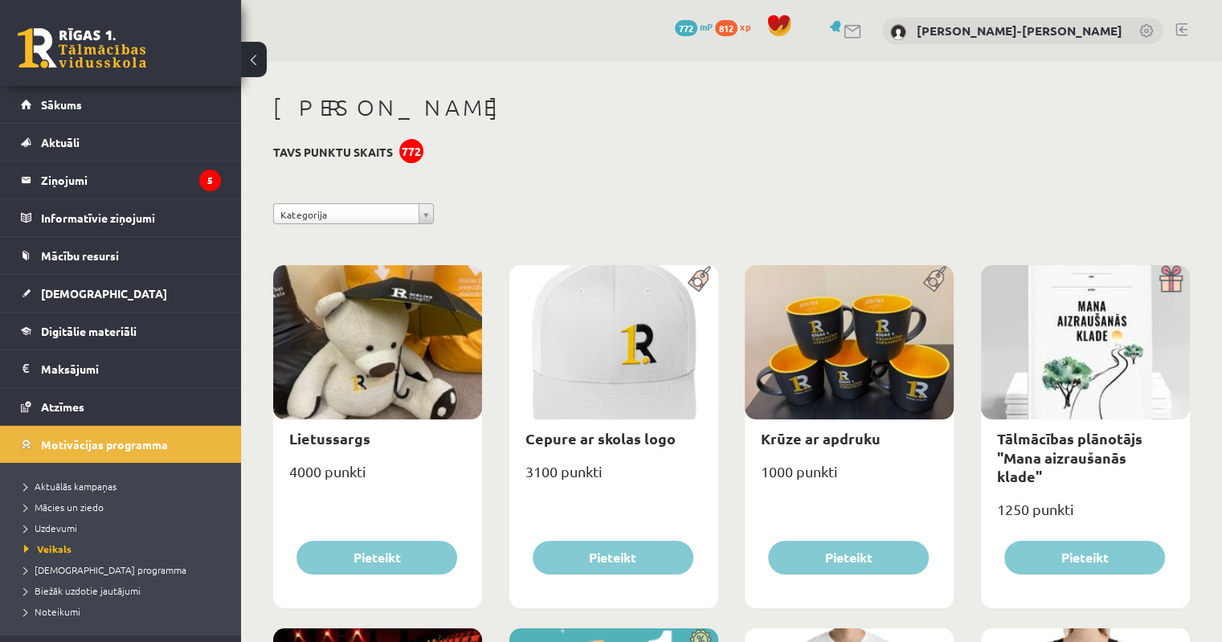
scroll to position [402, 0]
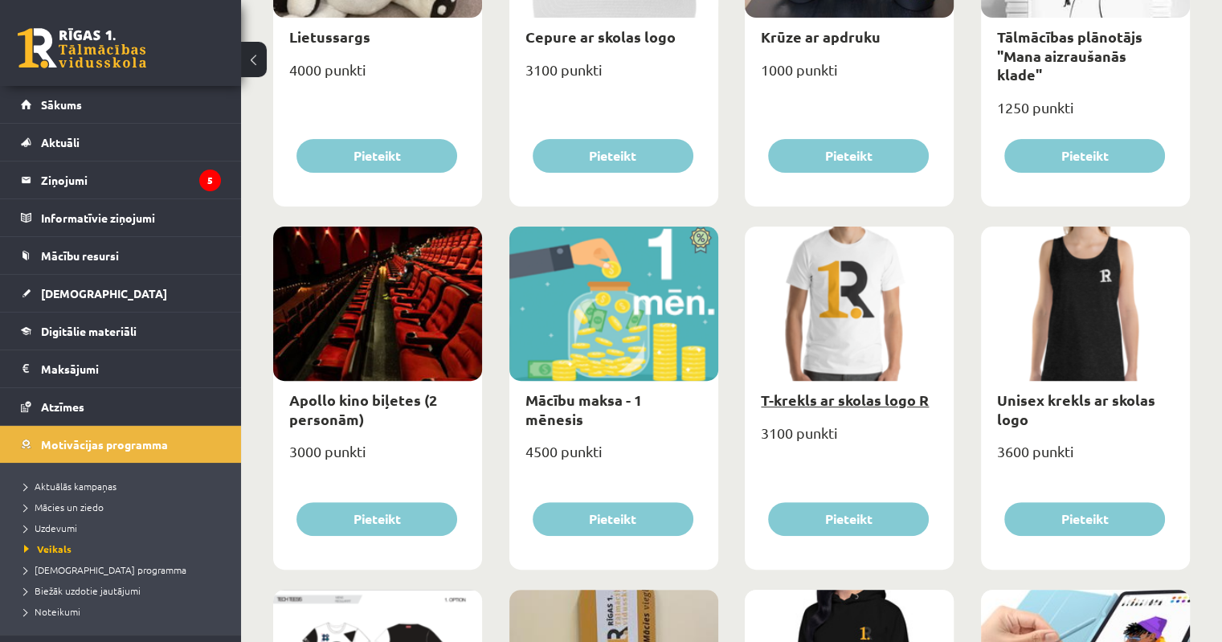
click at [889, 405] on link "T-krekls ar skolas logo R" at bounding box center [845, 400] width 168 height 18
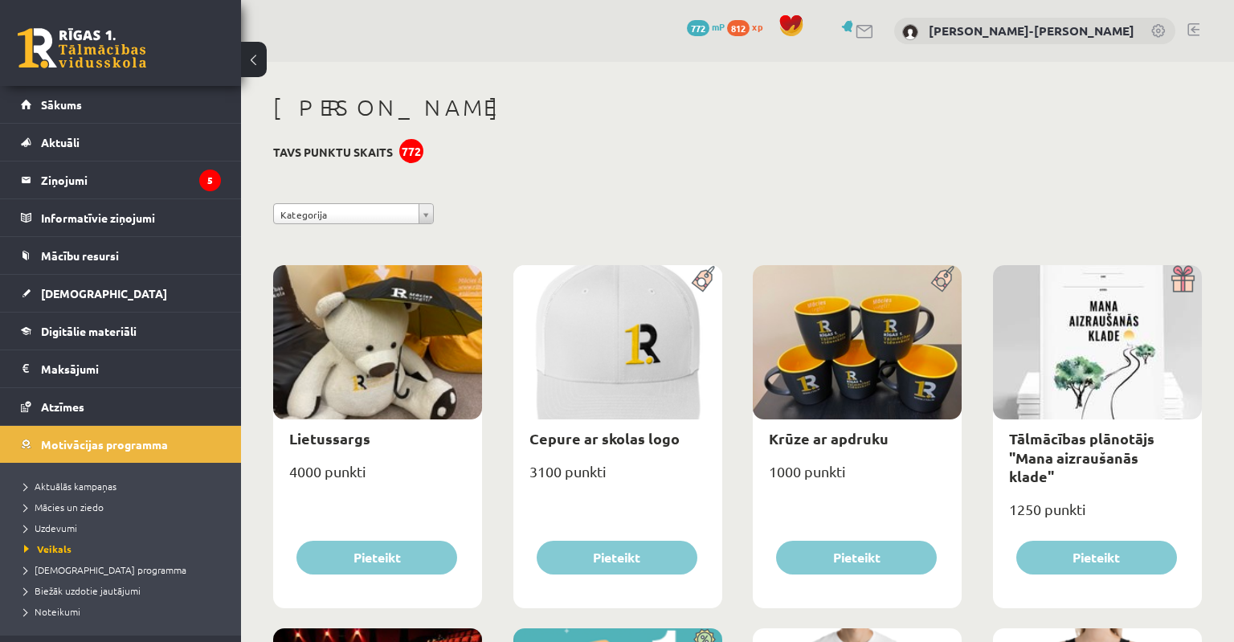
select select "*"
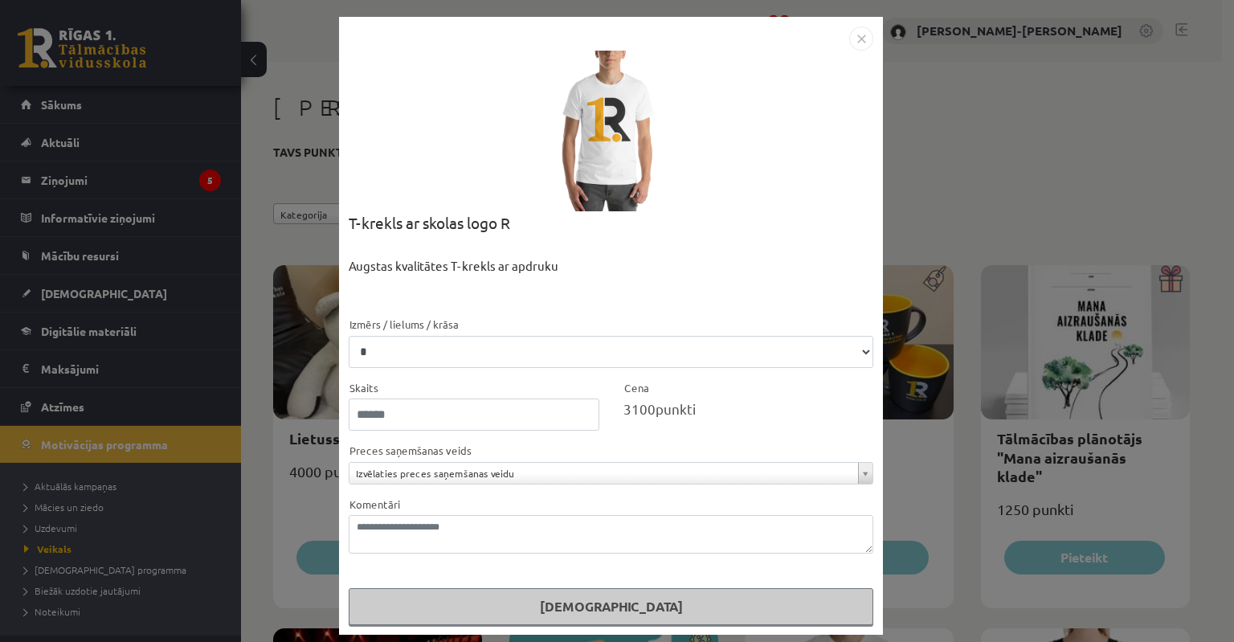
click at [857, 44] on img "Close" at bounding box center [861, 39] width 24 height 24
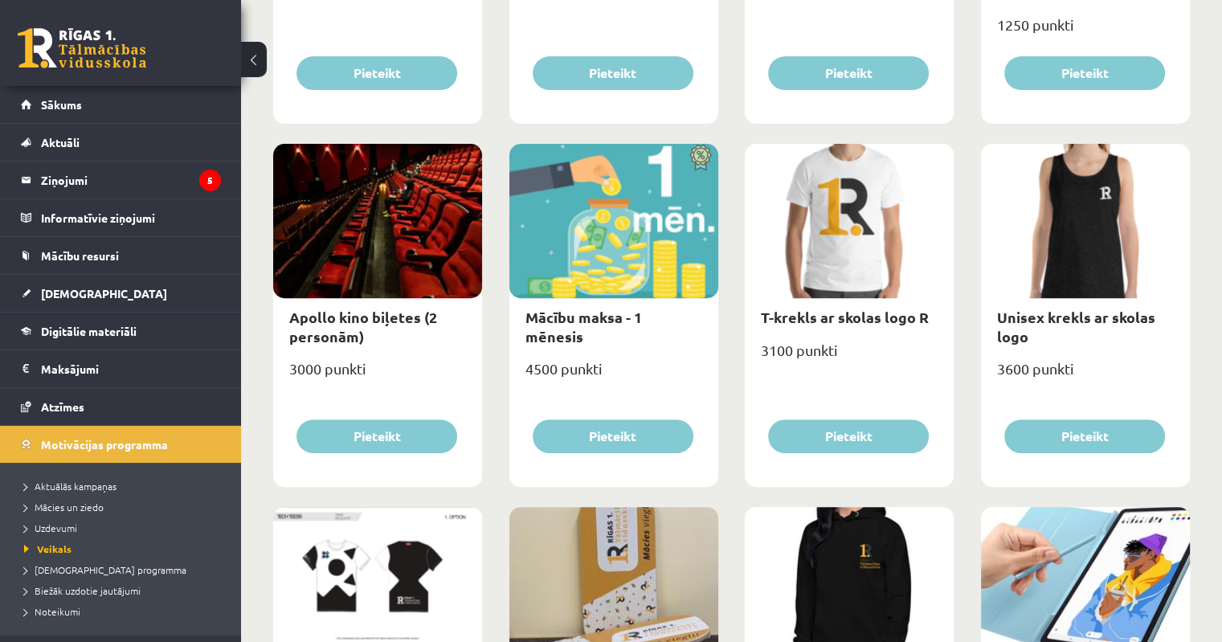
scroll to position [643, 0]
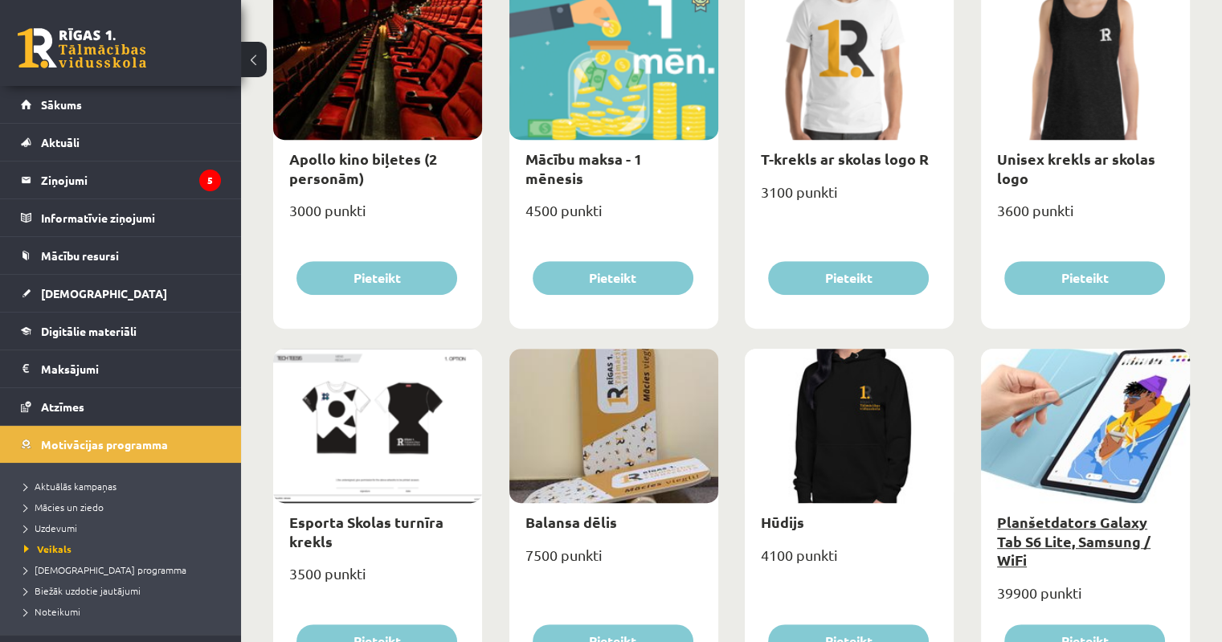
click at [1050, 542] on link "Planšetdators Galaxy Tab S6 Lite, Samsung / WiFi" at bounding box center [1073, 541] width 153 height 56
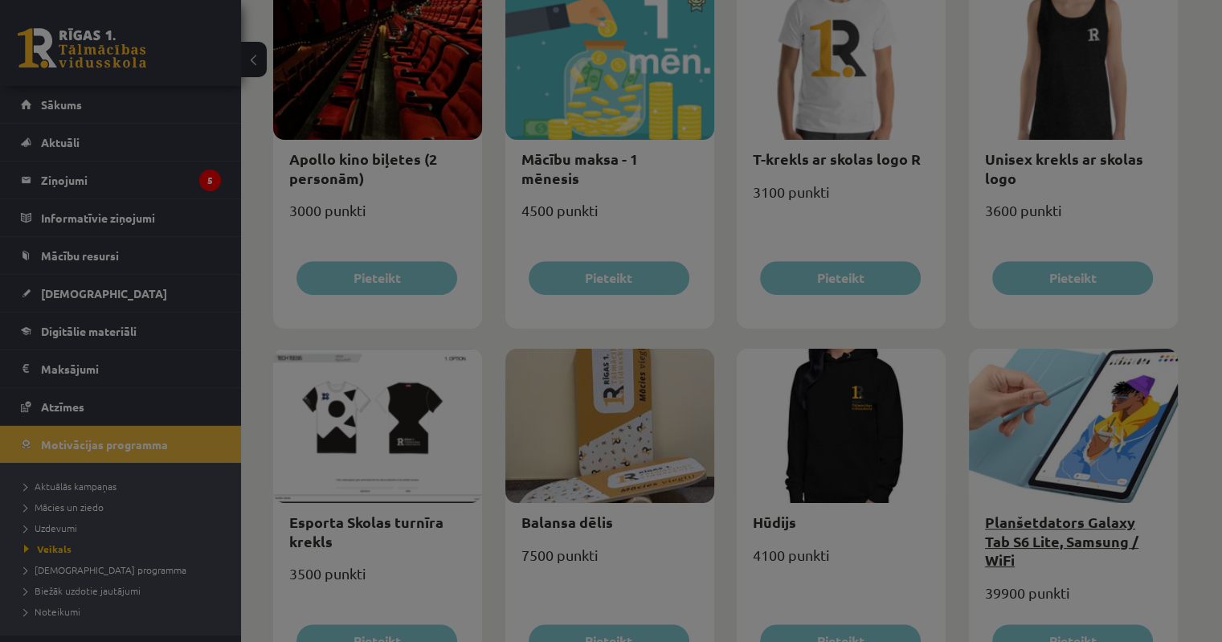
scroll to position [0, 0]
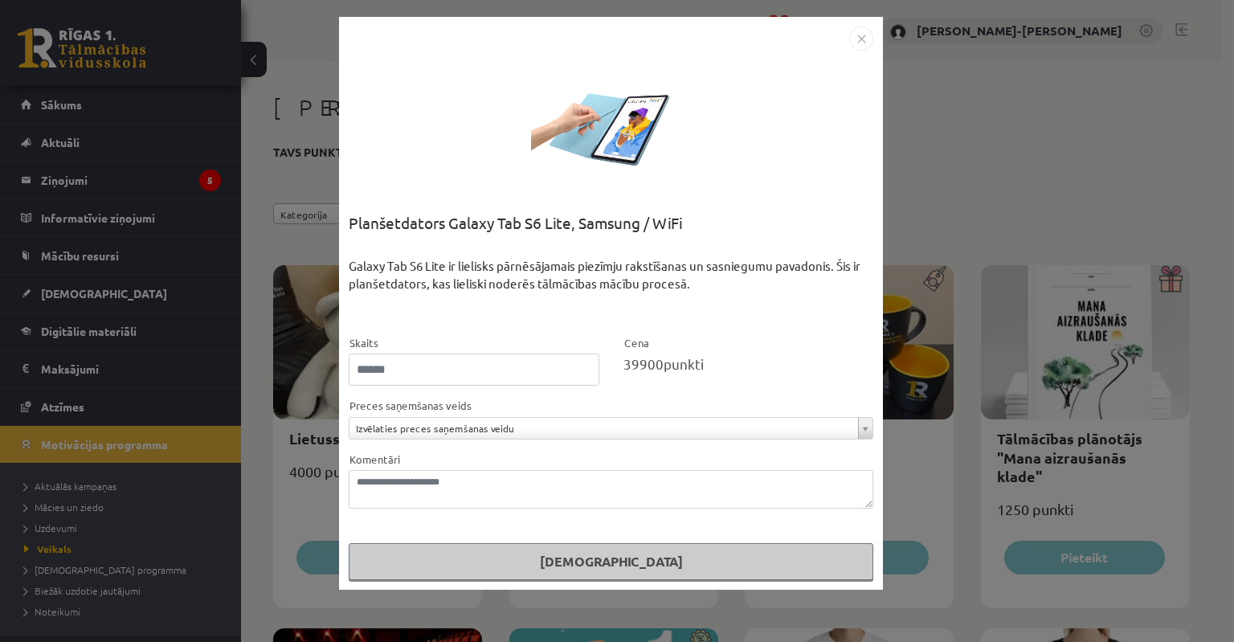
click at [865, 38] on img "Close" at bounding box center [861, 39] width 24 height 24
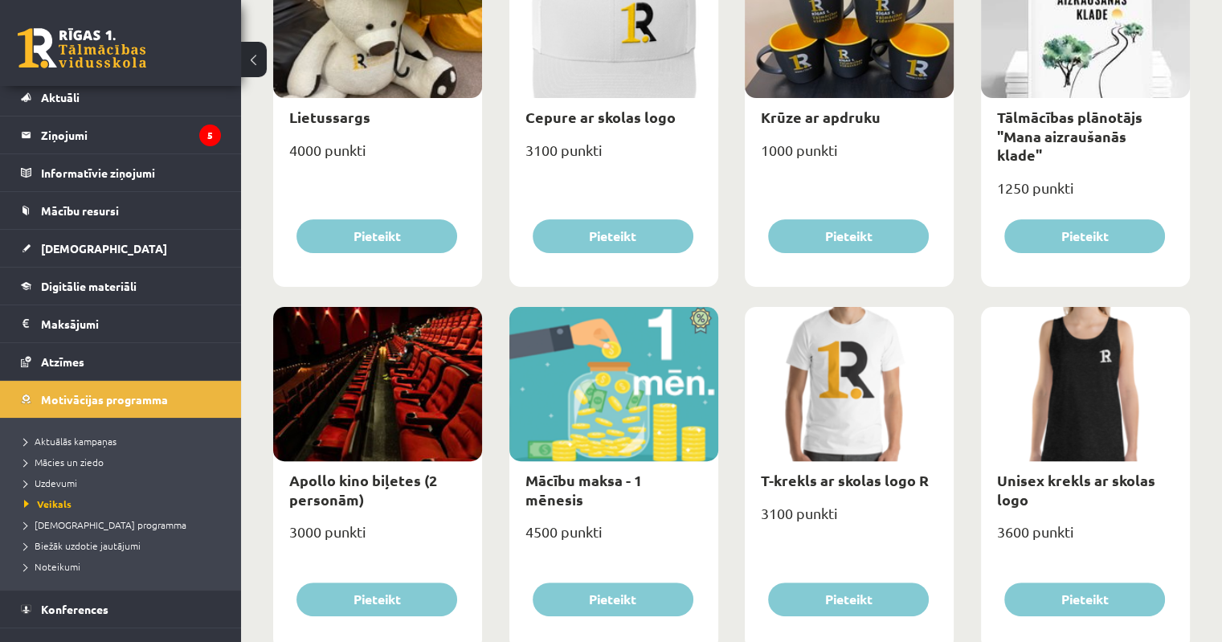
scroll to position [66, 0]
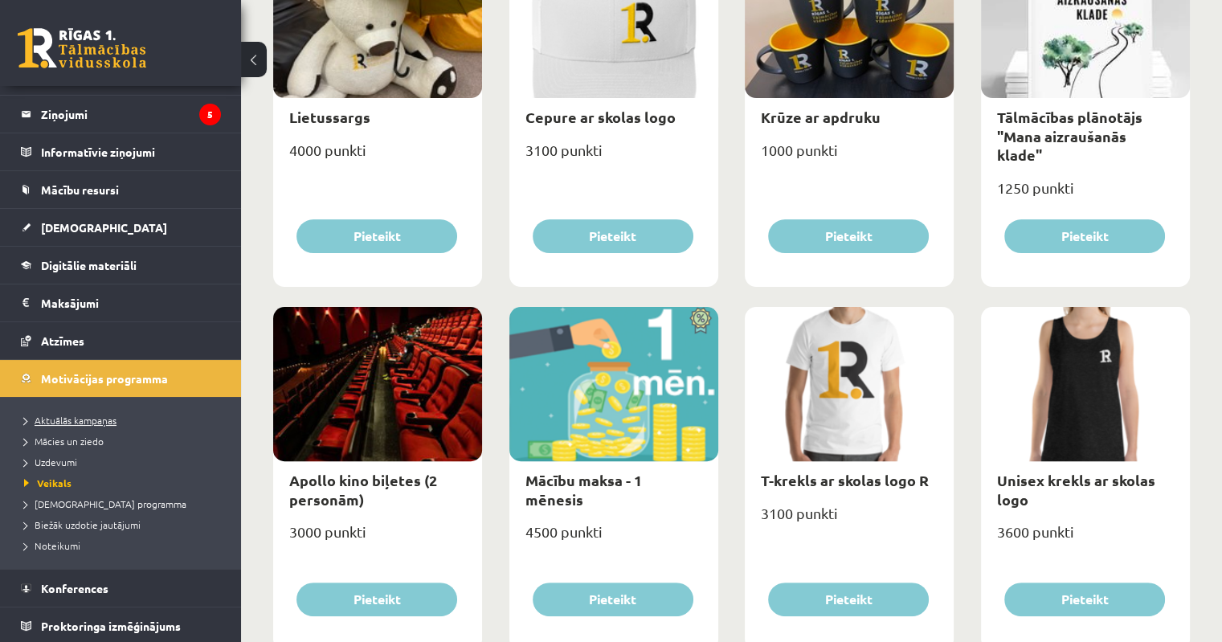
click at [100, 419] on span "Aktuālās kampaņas" at bounding box center [70, 420] width 92 height 13
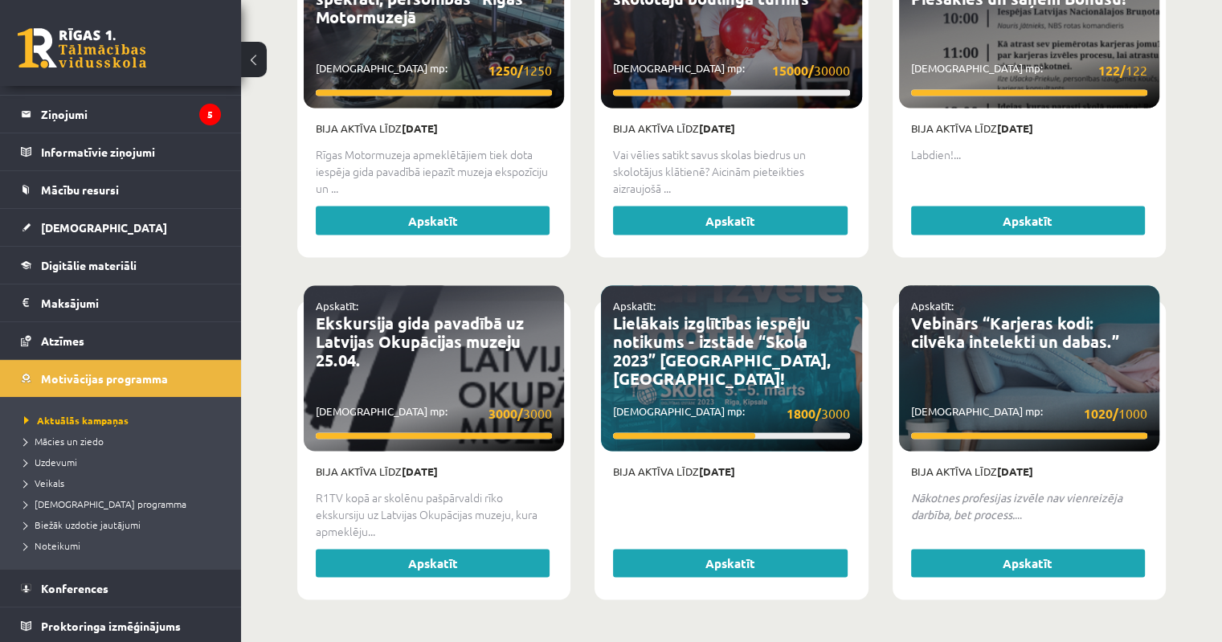
scroll to position [3141, 0]
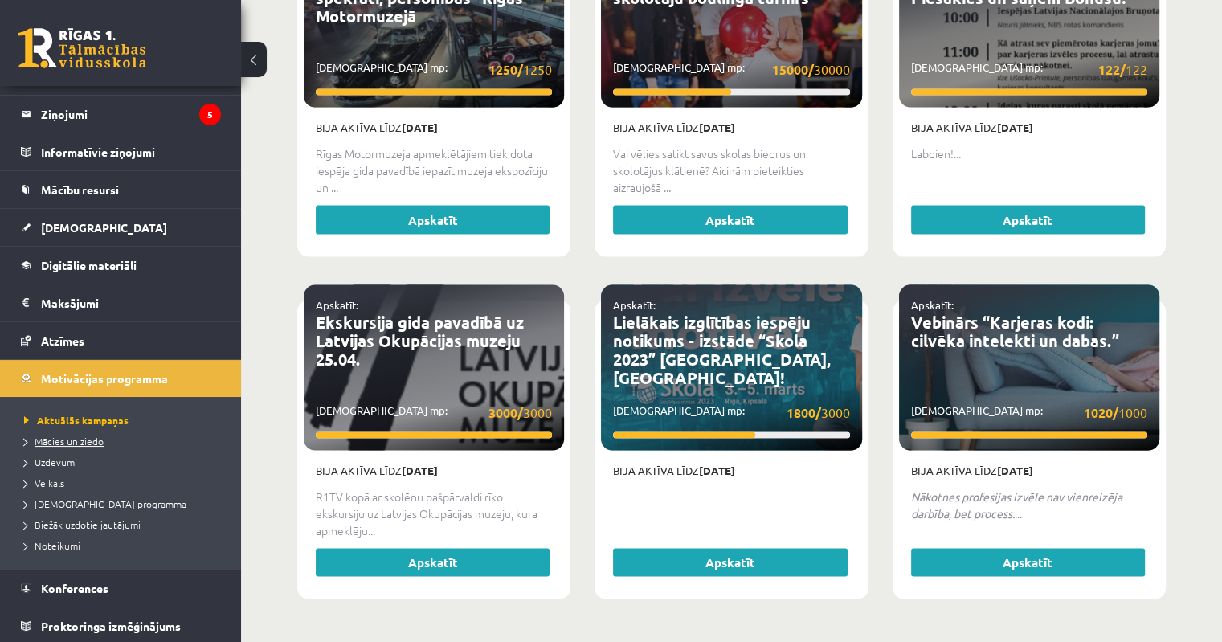
click at [45, 439] on span "Mācies un ziedo" at bounding box center [64, 441] width 80 height 13
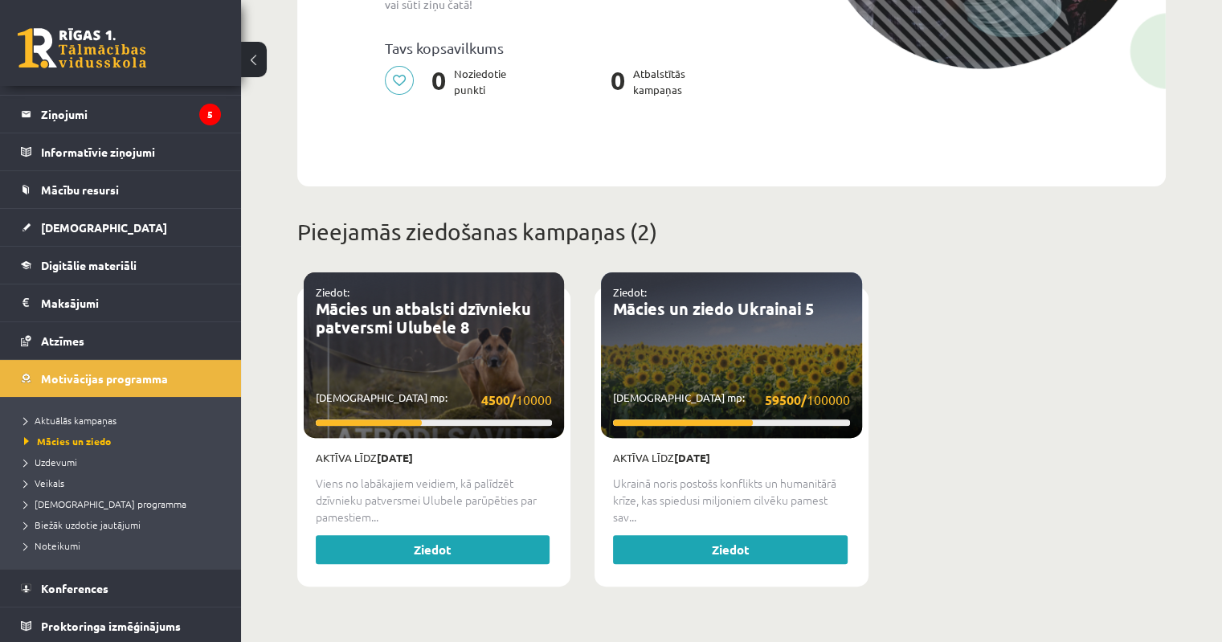
scroll to position [723, 0]
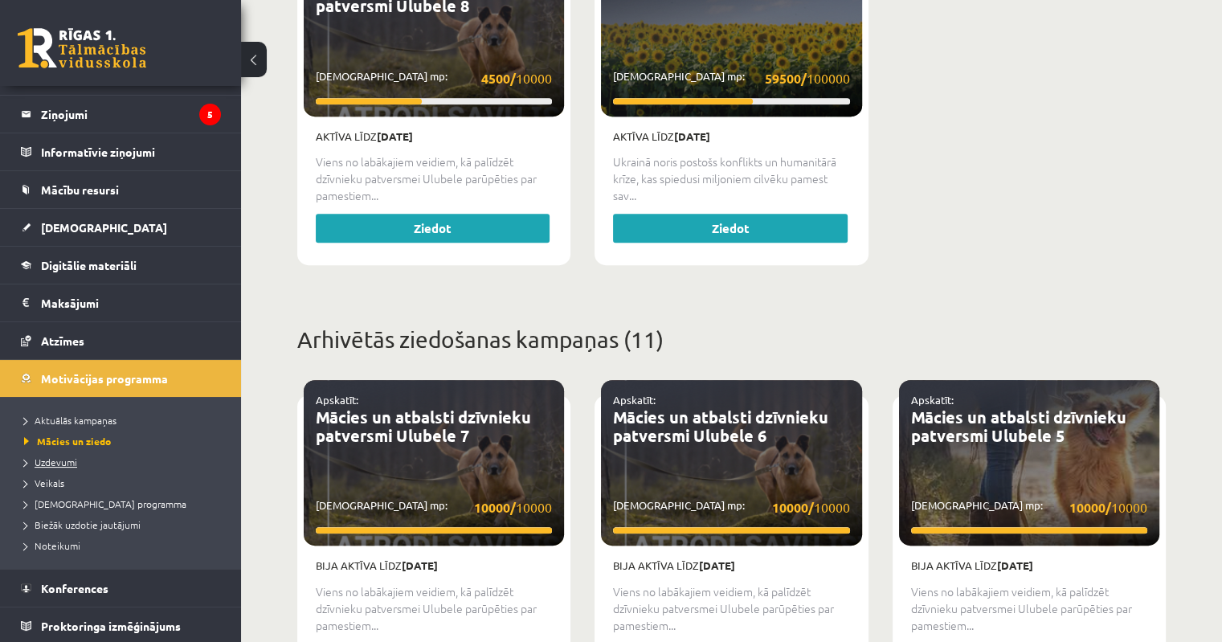
click at [59, 456] on span "Uzdevumi" at bounding box center [50, 462] width 53 height 13
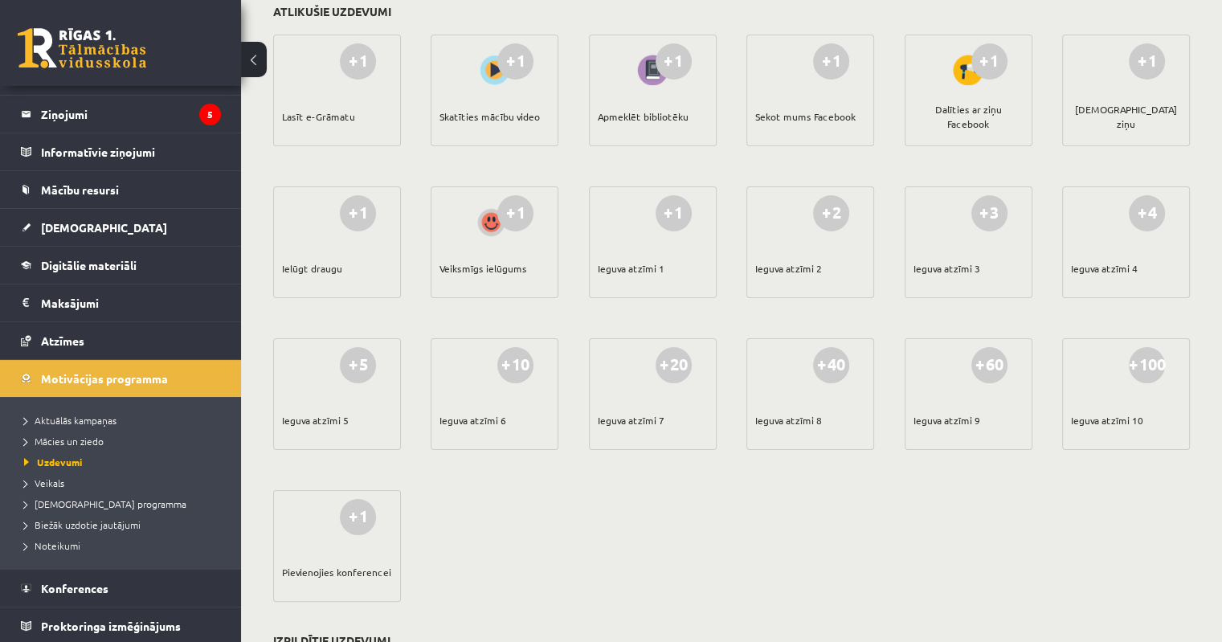
scroll to position [118, 0]
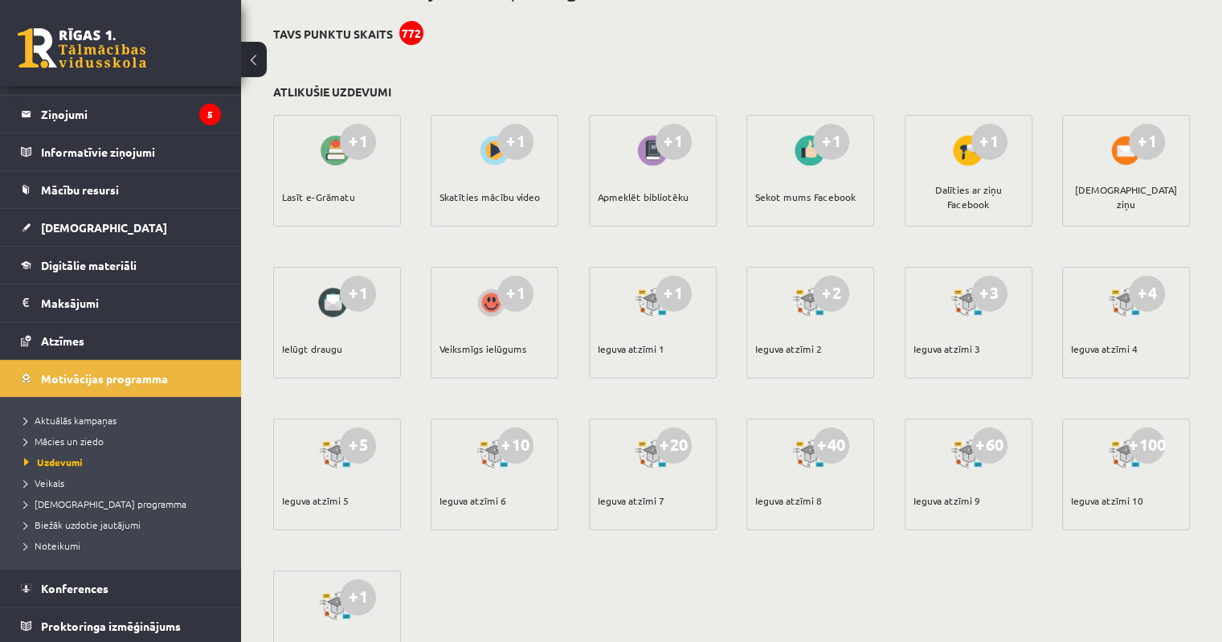
click at [340, 198] on div "Lasīt e-Grāmatu" at bounding box center [318, 197] width 73 height 56
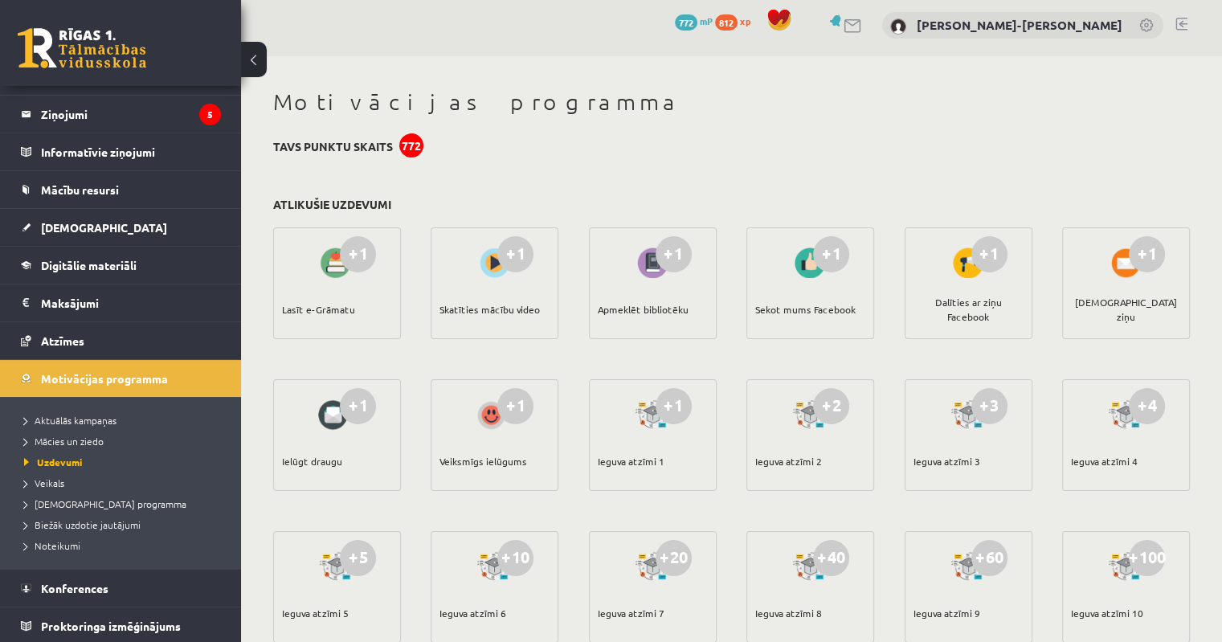
scroll to position [0, 0]
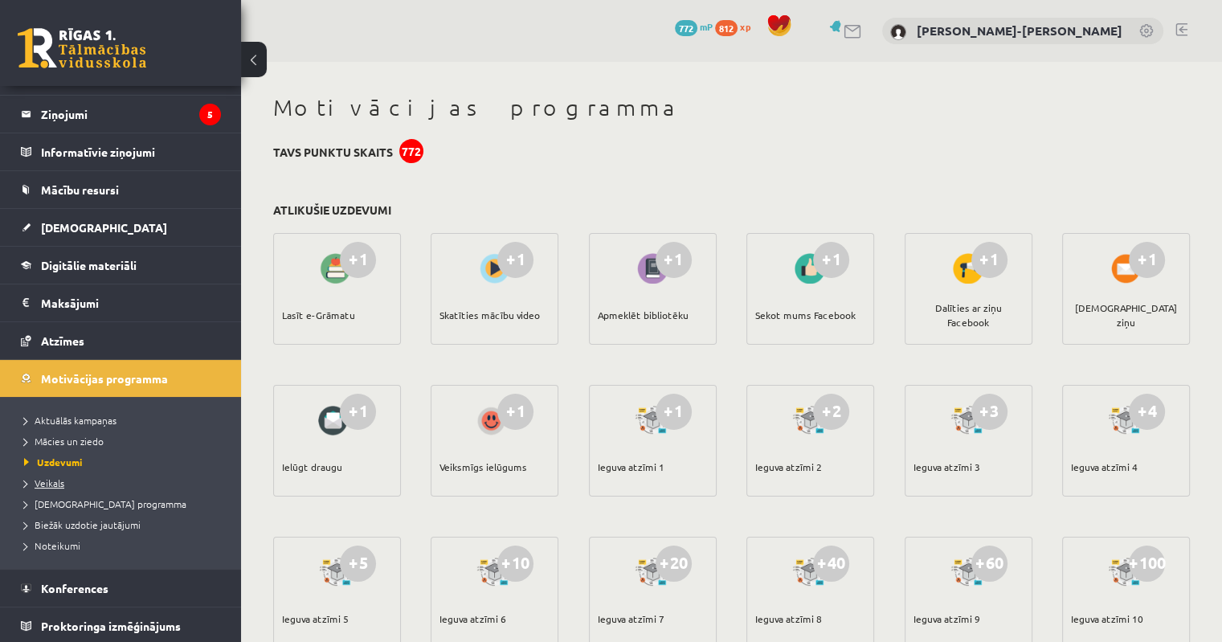
click at [63, 485] on link "Veikals" at bounding box center [124, 483] width 201 height 14
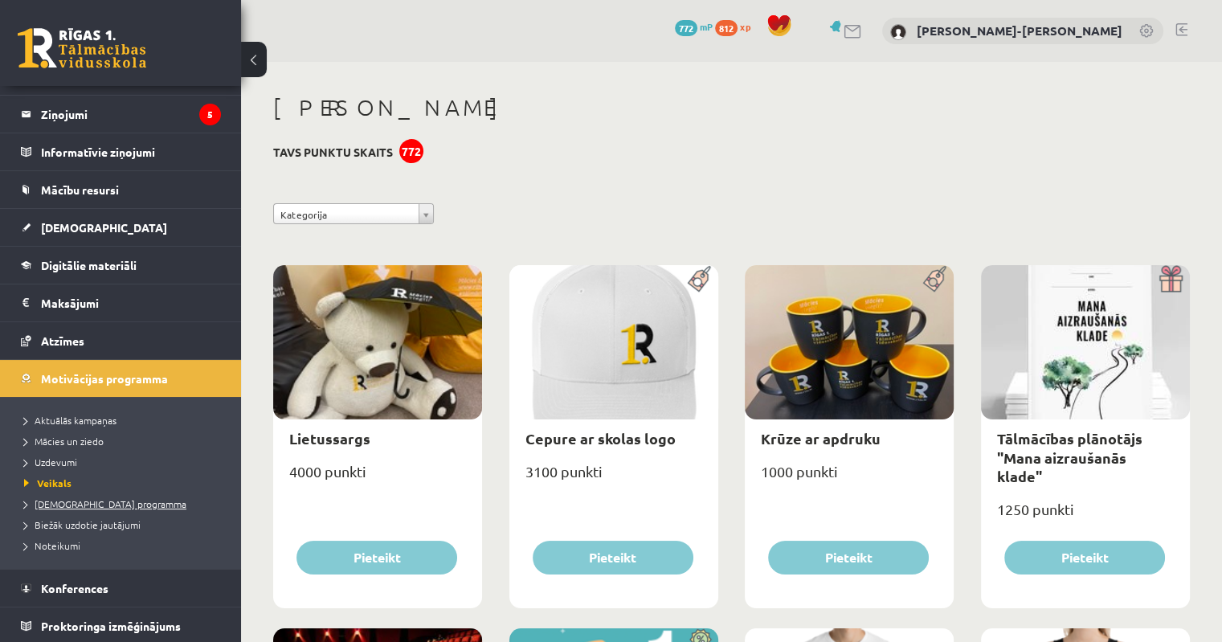
click at [113, 507] on span "[DEMOGRAPHIC_DATA] programma" at bounding box center [105, 503] width 162 height 13
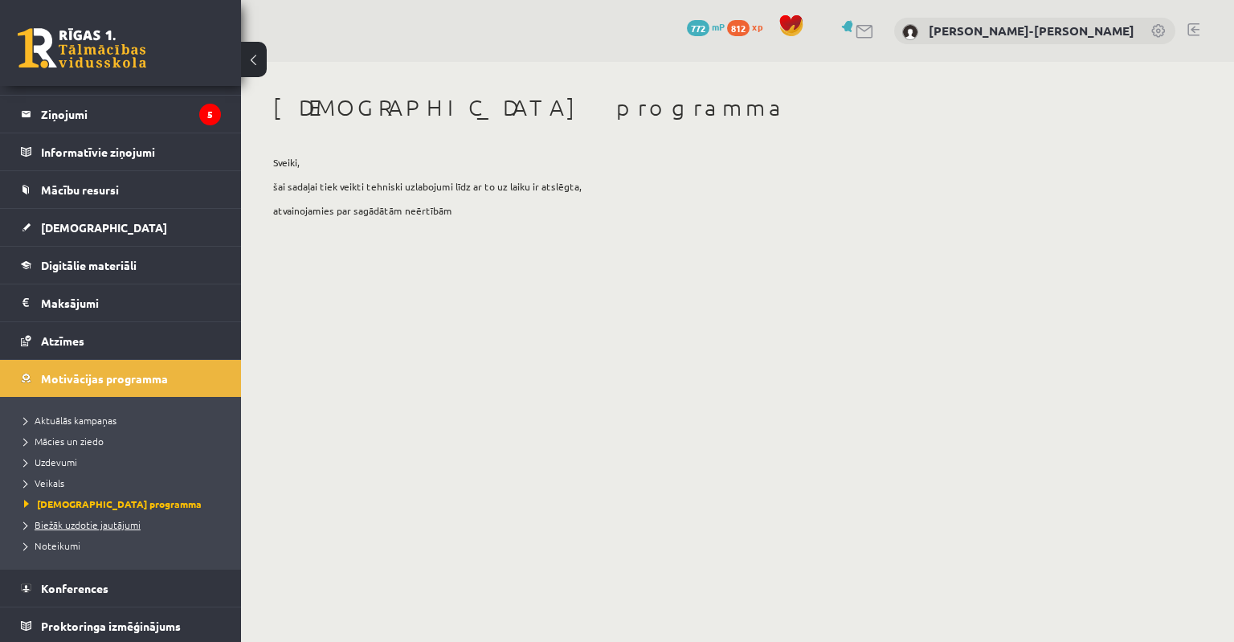
click at [103, 522] on span "Biežāk uzdotie jautājumi" at bounding box center [82, 524] width 117 height 13
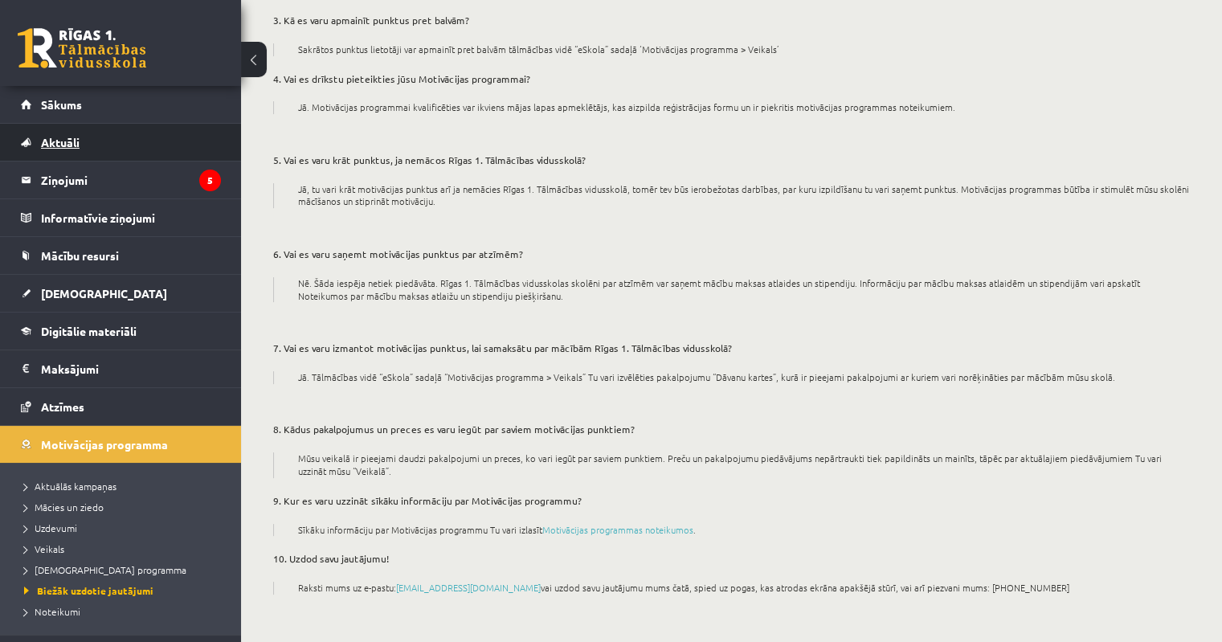
click at [83, 144] on link "Aktuāli" at bounding box center [121, 142] width 200 height 37
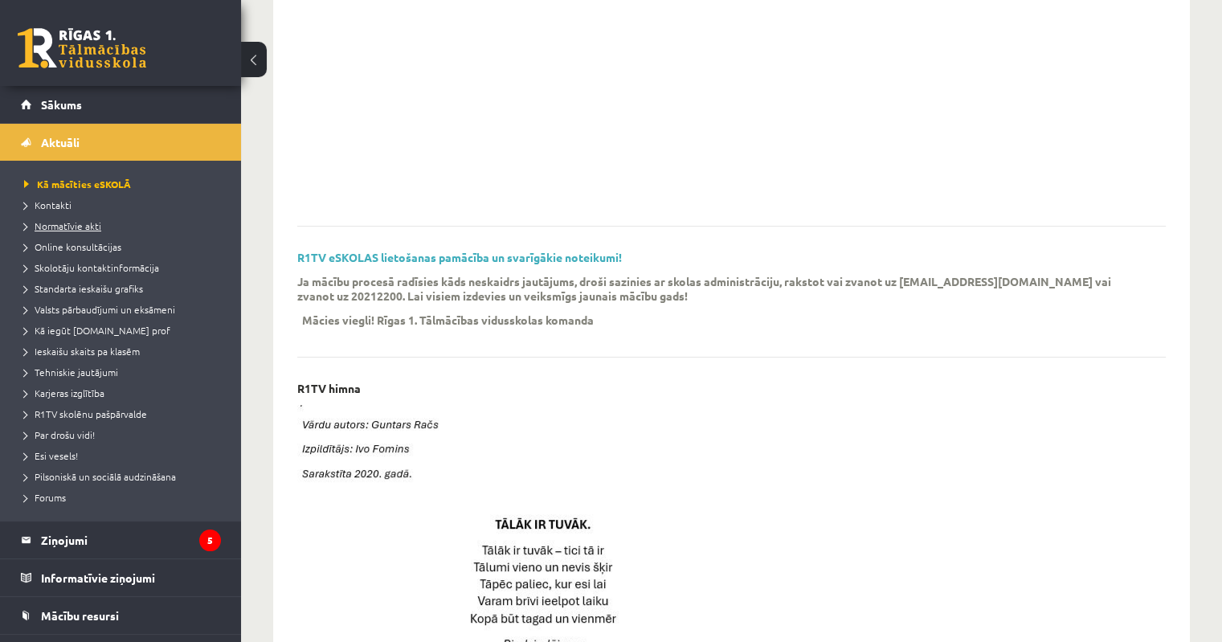
click at [84, 222] on span "Normatīvie akti" at bounding box center [62, 225] width 77 height 13
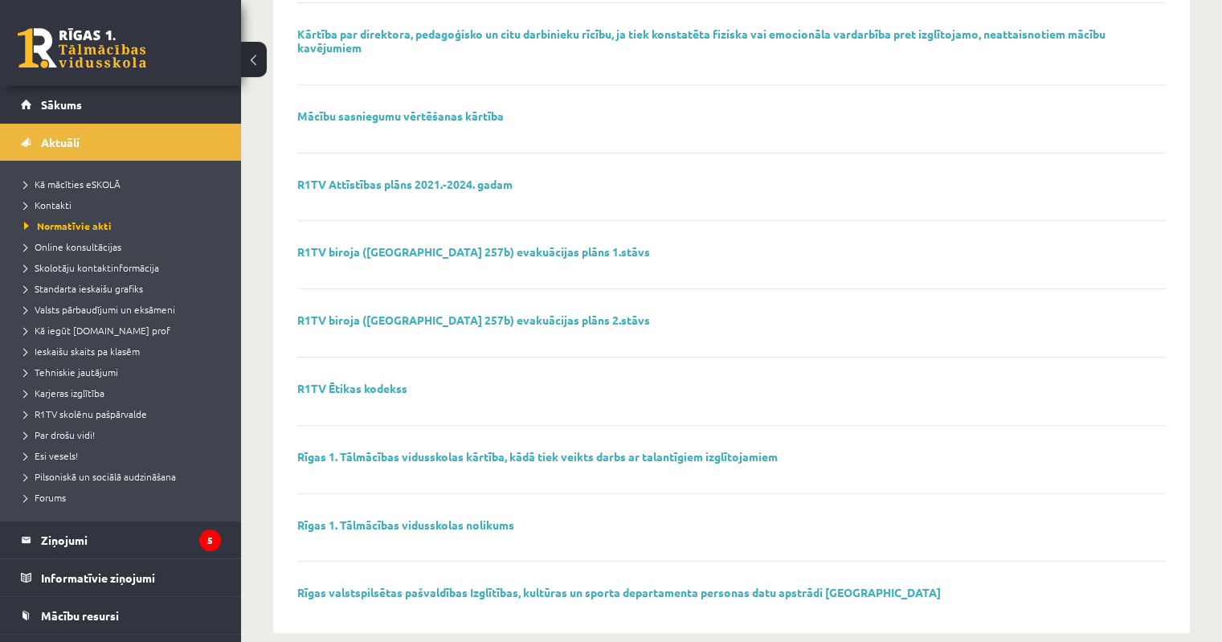
scroll to position [1009, 0]
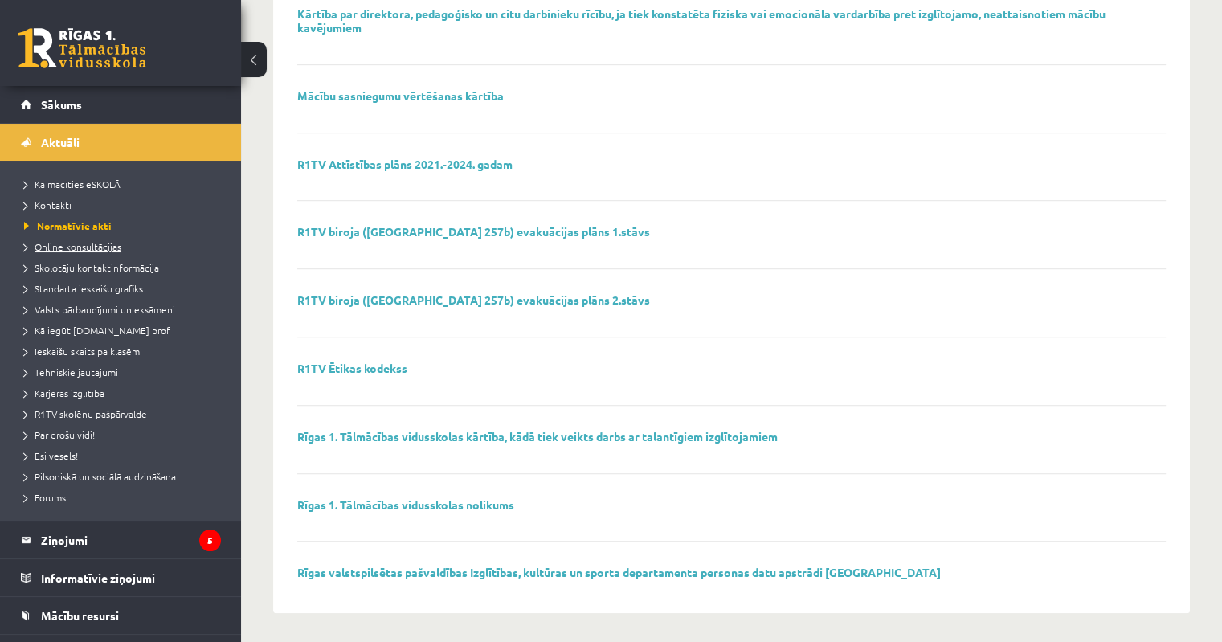
click at [104, 240] on span "Online konsultācijas" at bounding box center [72, 246] width 97 height 13
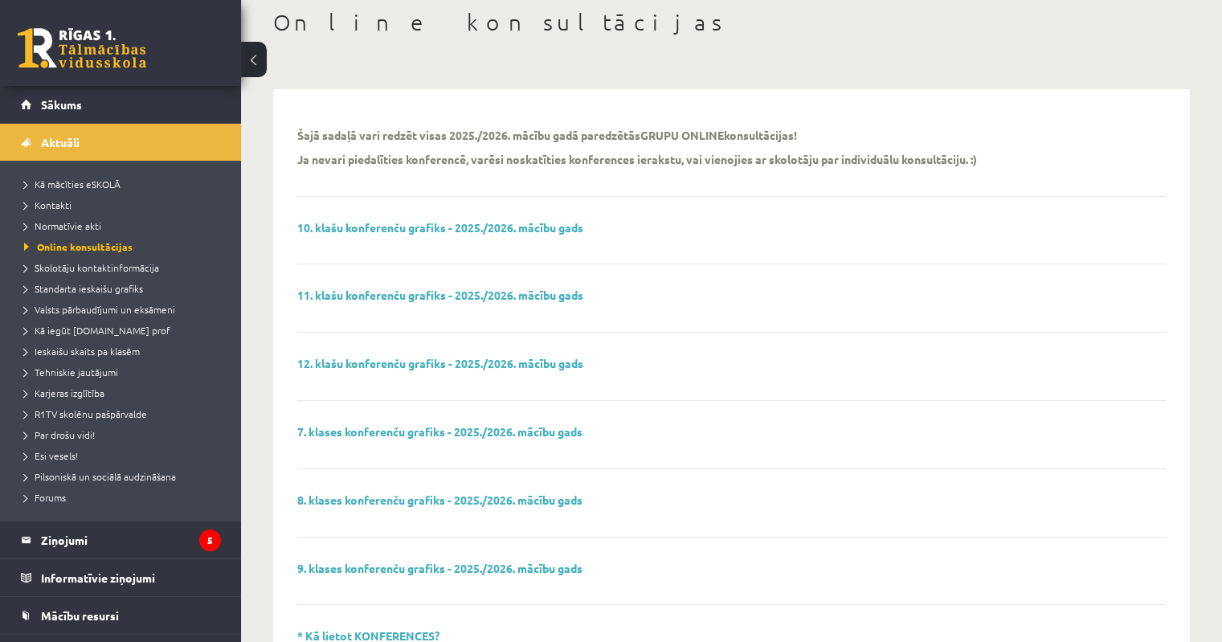
scroll to position [84, 0]
click at [456, 301] on link "11. klašu konferenču grafiks - 2025./2026. mācību gads" at bounding box center [440, 296] width 286 height 14
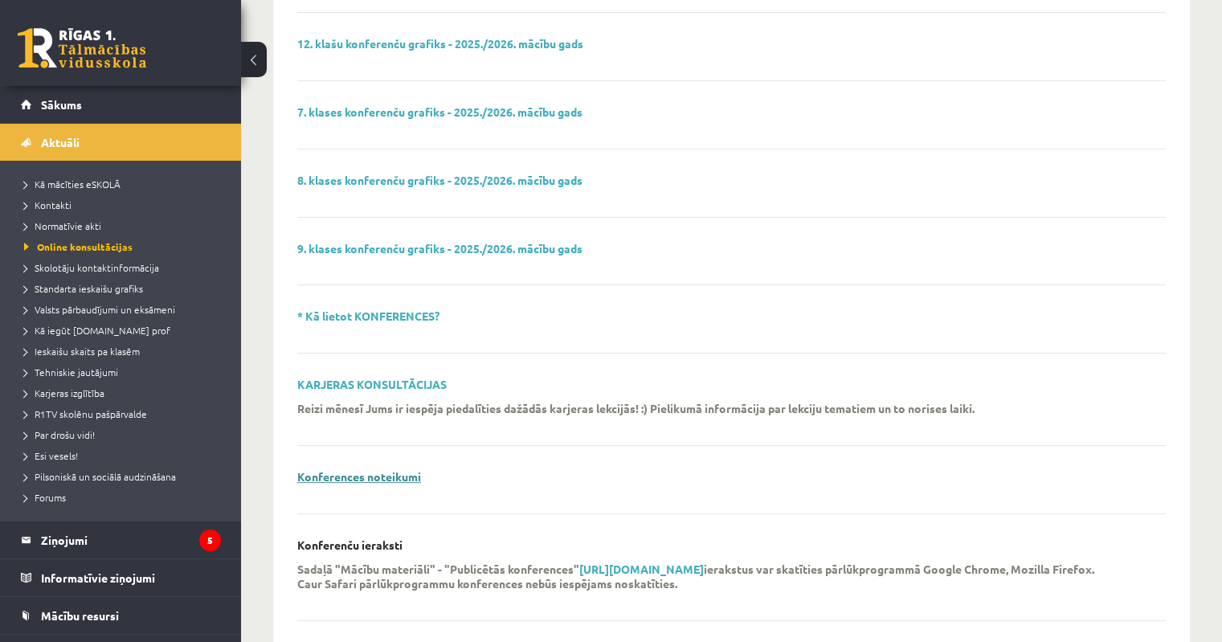
click at [366, 473] on link "Konferences noteikumi" at bounding box center [359, 476] width 124 height 14
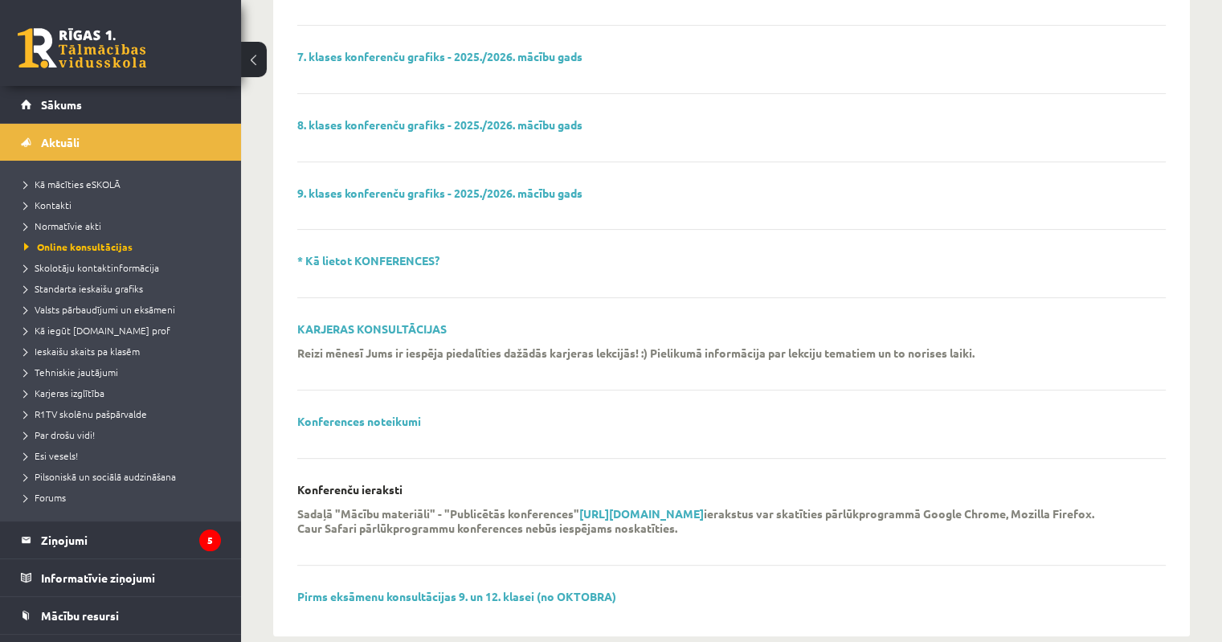
scroll to position [485, 0]
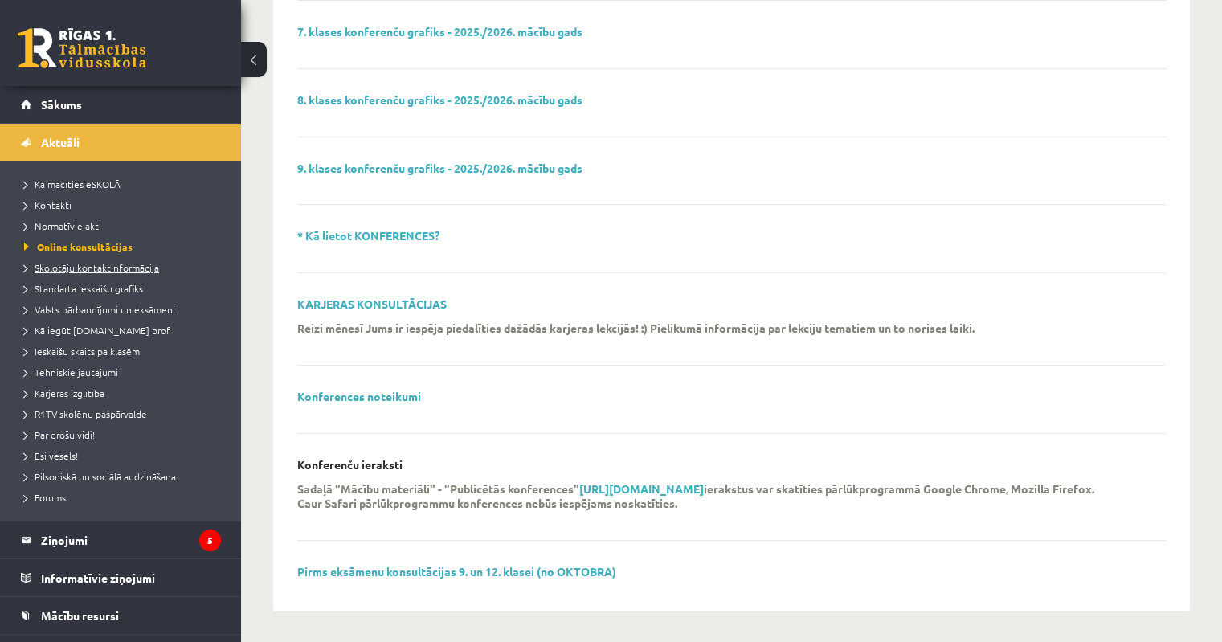
click at [125, 272] on span "Skolotāju kontaktinformācija" at bounding box center [91, 267] width 135 height 13
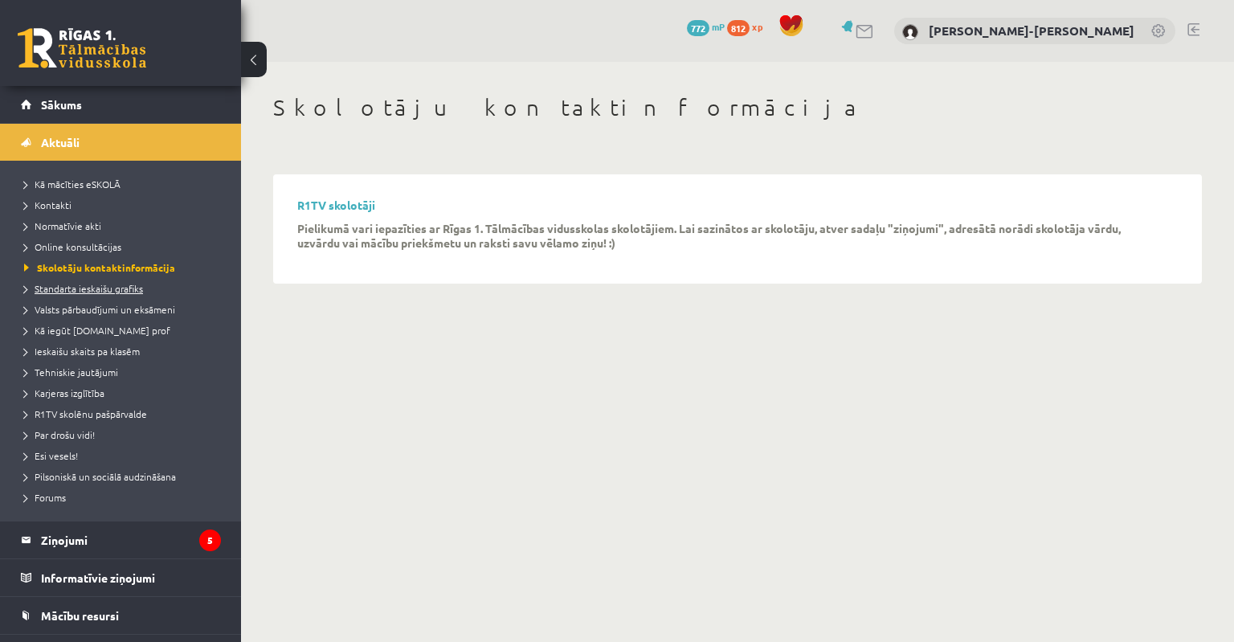
click at [103, 290] on span "Standarta ieskaišu grafiks" at bounding box center [83, 288] width 119 height 13
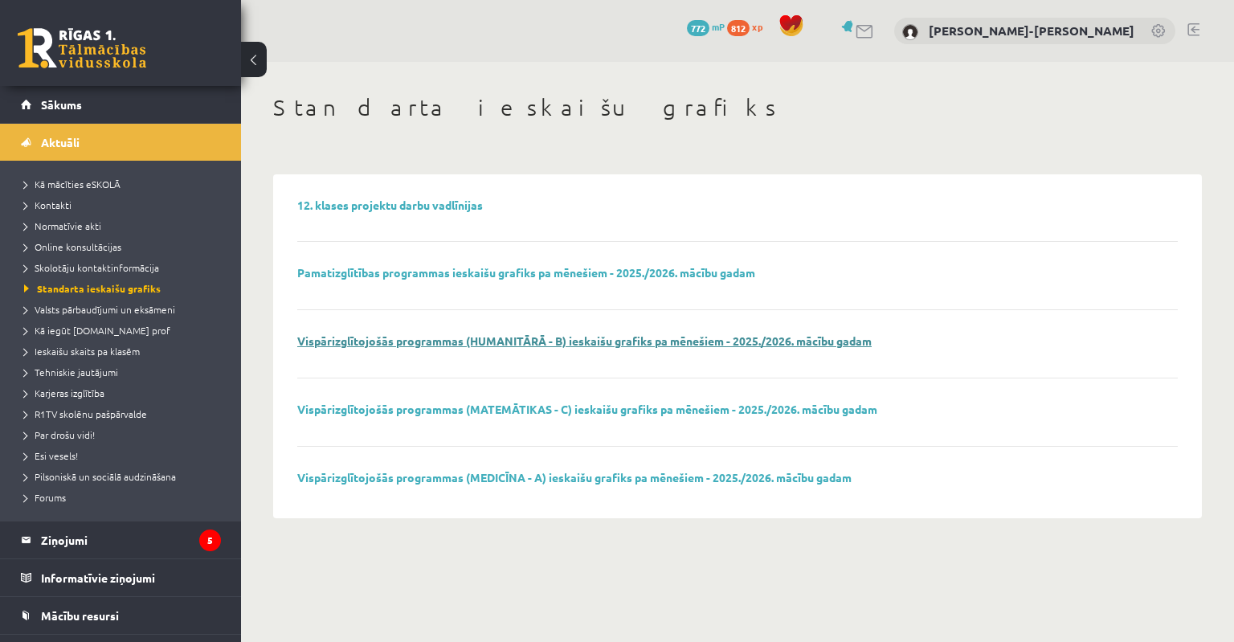
click at [612, 343] on link "Vispārizglītojošās programmas (HUMANITĀRĀ - B) ieskaišu grafiks pa mēnešiem - 2…" at bounding box center [584, 340] width 575 height 14
click at [74, 311] on span "Valsts pārbaudījumi un eksāmeni" at bounding box center [99, 309] width 151 height 13
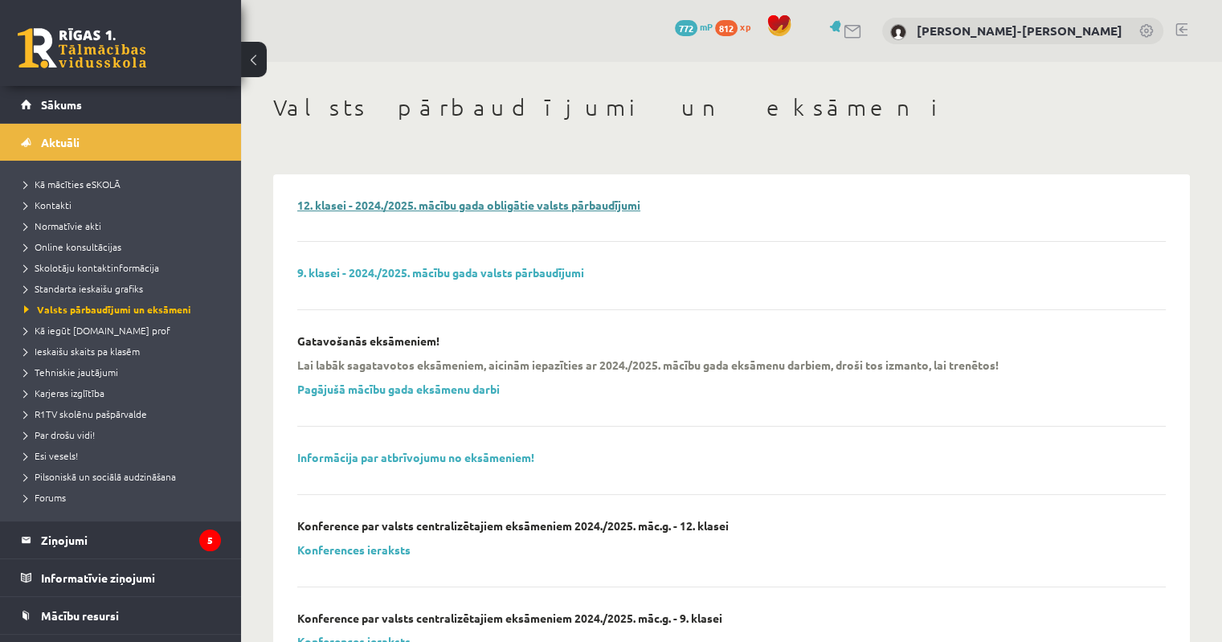
click at [408, 208] on link "12. klasei - 2024./2025. mācību gada obligātie valsts pārbaudījumi" at bounding box center [468, 205] width 343 height 14
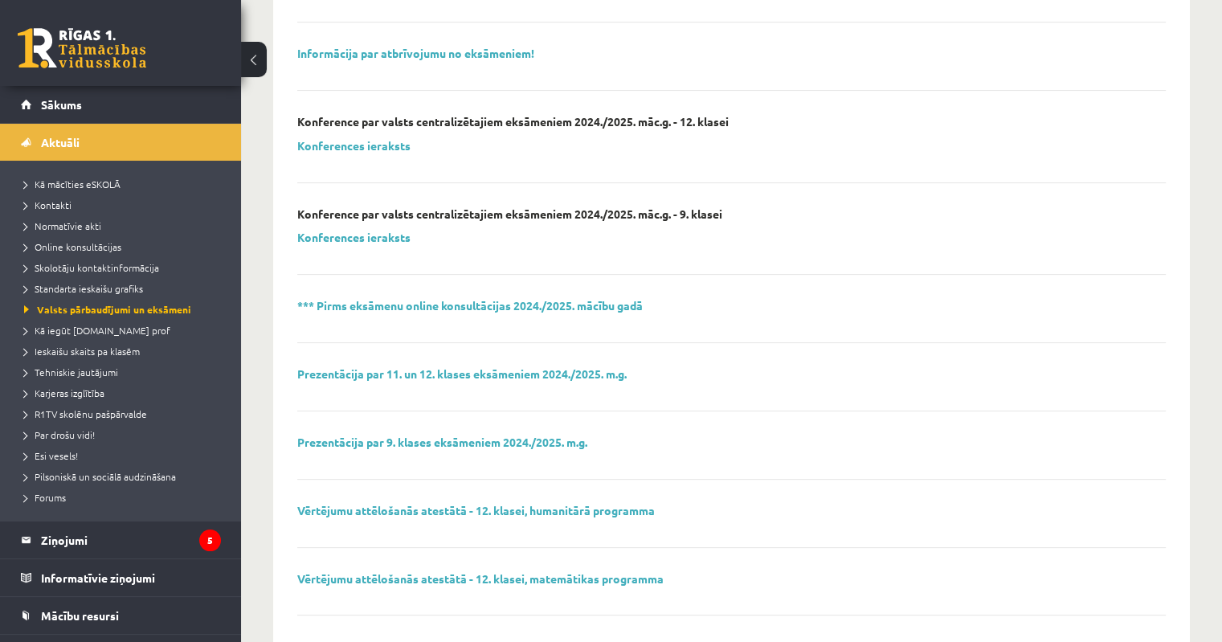
scroll to position [479, 0]
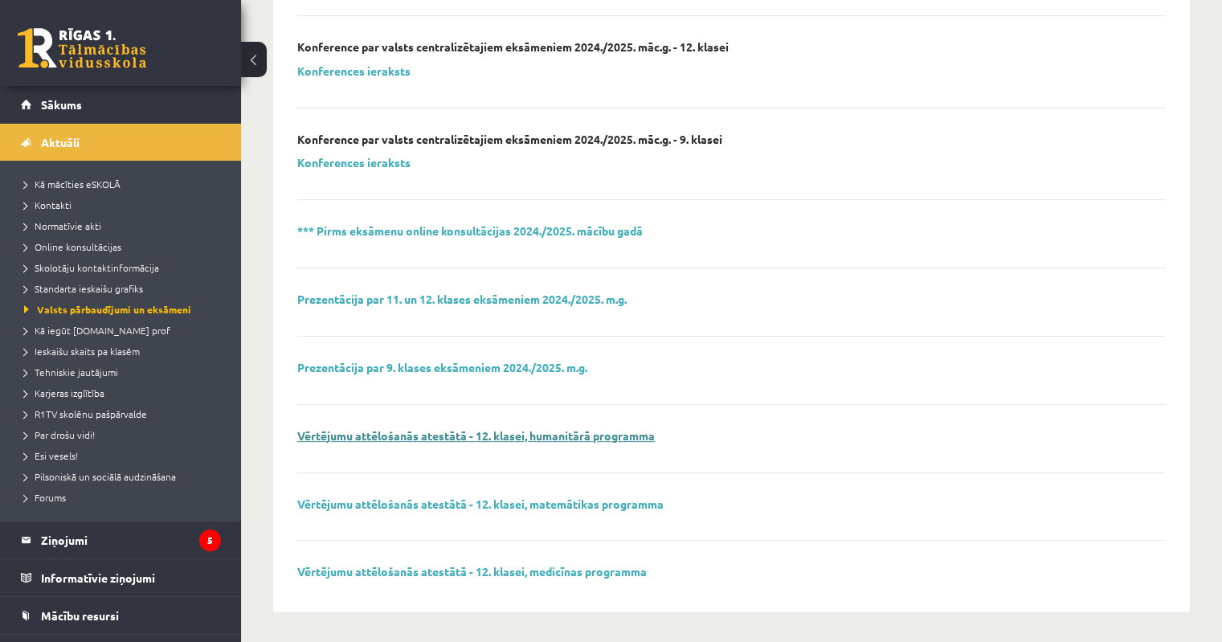
click at [482, 436] on link "Vērtējumu attēlošanās atestātā - 12. klasei, humanitārā programma" at bounding box center [476, 435] width 358 height 14
click at [401, 504] on link "Vērtējumu attēlošanās atestātā - 12. klasei, matemātikas programma" at bounding box center [480, 504] width 366 height 14
click at [88, 336] on link "Kā iegūt [DOMAIN_NAME] prof" at bounding box center [124, 330] width 201 height 14
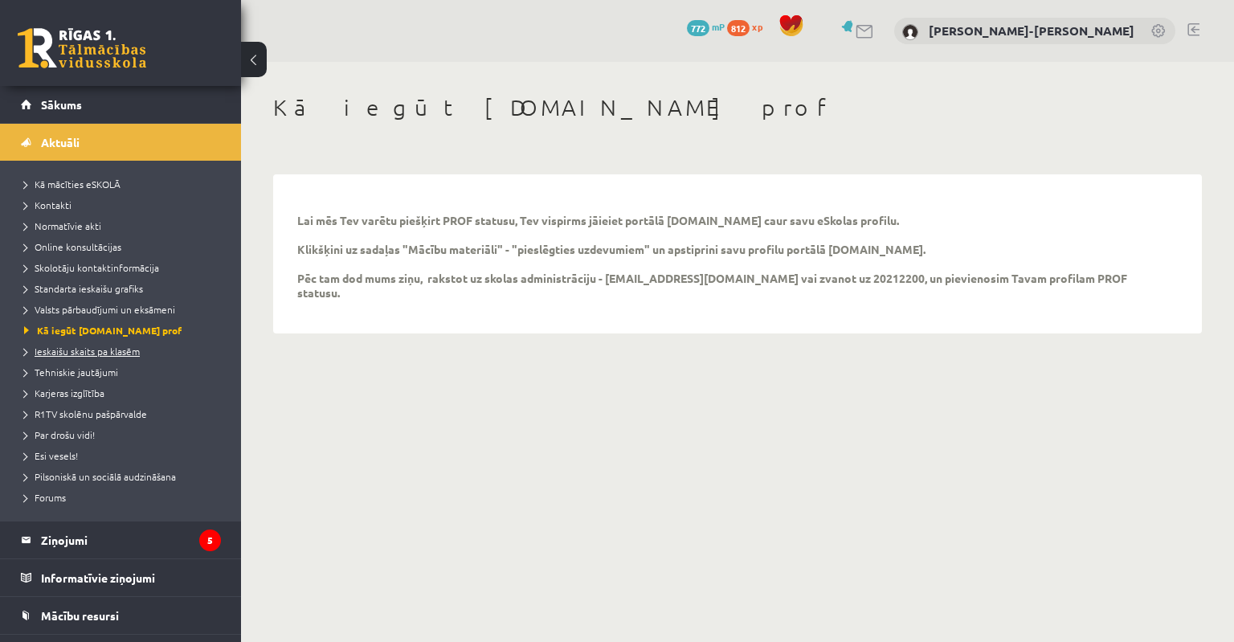
click at [91, 352] on span "Ieskaišu skaits pa klasēm" at bounding box center [82, 351] width 116 height 13
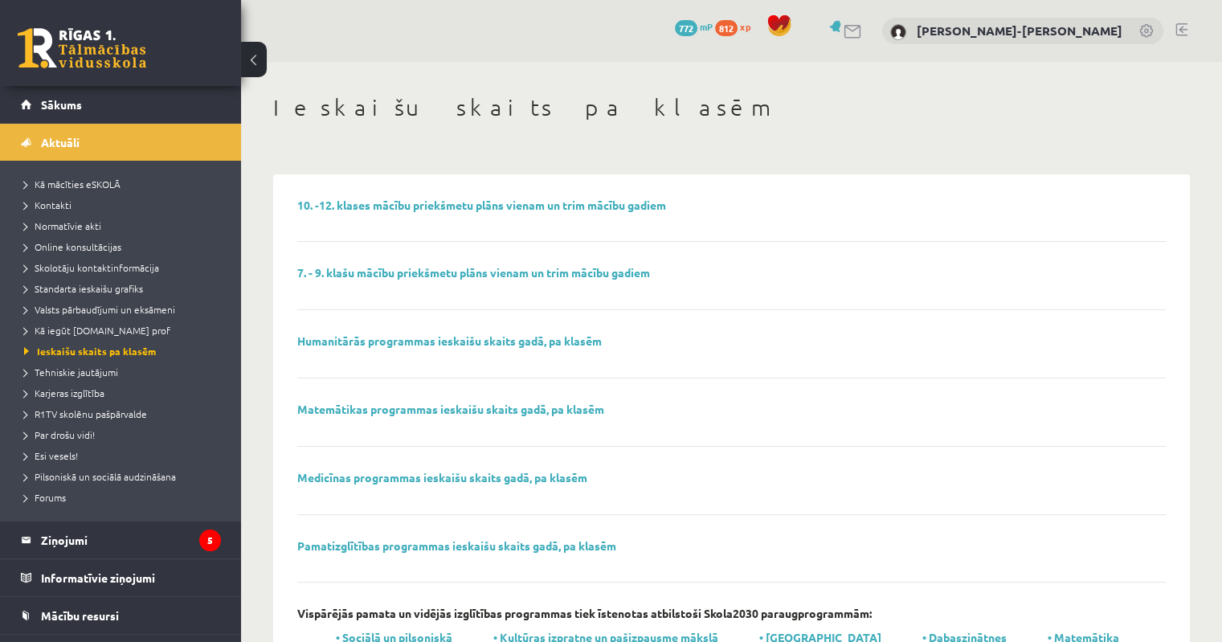
click at [419, 348] on div "Humanitārās programmas ieskaišu skaits gadā, pa klasēm" at bounding box center [731, 356] width 869 height 44
click at [418, 341] on link "Humanitārās programmas ieskaišu skaits gadā, pa klasēm" at bounding box center [449, 340] width 305 height 14
click at [423, 208] on link "10. -12. klases mācību priekšmetu plāns vienam un trim mācību gadiem" at bounding box center [481, 205] width 369 height 14
click at [61, 369] on span "Tehniskie jautājumi" at bounding box center [71, 372] width 94 height 13
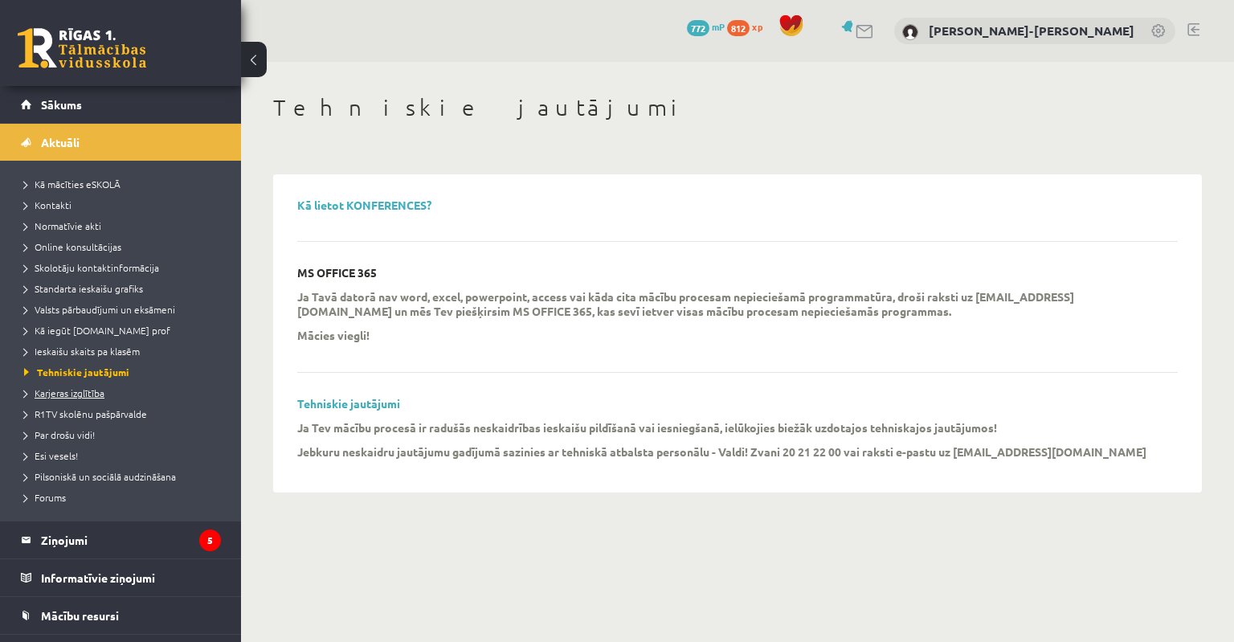
click at [71, 392] on span "Karjeras izglītība" at bounding box center [64, 393] width 80 height 13
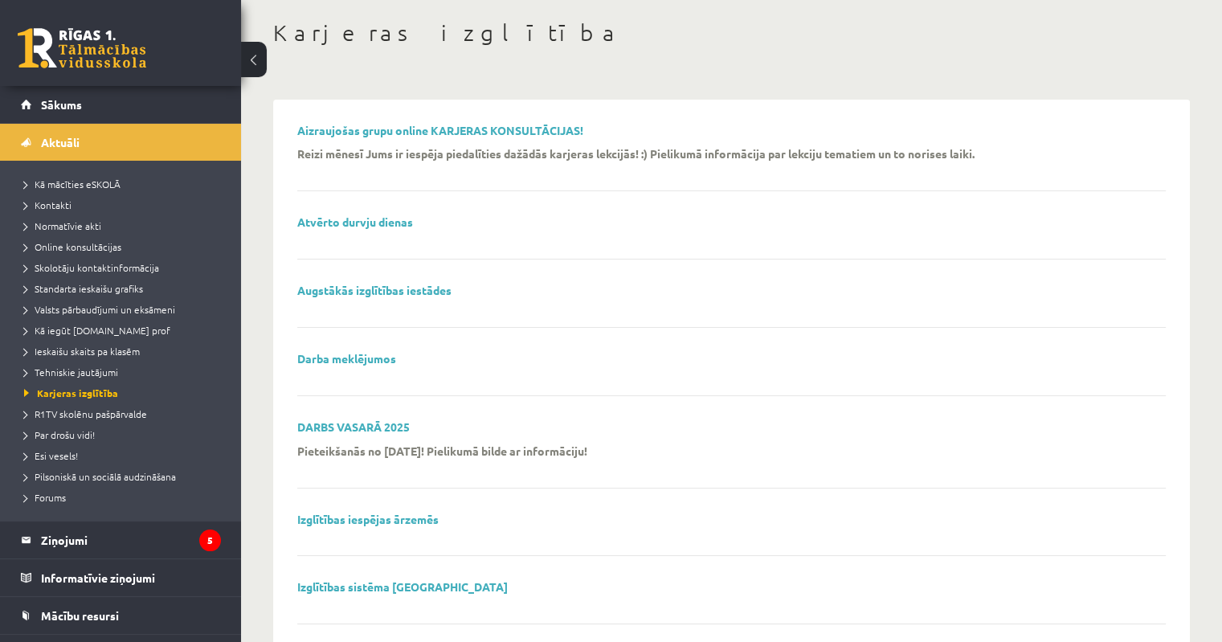
scroll to position [161, 0]
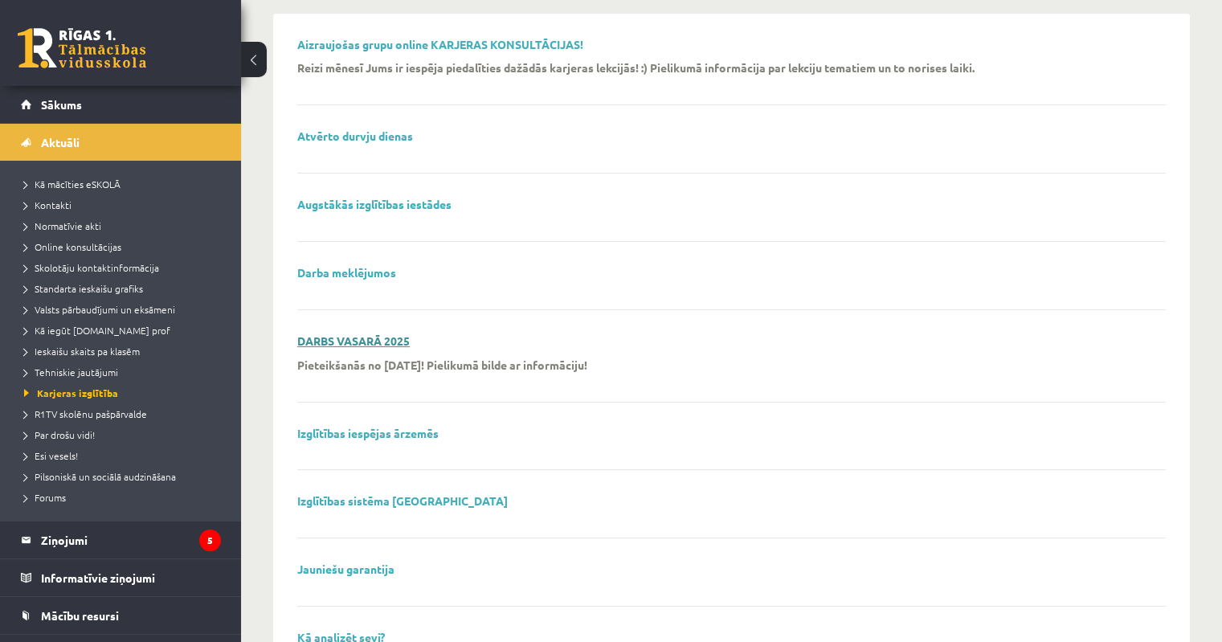
click at [402, 335] on link "DARBS VASARĀ 2025" at bounding box center [353, 340] width 113 height 14
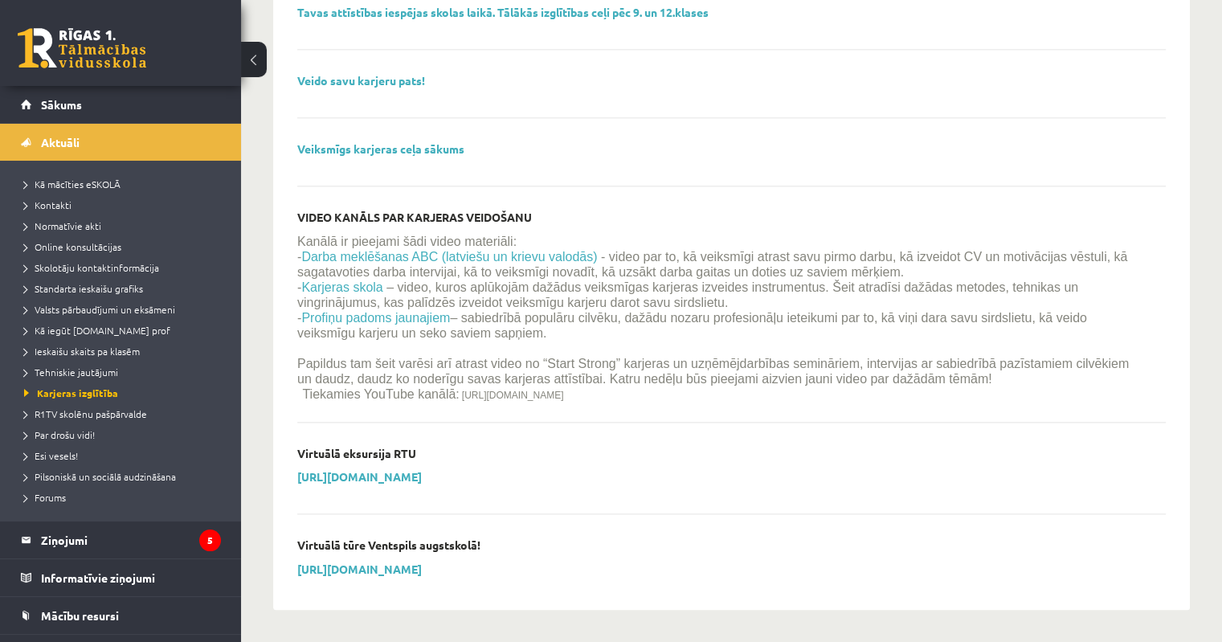
scroll to position [1862, 0]
click at [45, 411] on span "R1TV skolēnu pašpārvalde" at bounding box center [85, 413] width 123 height 13
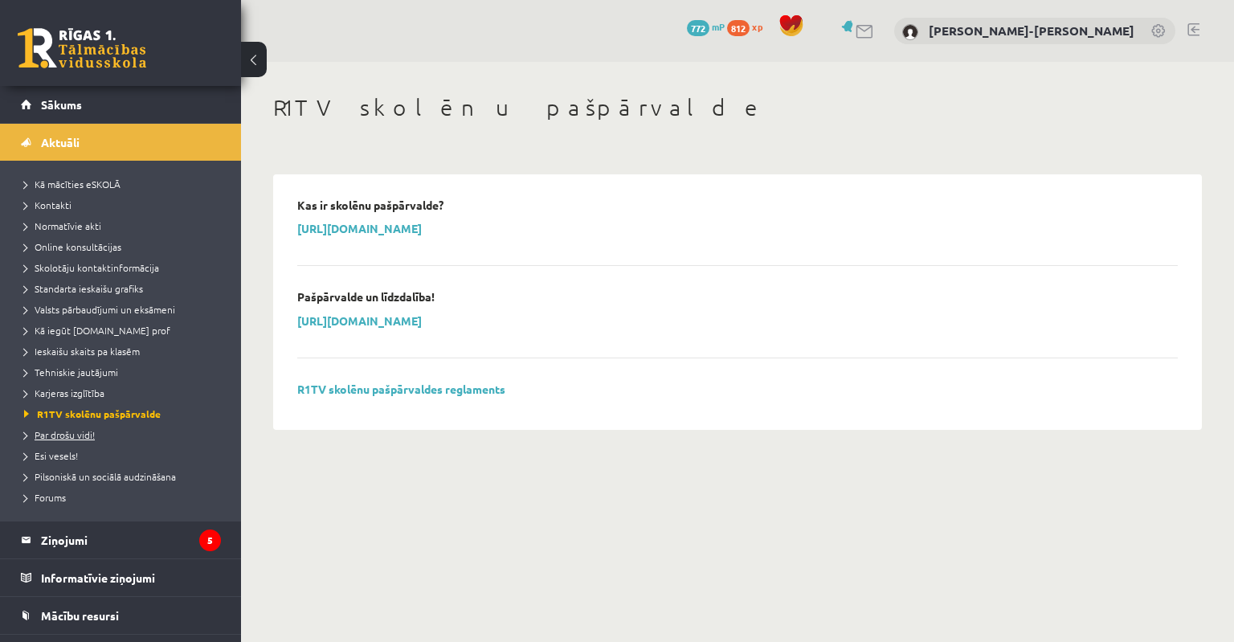
click at [74, 433] on span "Par drošu vidi!" at bounding box center [59, 434] width 71 height 13
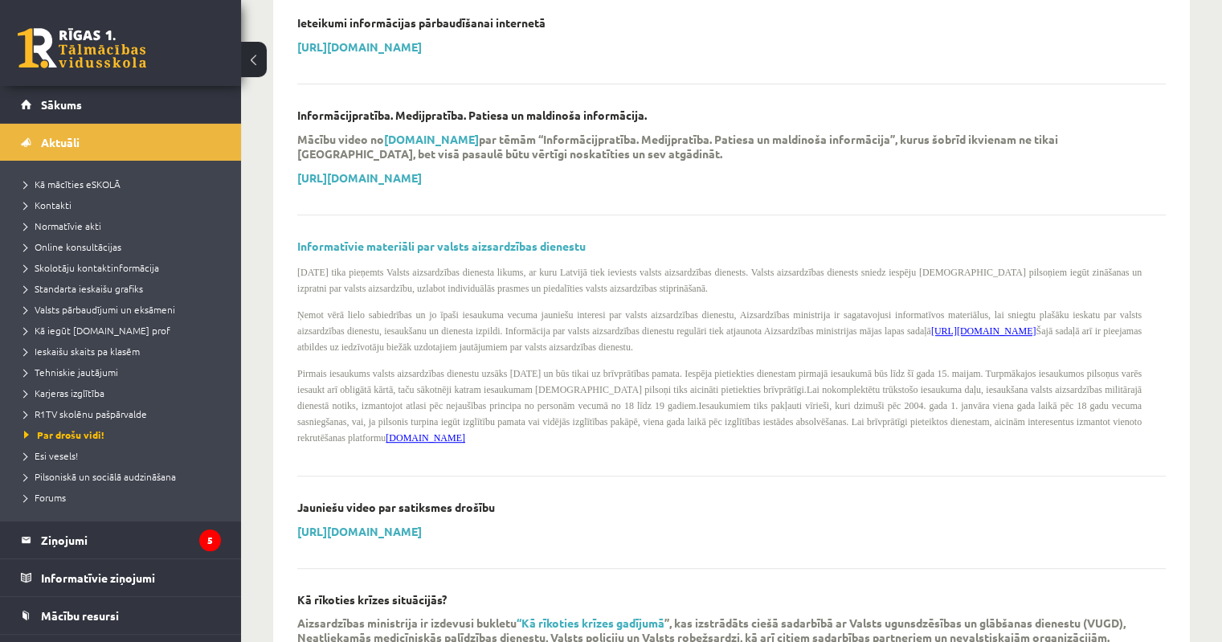
scroll to position [1045, 0]
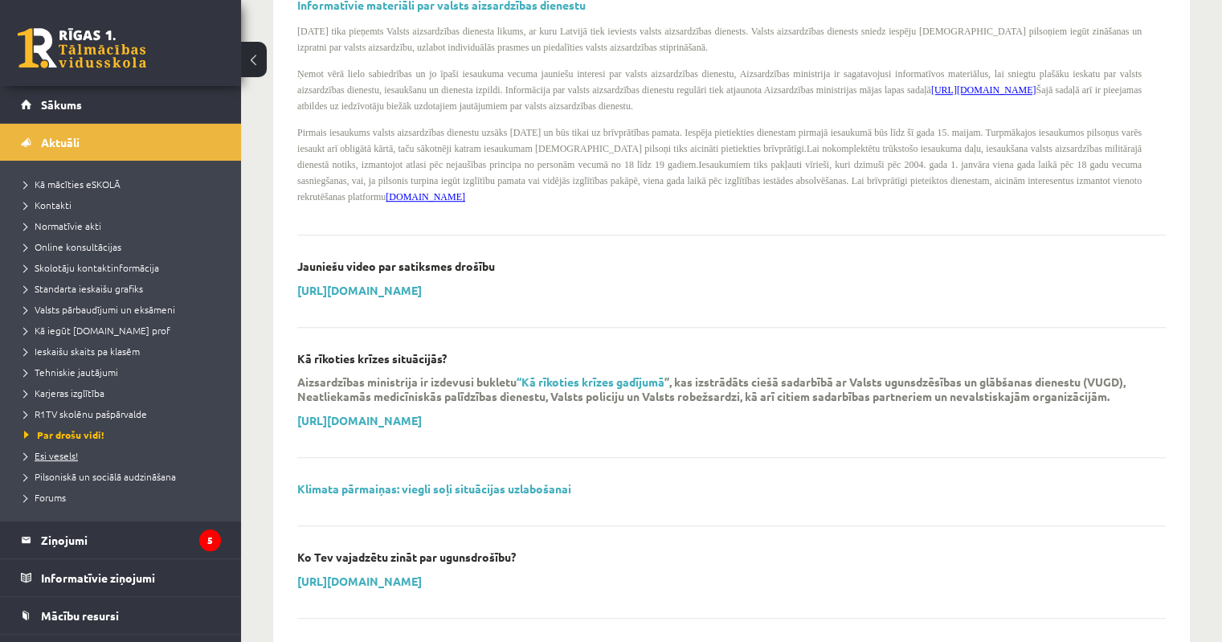
click at [62, 452] on span "Esi vesels!" at bounding box center [51, 455] width 54 height 13
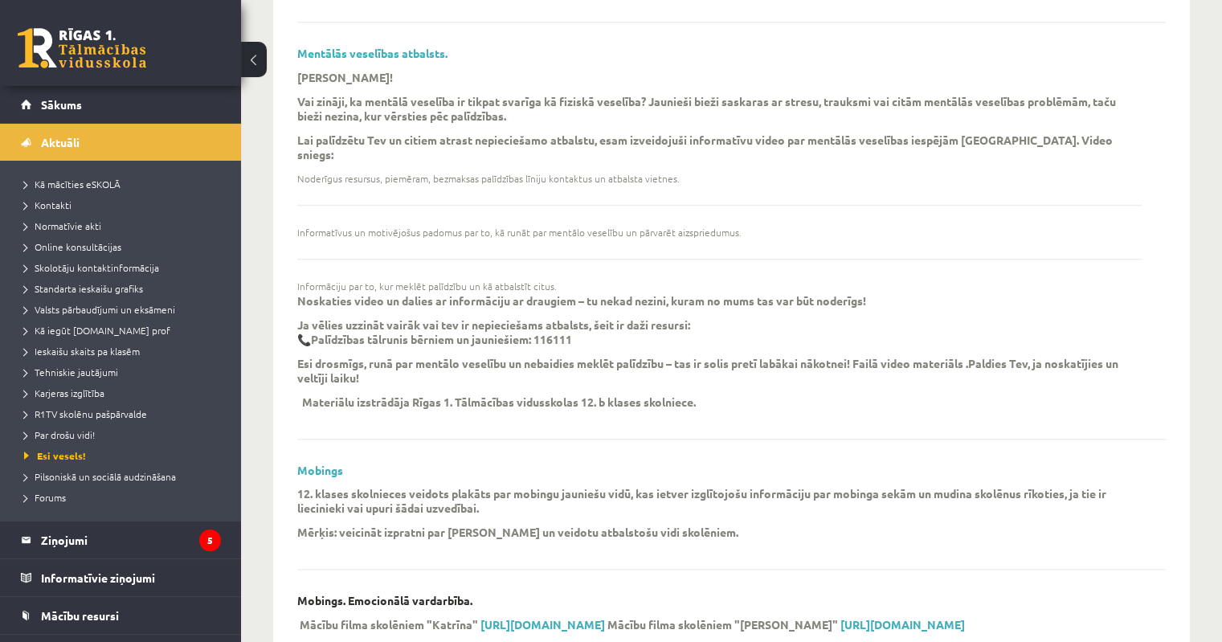
scroll to position [1929, 0]
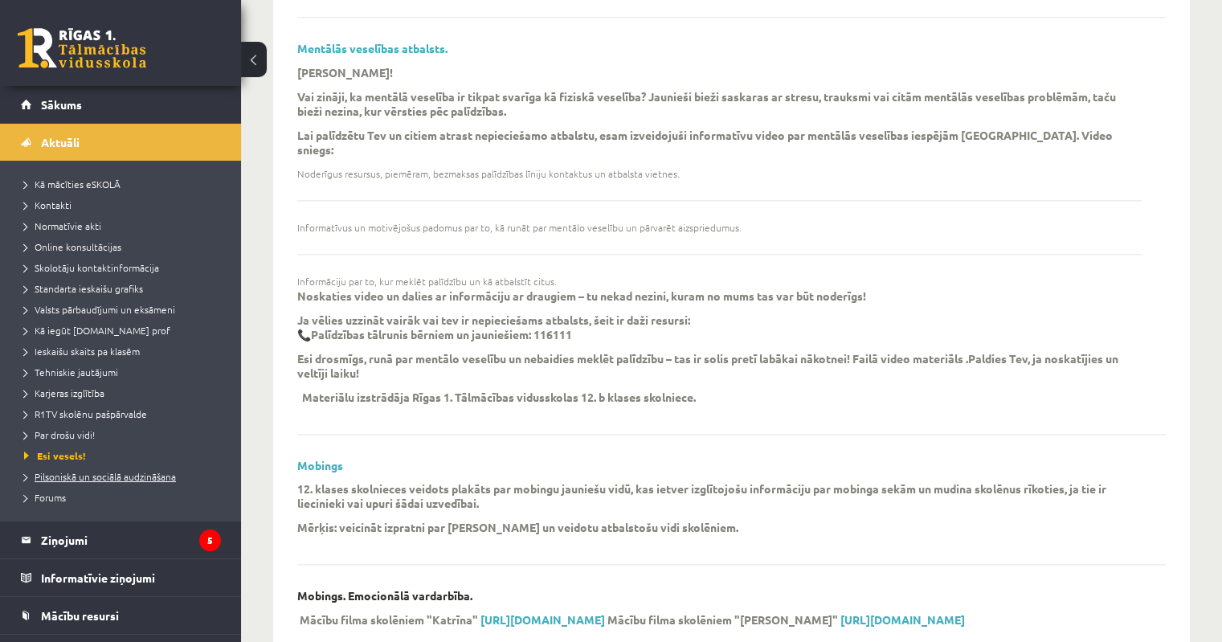
click at [84, 479] on span "Pilsoniskā un sociālā audzināšana" at bounding box center [100, 476] width 152 height 13
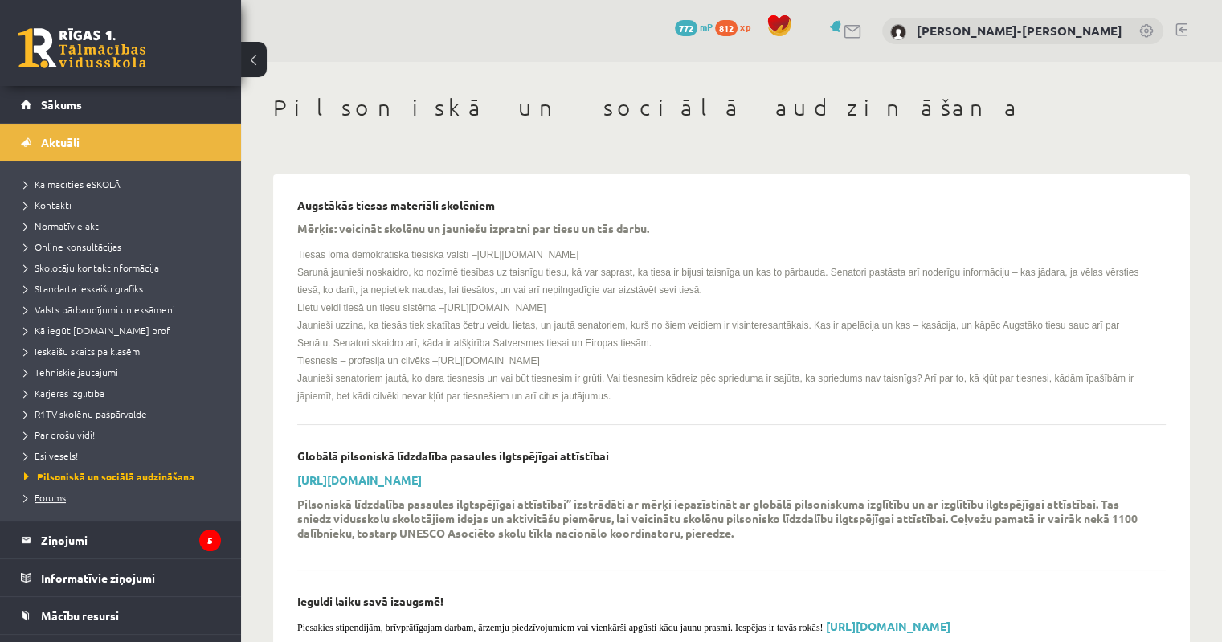
click at [42, 497] on span "Forums" at bounding box center [45, 497] width 42 height 13
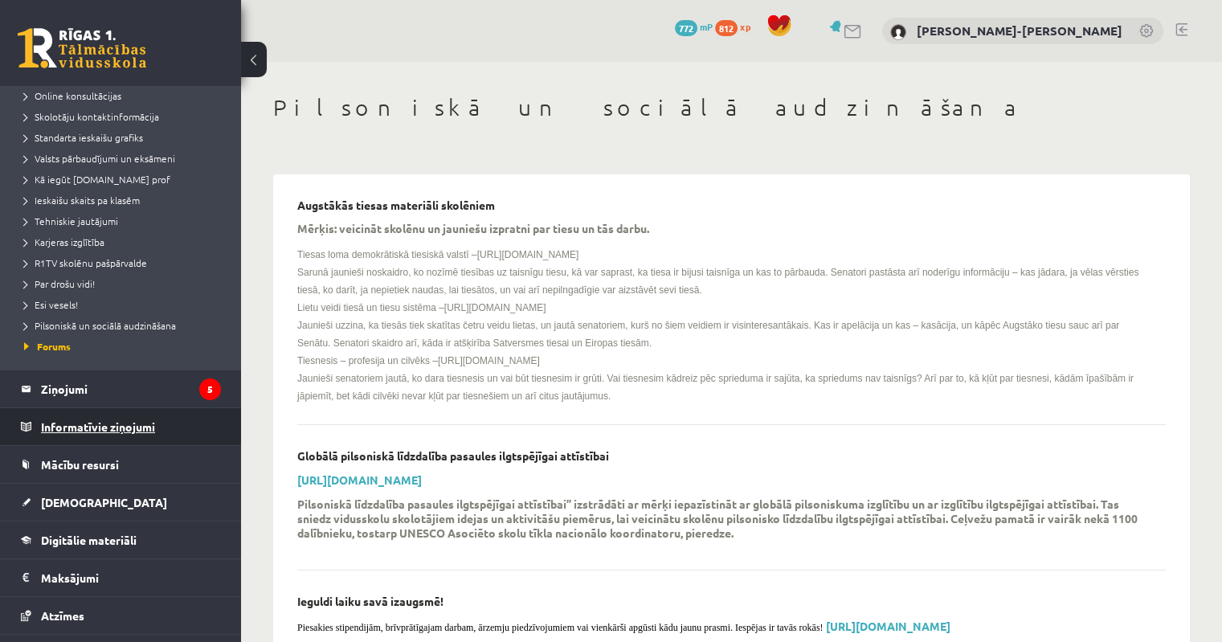
scroll to position [241, 0]
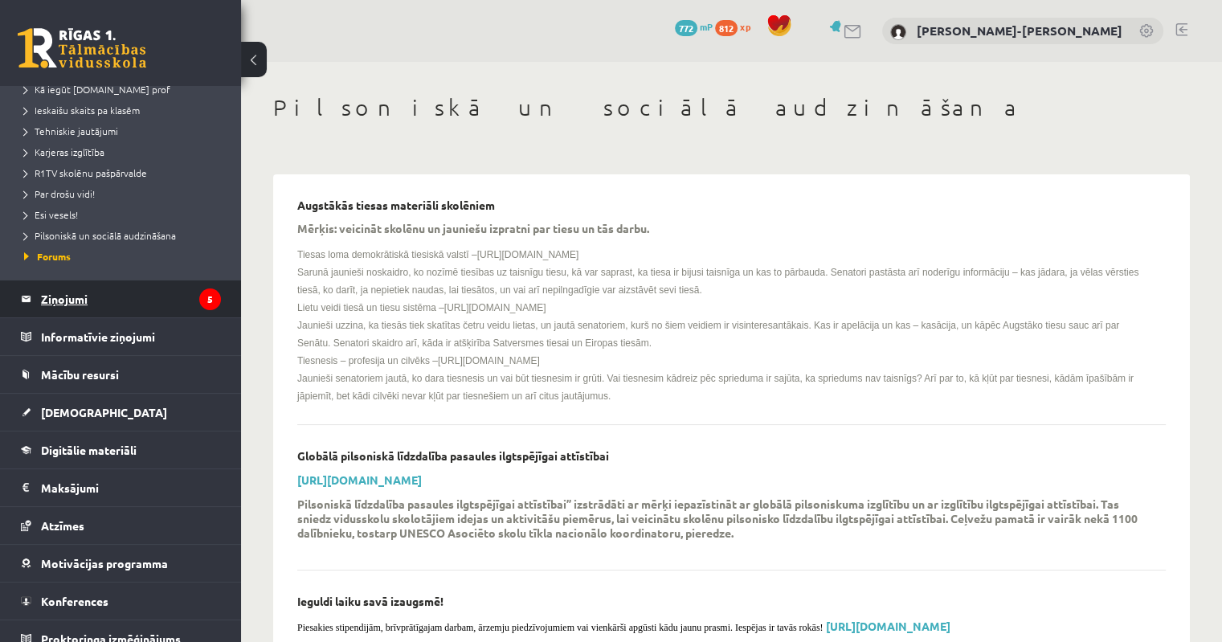
click at [81, 301] on legend "Ziņojumi 5" at bounding box center [131, 298] width 180 height 37
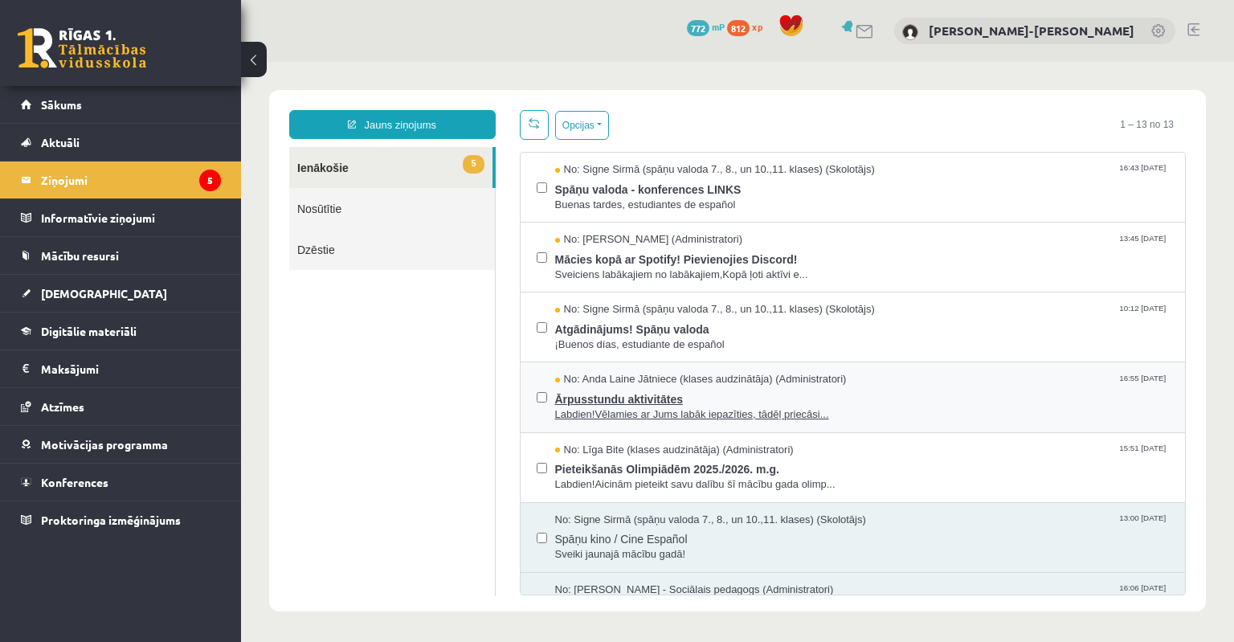
click at [637, 398] on span "Ārpusstundu aktivitātes" at bounding box center [862, 397] width 615 height 20
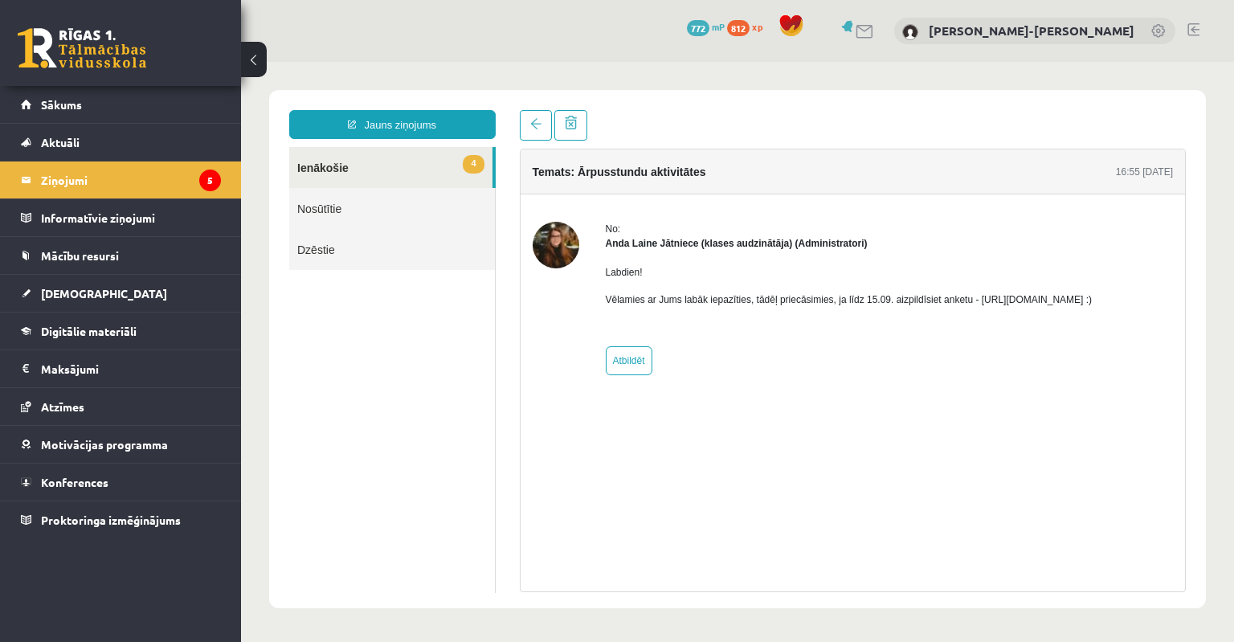
click at [409, 172] on link "4 Ienākošie" at bounding box center [390, 167] width 203 height 41
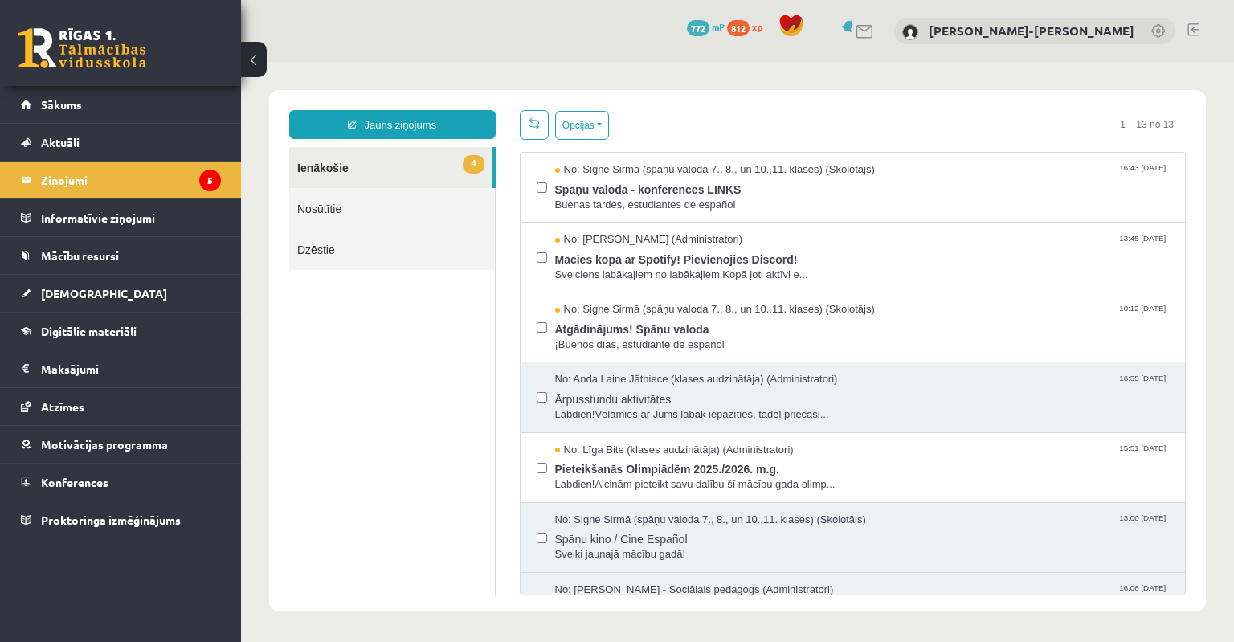
click at [540, 389] on label at bounding box center [542, 389] width 10 height 35
click at [575, 127] on button "Opcijas" at bounding box center [582, 125] width 54 height 29
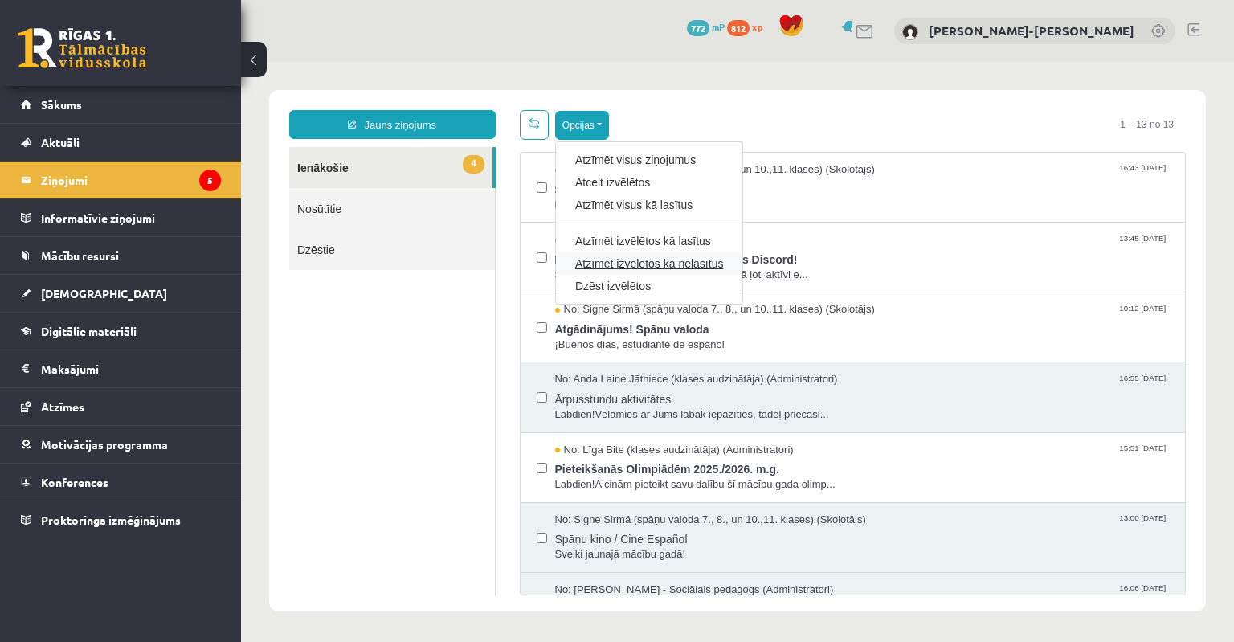
click at [663, 260] on link "Atzīmēt izvēlētos kā nelasītus" at bounding box center [649, 264] width 148 height 16
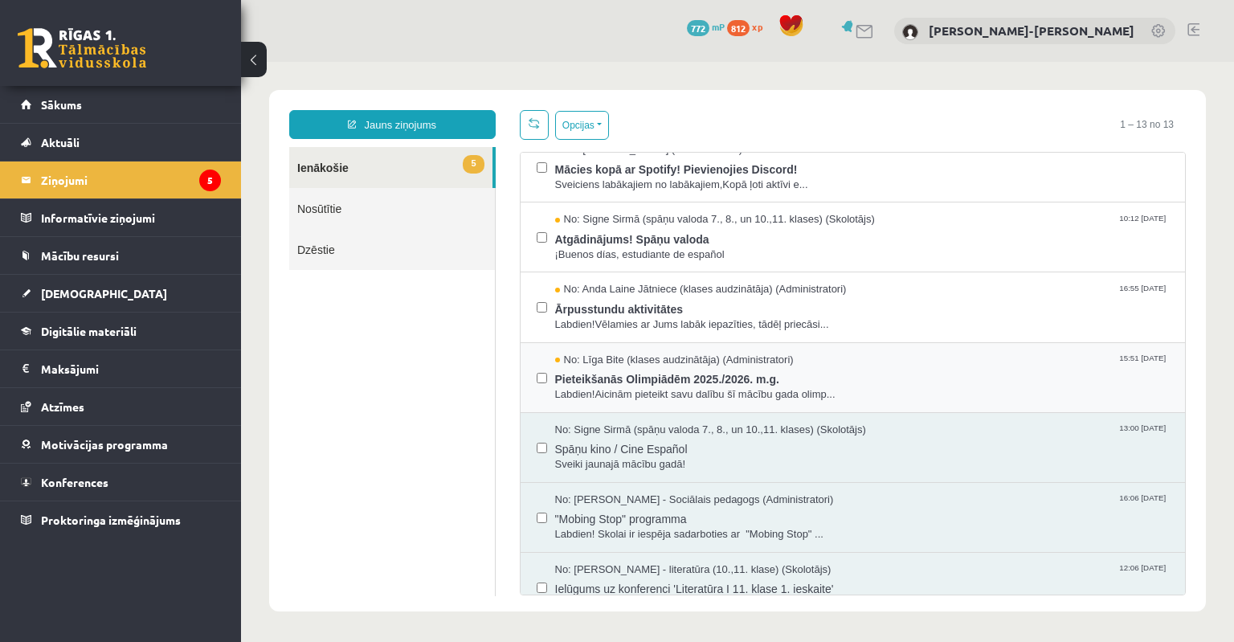
scroll to position [80, 0]
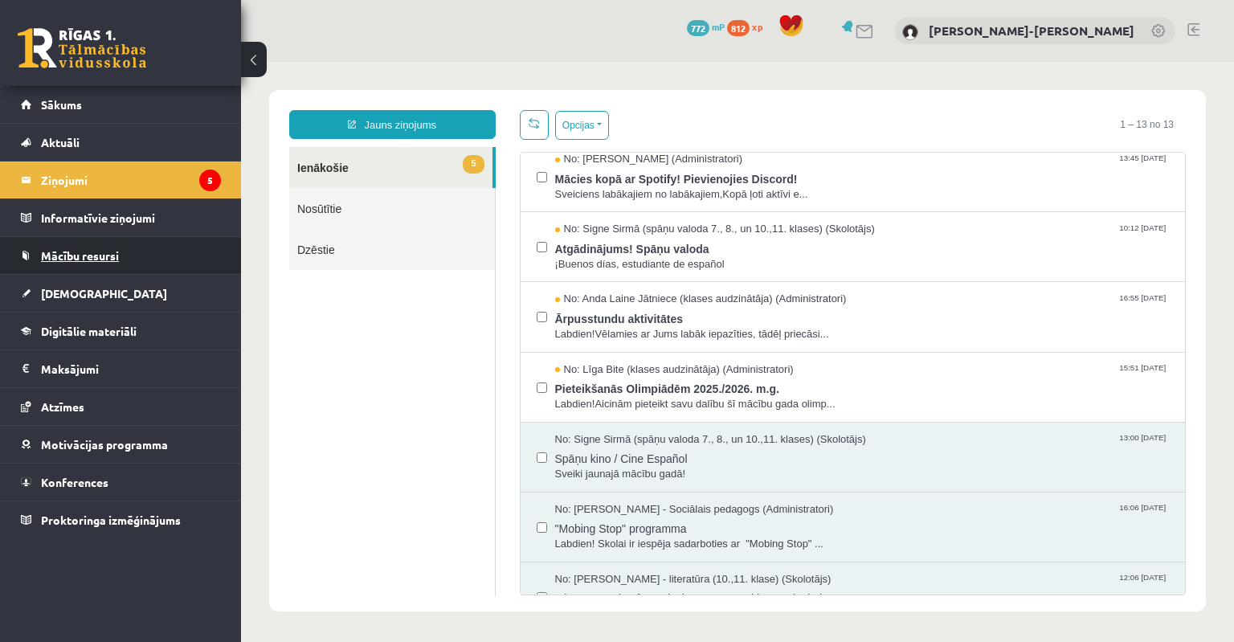
click at [84, 254] on span "Mācību resursi" at bounding box center [80, 255] width 78 height 14
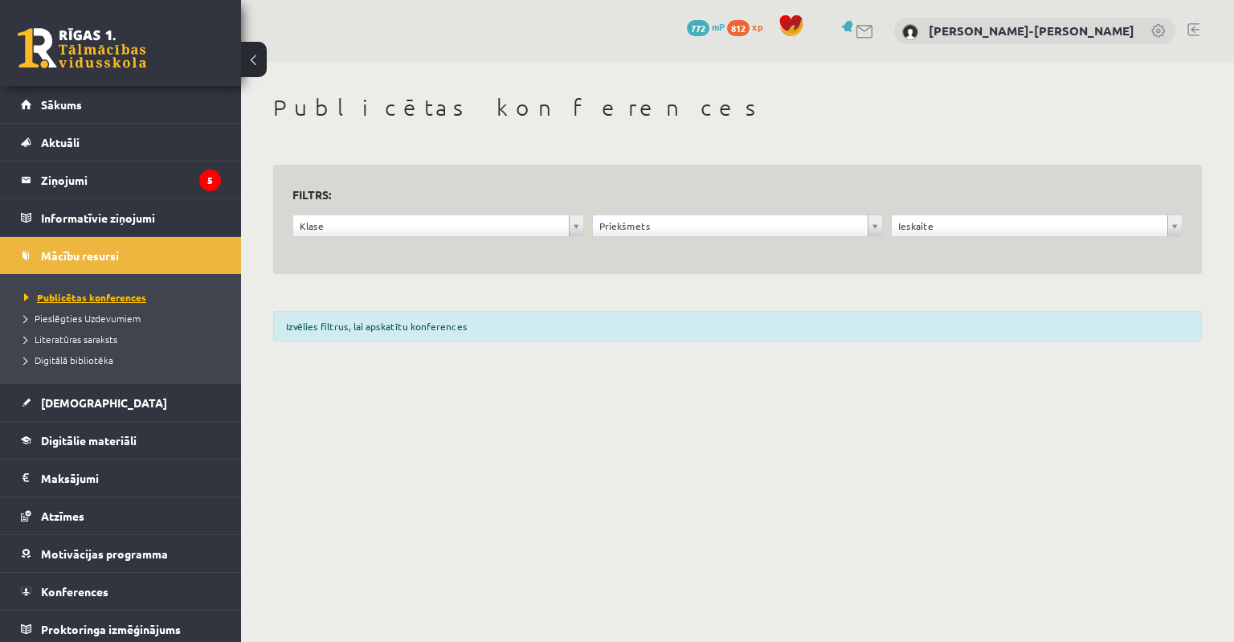
click at [80, 299] on span "Publicētas konferences" at bounding box center [85, 297] width 122 height 13
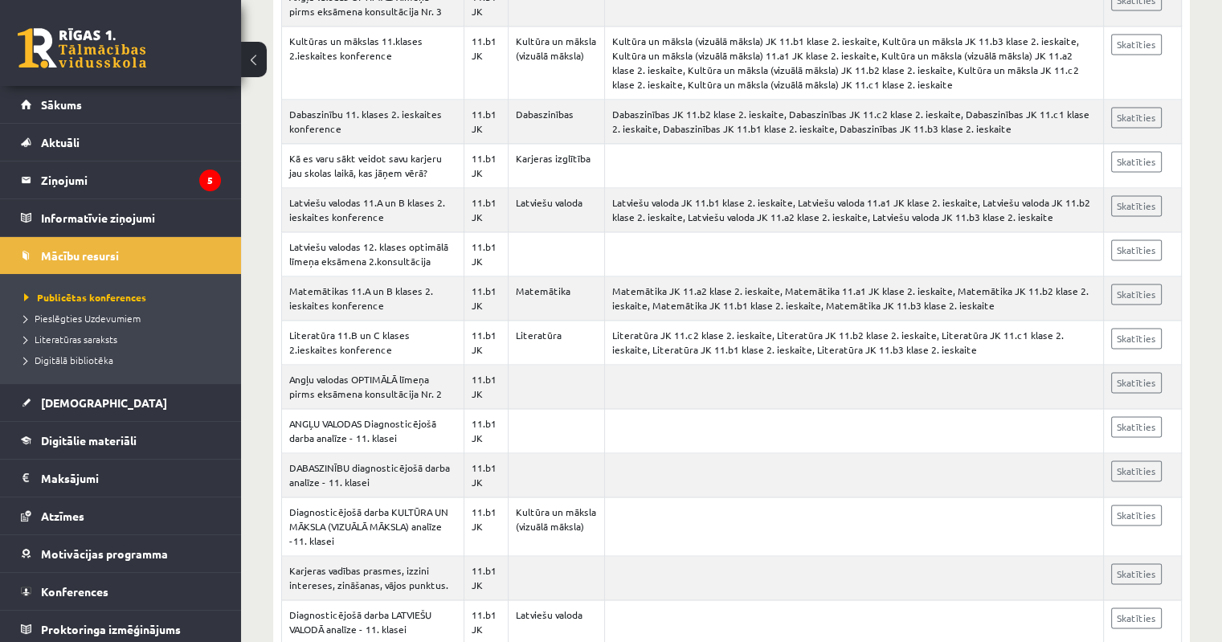
scroll to position [2411, 0]
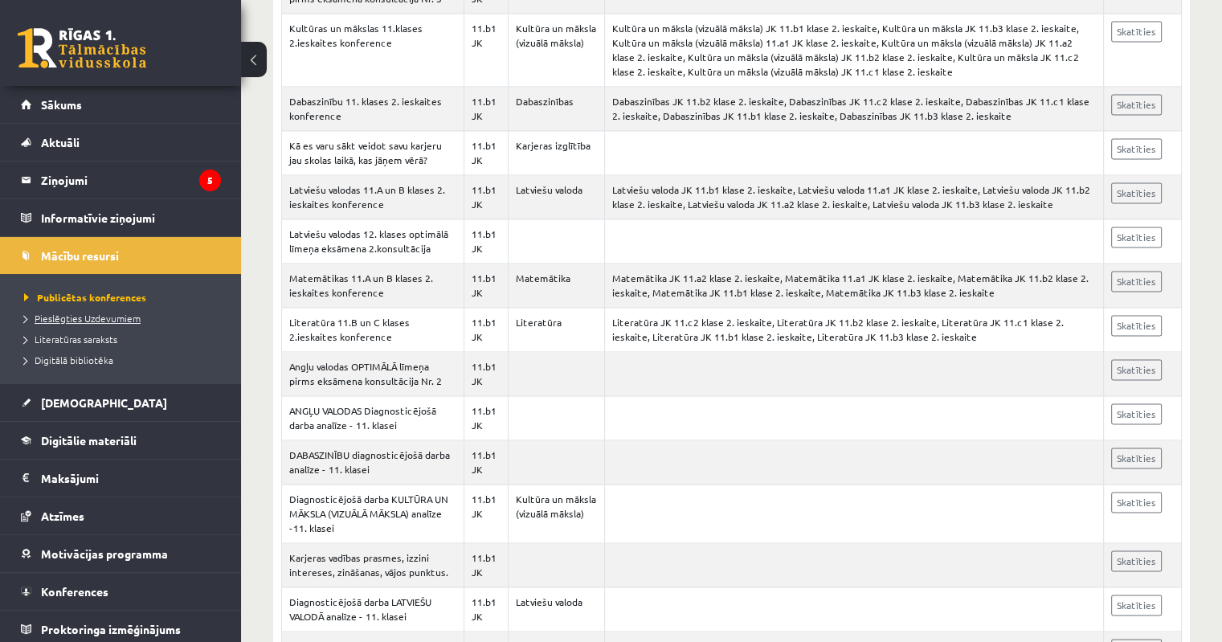
click at [68, 312] on span "Pieslēgties Uzdevumiem" at bounding box center [82, 318] width 117 height 13
click at [92, 333] on span "Literatūras saraksts" at bounding box center [70, 339] width 93 height 13
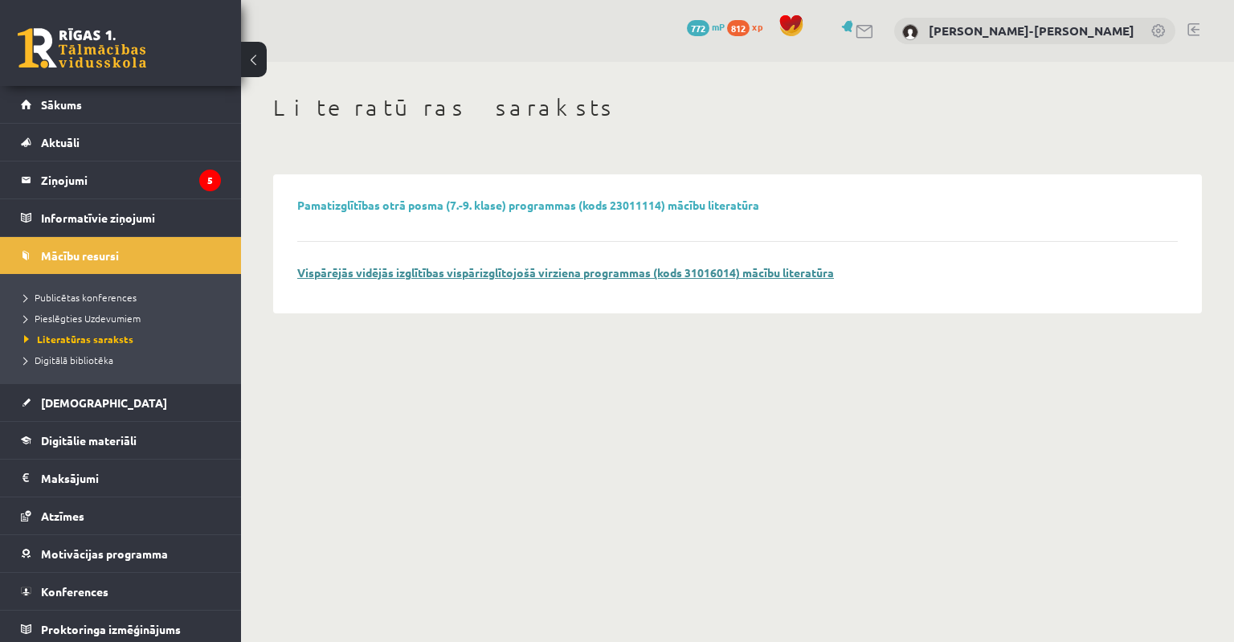
click at [465, 274] on link "Vispārējās vidējās izglītības vispārizglītojošā virziena programmas (kods 31016…" at bounding box center [565, 272] width 537 height 14
click at [54, 359] on span "Digitālā bibliotēka" at bounding box center [68, 360] width 89 height 13
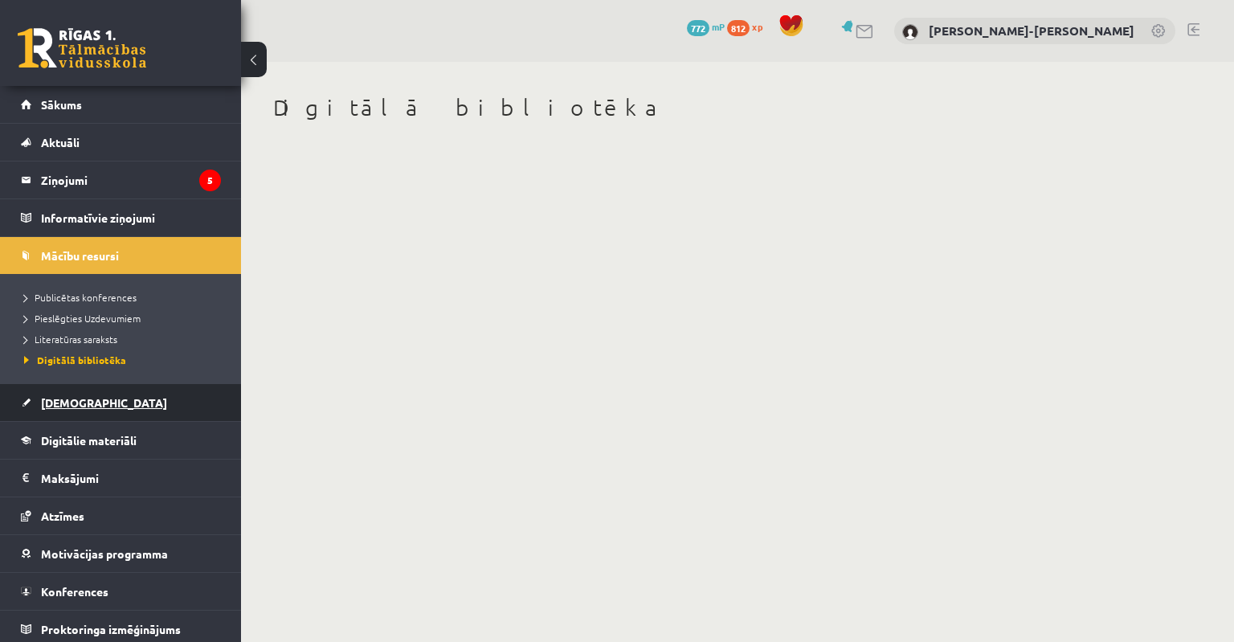
click at [83, 405] on span "[DEMOGRAPHIC_DATA]" at bounding box center [104, 402] width 126 height 14
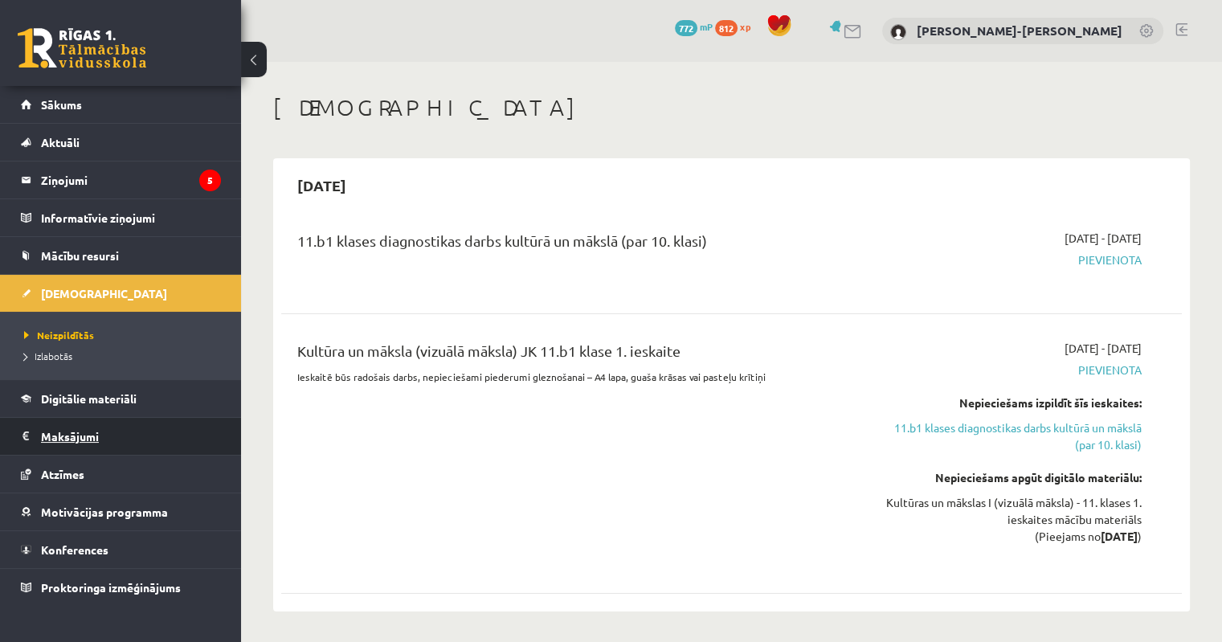
click at [53, 441] on legend "Maksājumi 0" at bounding box center [131, 436] width 180 height 37
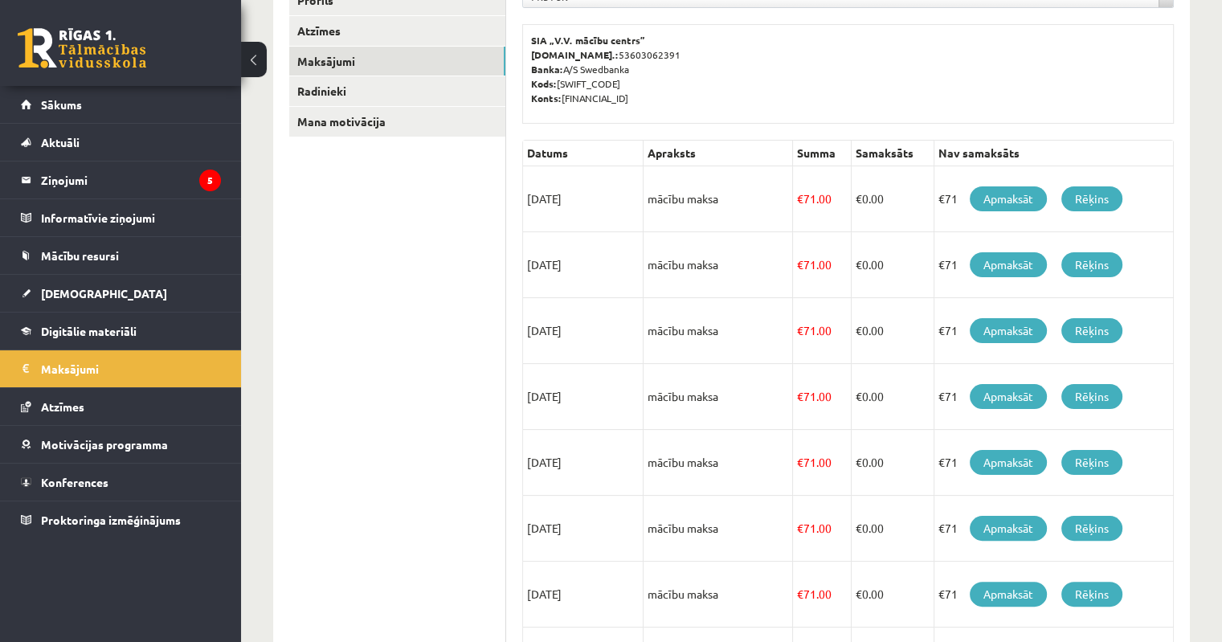
scroll to position [241, 0]
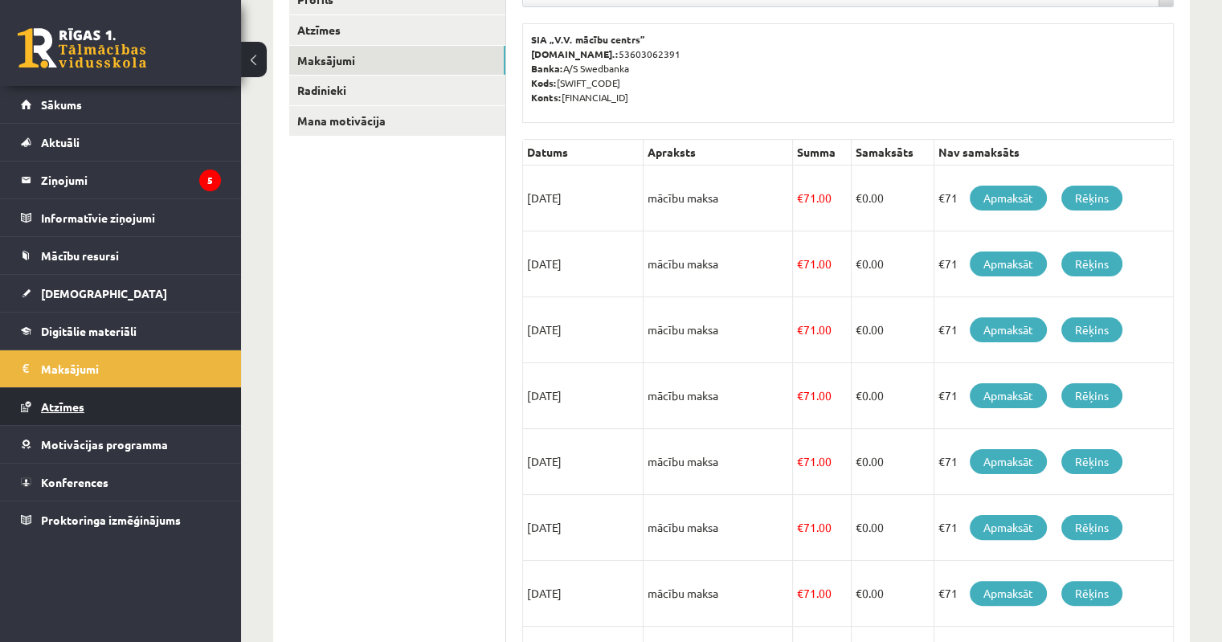
click at [69, 409] on span "Atzīmes" at bounding box center [62, 406] width 43 height 14
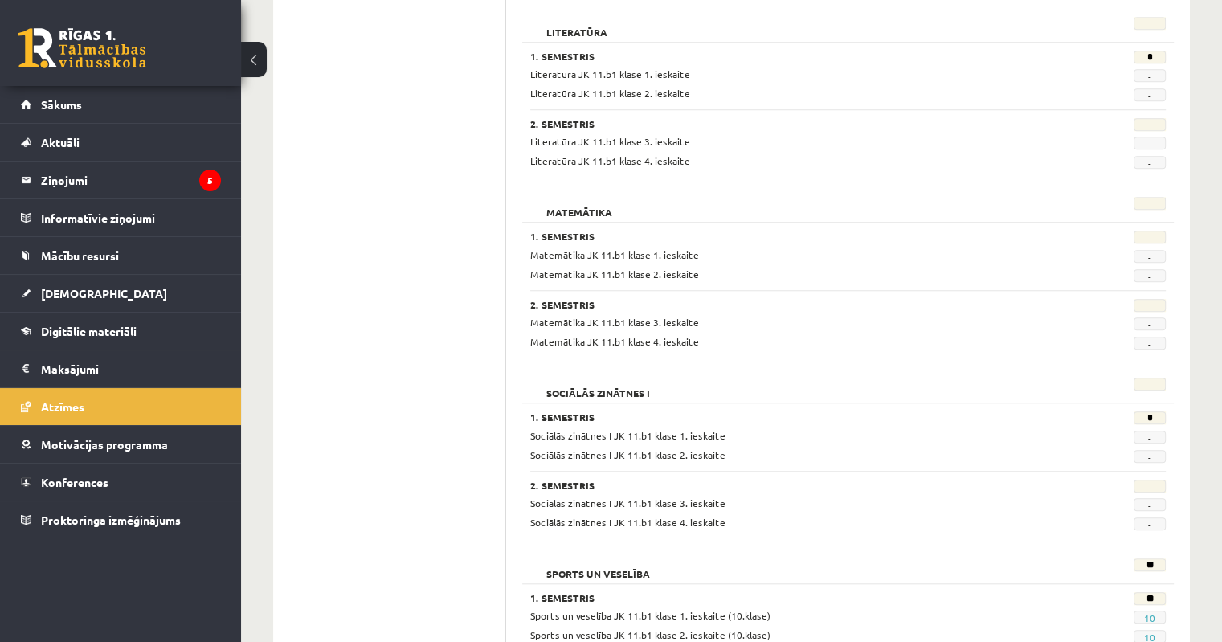
scroll to position [1465, 0]
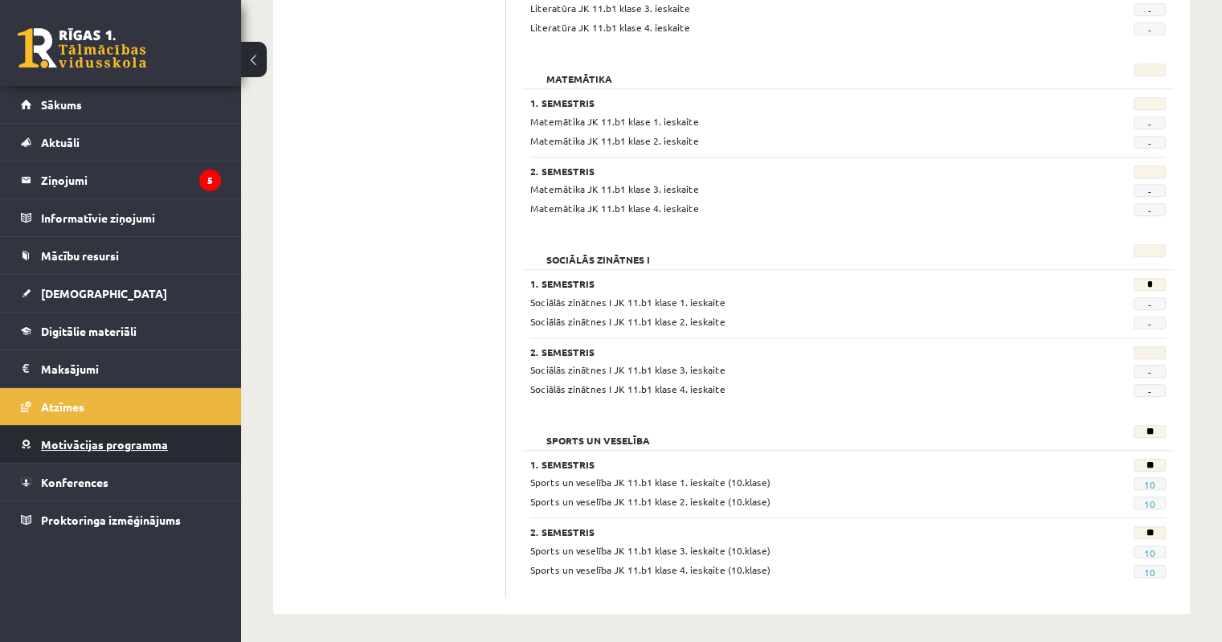
click at [80, 452] on link "Motivācijas programma" at bounding box center [121, 444] width 200 height 37
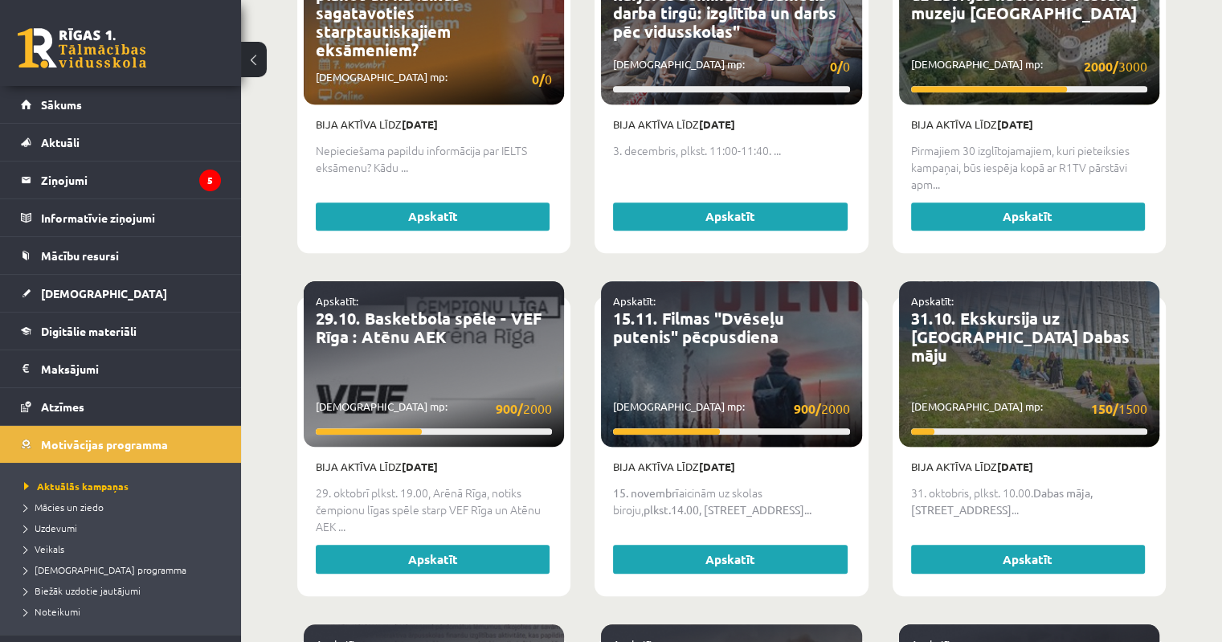
scroll to position [66, 0]
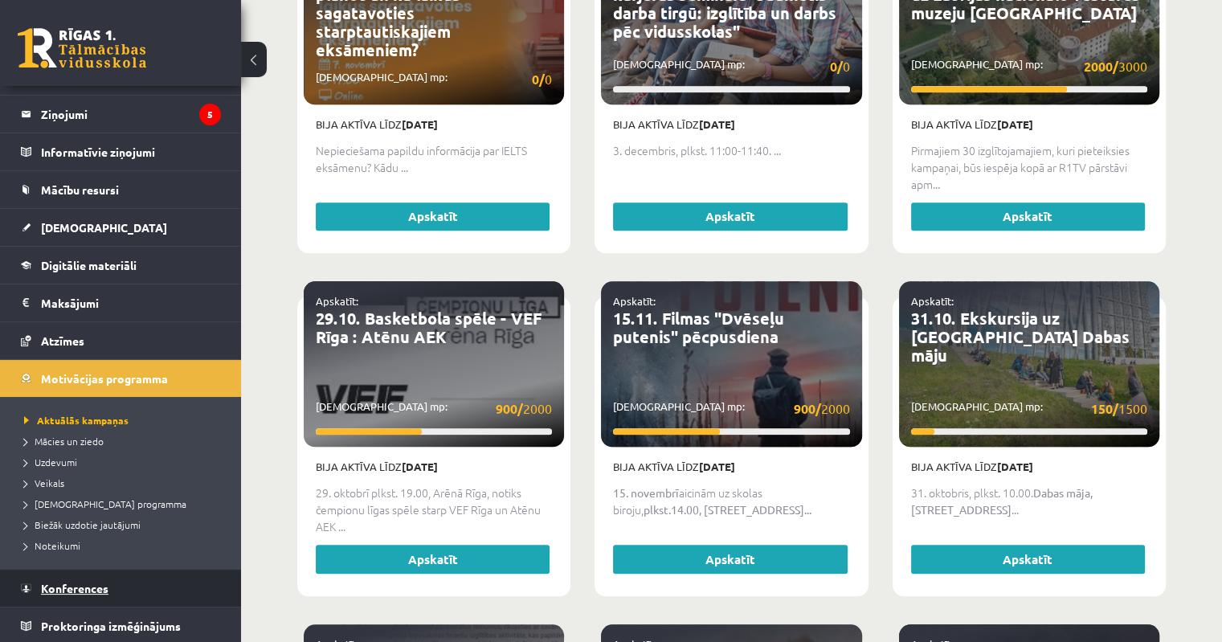
click at [65, 595] on link "Konferences" at bounding box center [121, 588] width 200 height 37
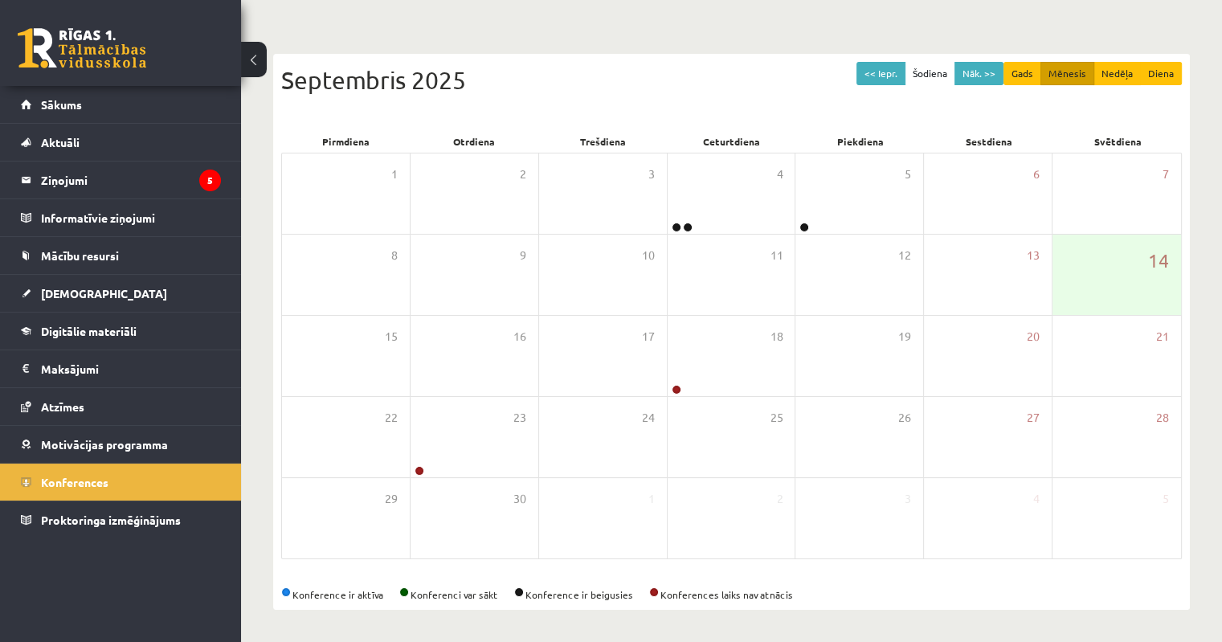
scroll to position [125, 0]
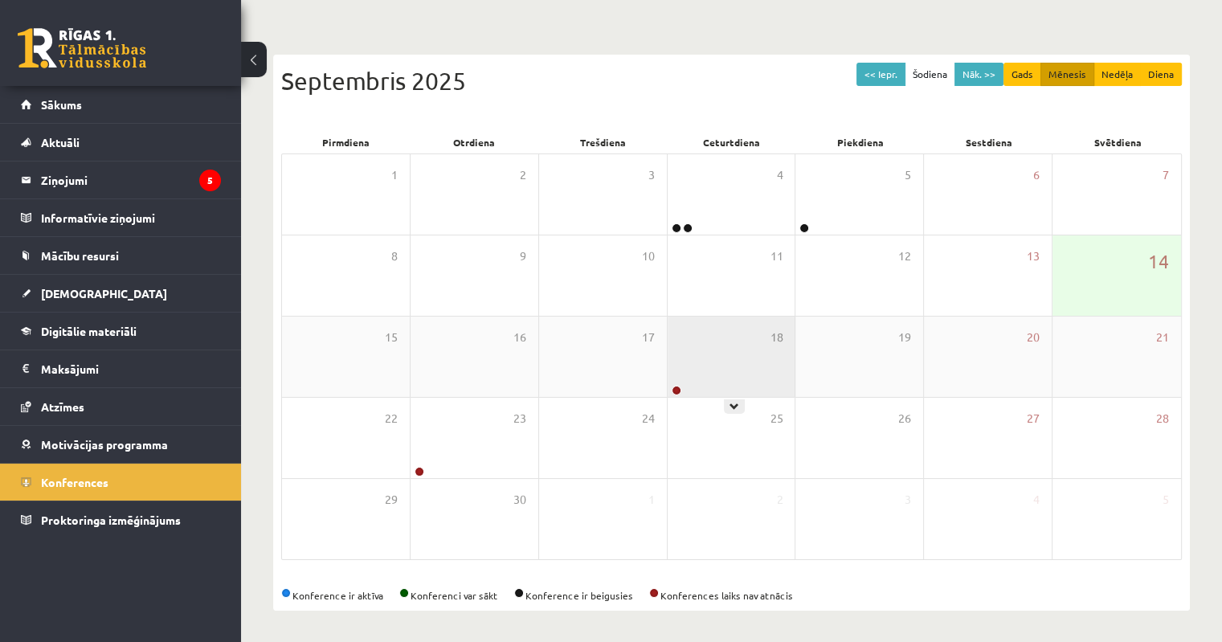
click at [681, 388] on div at bounding box center [675, 391] width 15 height 11
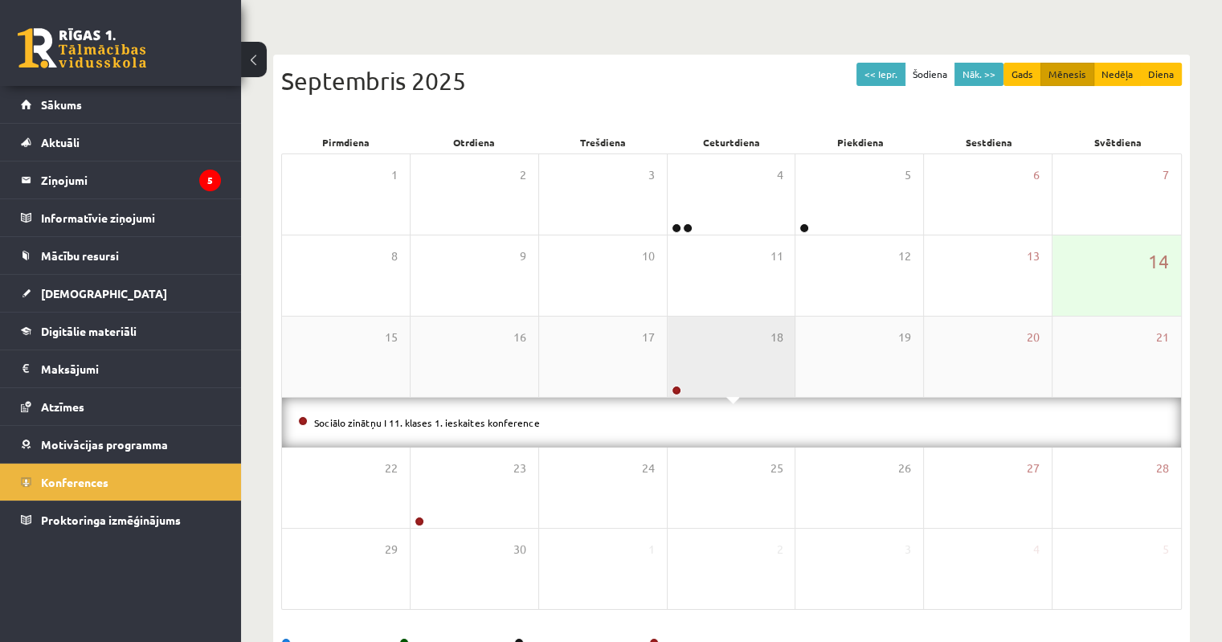
click at [681, 388] on div at bounding box center [675, 391] width 15 height 11
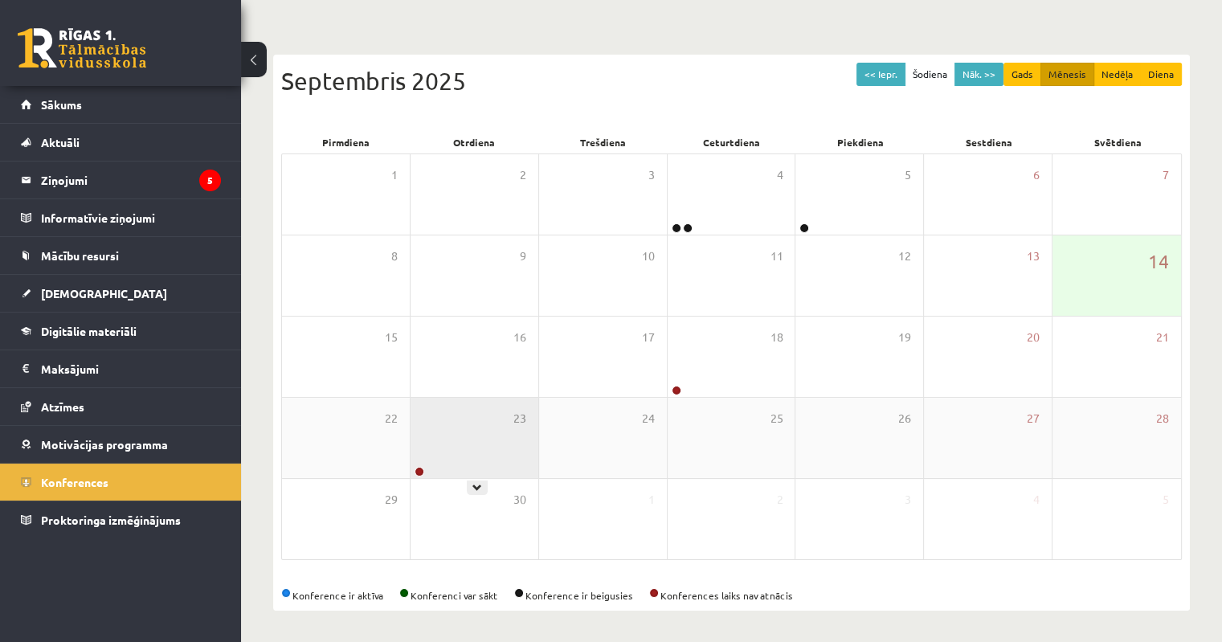
click at [416, 475] on div at bounding box center [418, 472] width 15 height 11
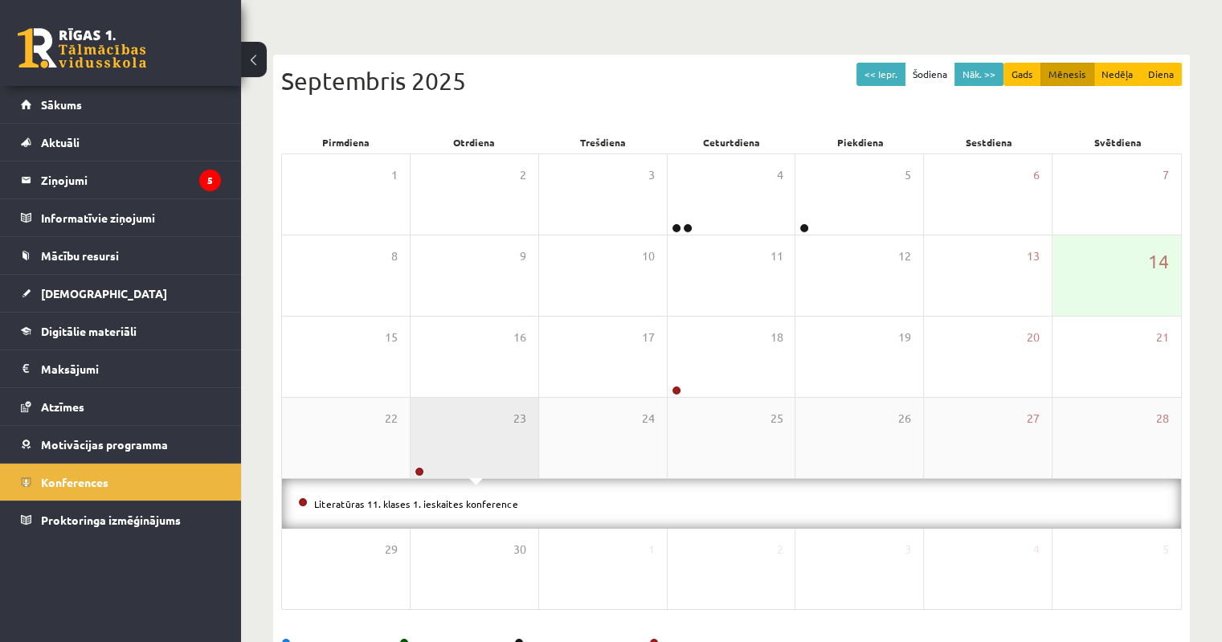
click at [416, 475] on div at bounding box center [418, 472] width 15 height 11
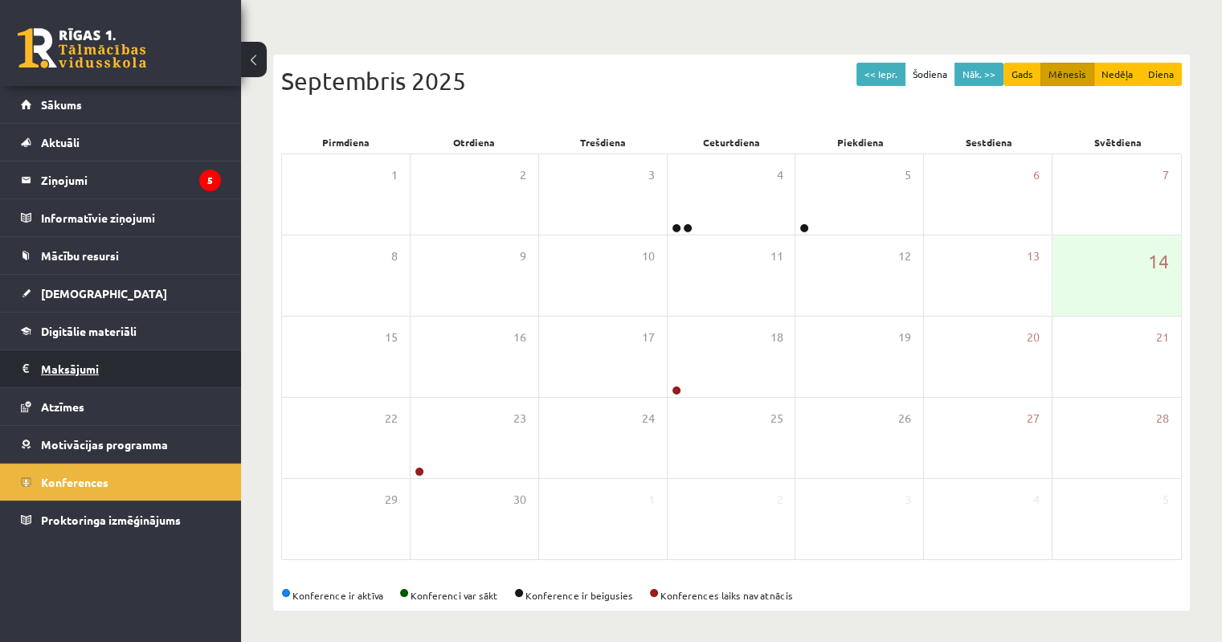
scroll to position [0, 0]
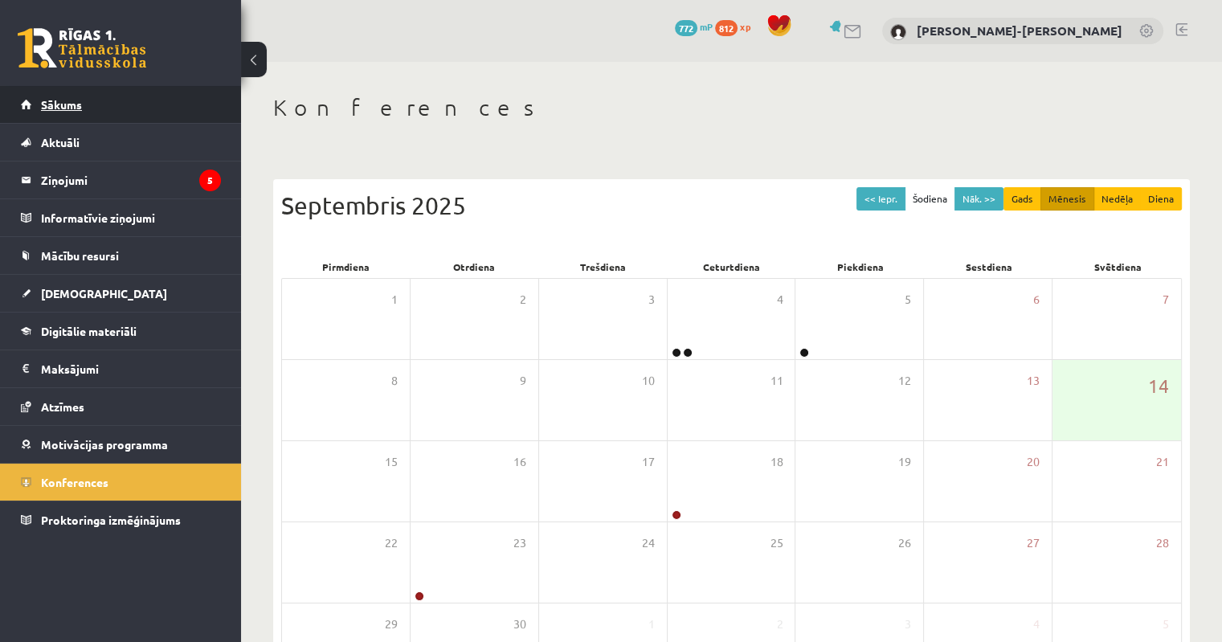
click at [70, 108] on span "Sākums" at bounding box center [61, 104] width 41 height 14
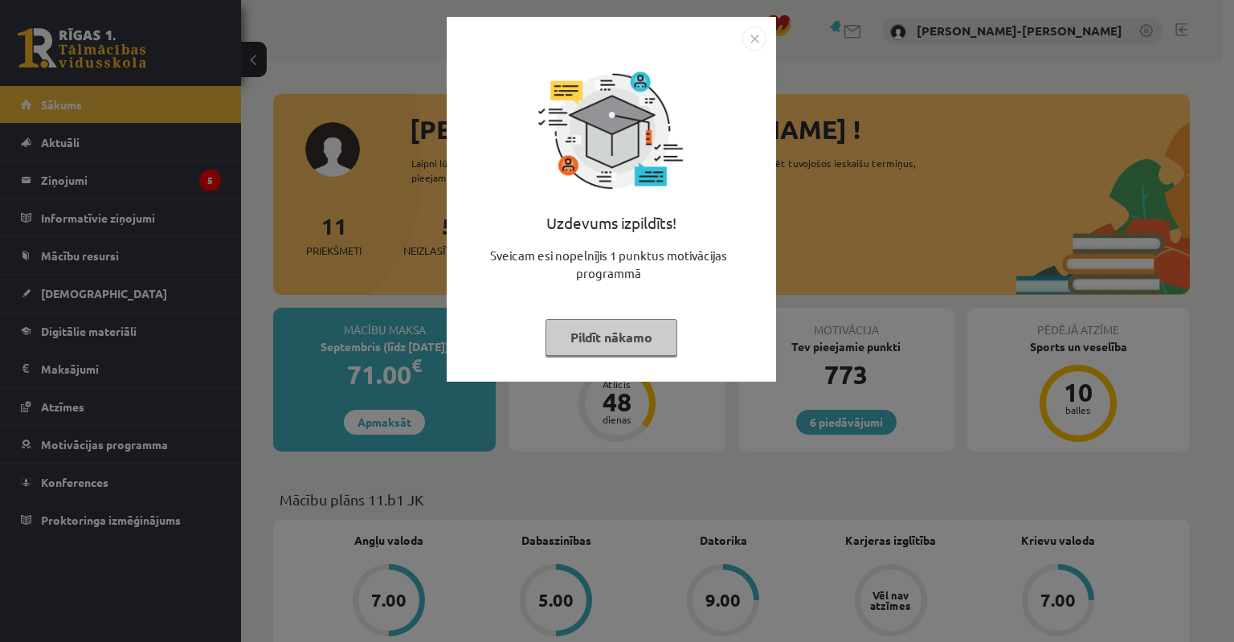
click at [579, 339] on button "Pildīt nākamo" at bounding box center [612, 337] width 132 height 37
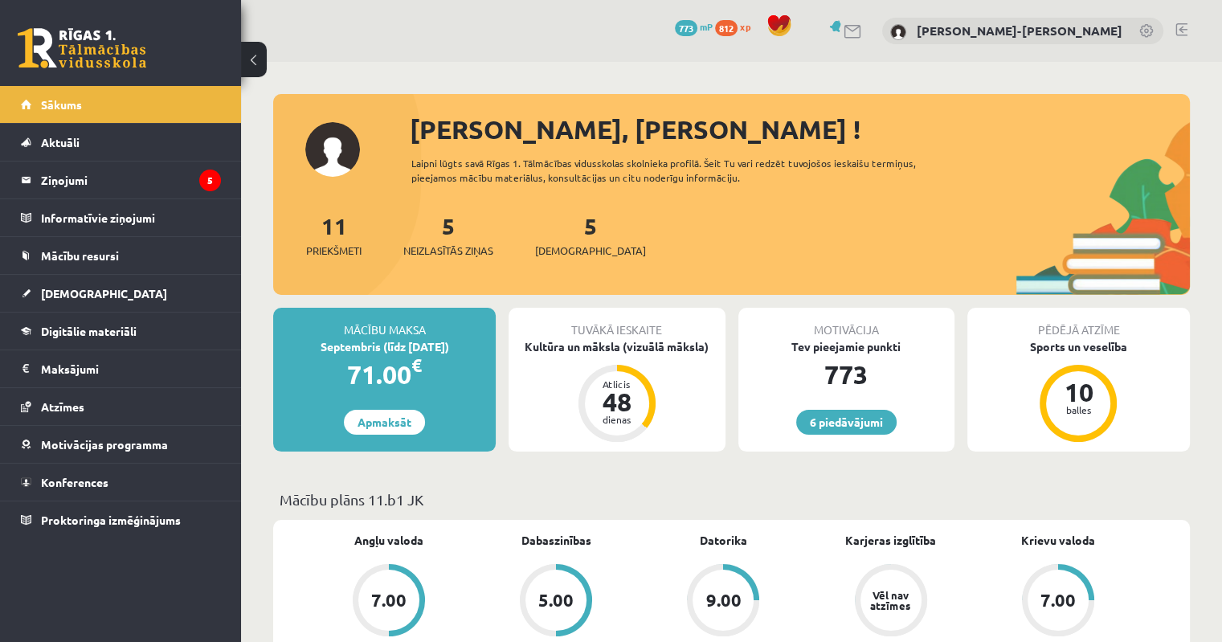
click at [1181, 32] on link at bounding box center [1182, 29] width 12 height 13
click at [74, 443] on span "Motivācijas programma" at bounding box center [104, 444] width 127 height 14
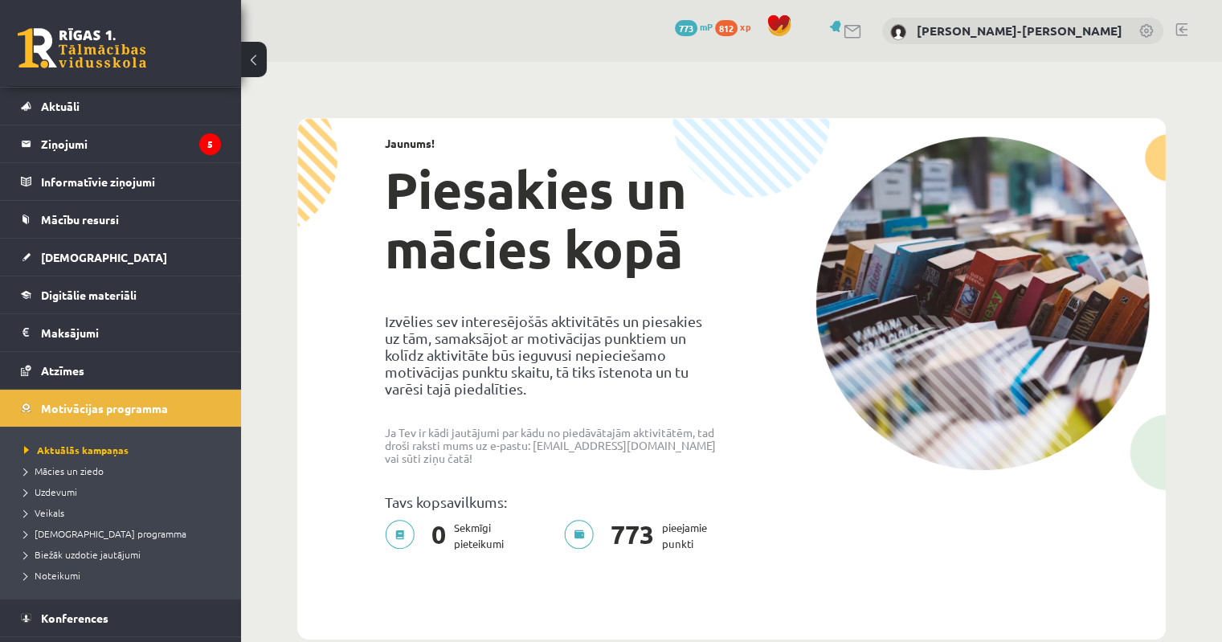
scroll to position [66, 0]
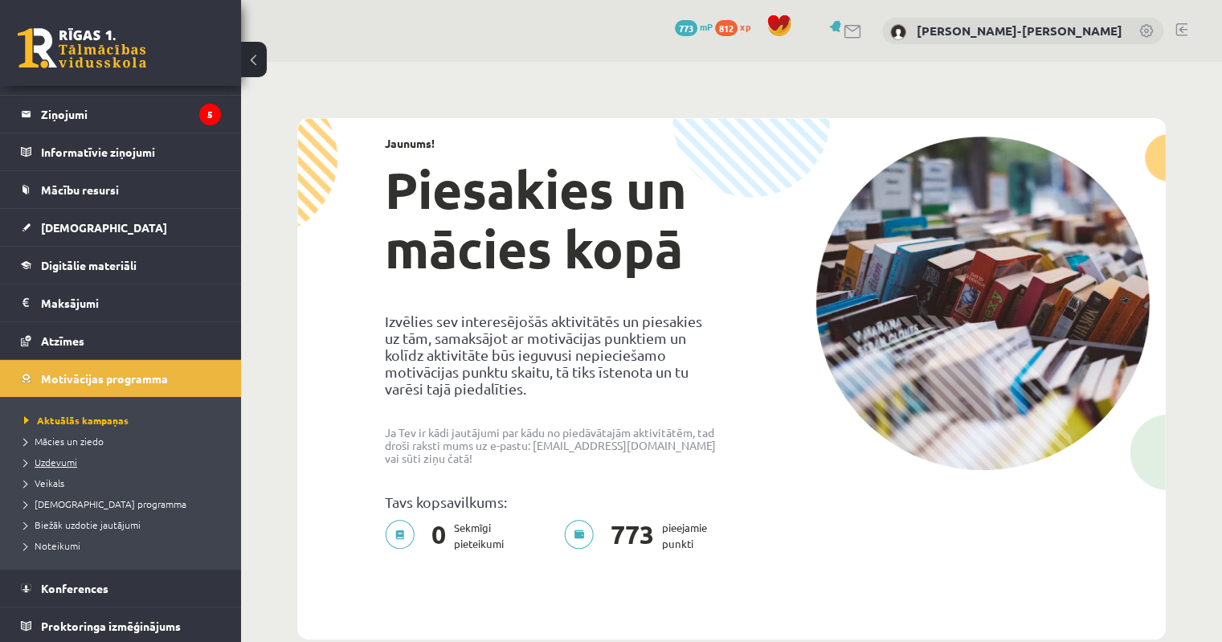
click at [55, 464] on span "Uzdevumi" at bounding box center [50, 462] width 53 height 13
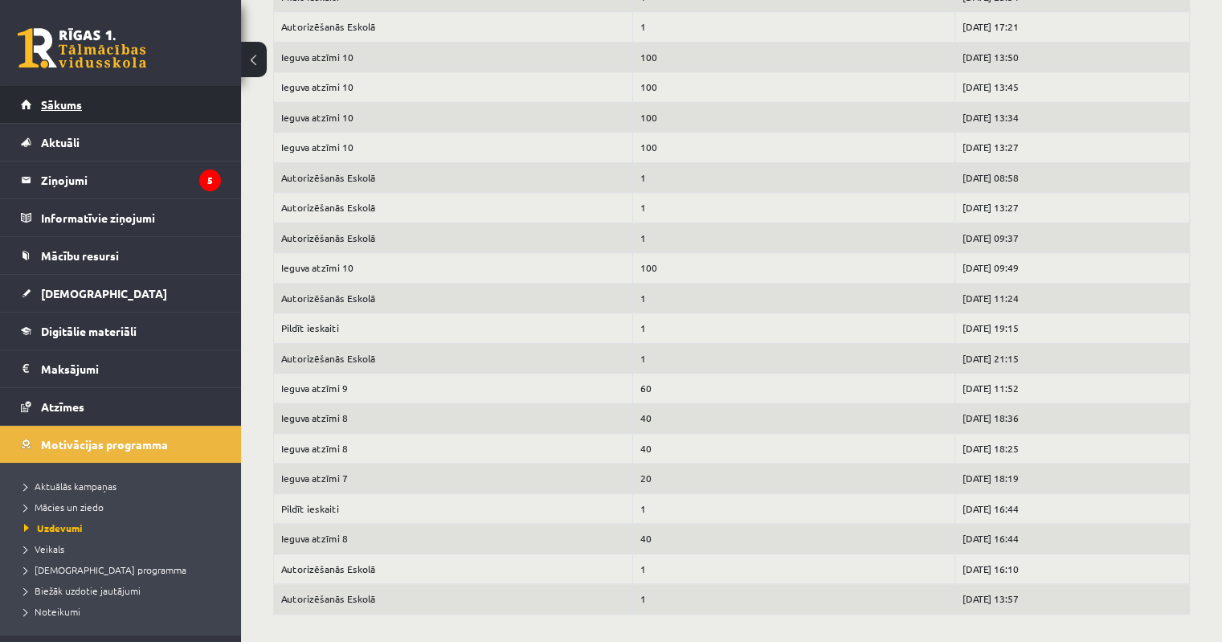
click at [71, 115] on link "Sākums" at bounding box center [121, 104] width 200 height 37
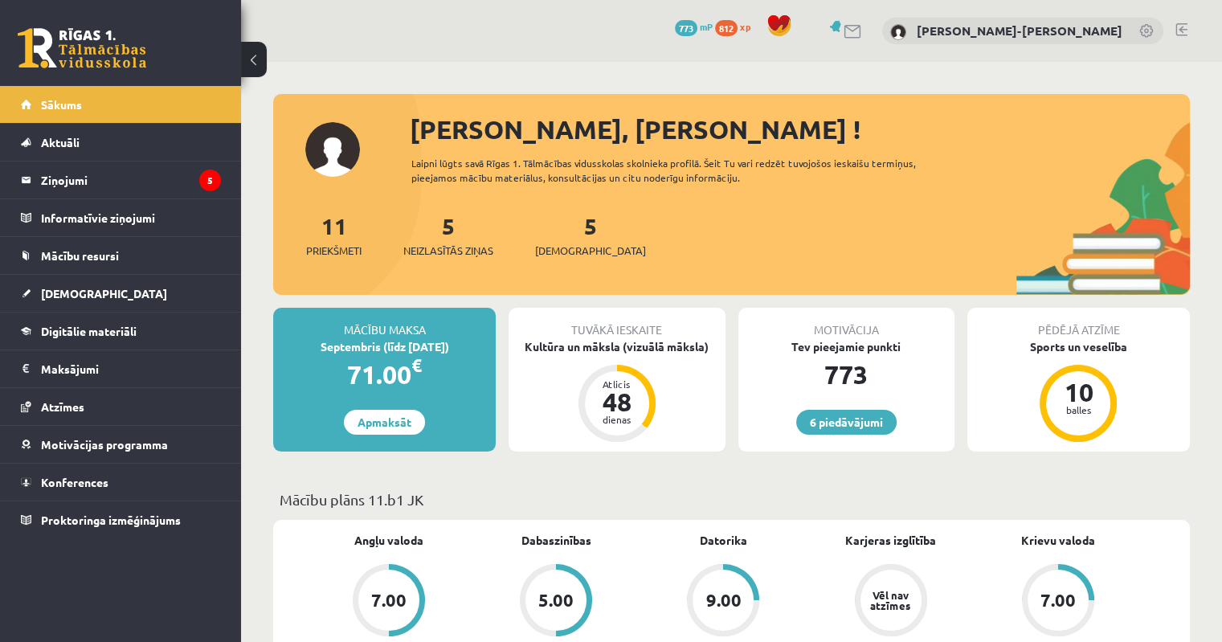
click at [1180, 28] on link at bounding box center [1182, 29] width 12 height 13
